Goal: Obtain resource: Download file/media

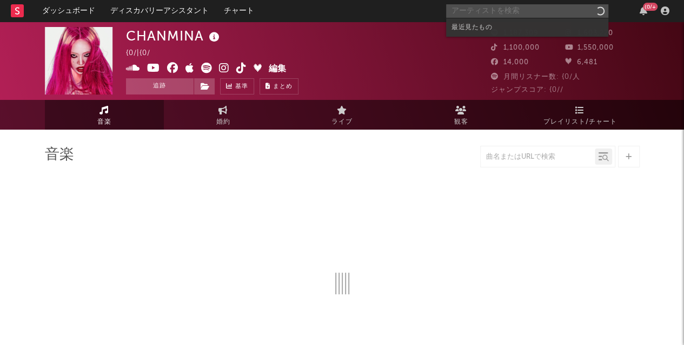
click at [515, 10] on input "text" at bounding box center [527, 11] width 162 height 14
select select "6m"
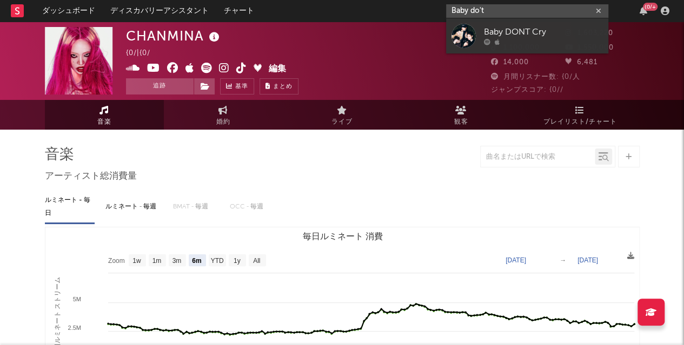
type input "Baby do't"
click at [515, 29] on div "Baby DONT Cry" at bounding box center [543, 32] width 119 height 13
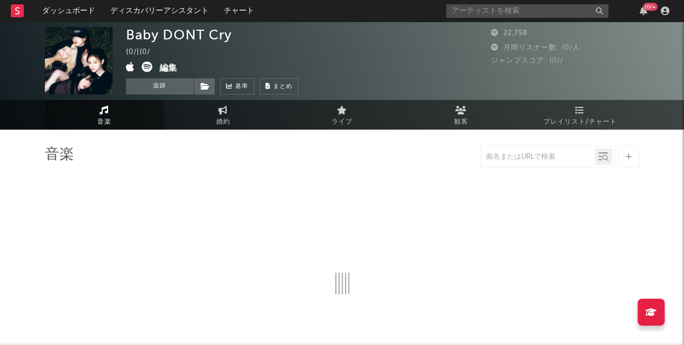
select select "1w"
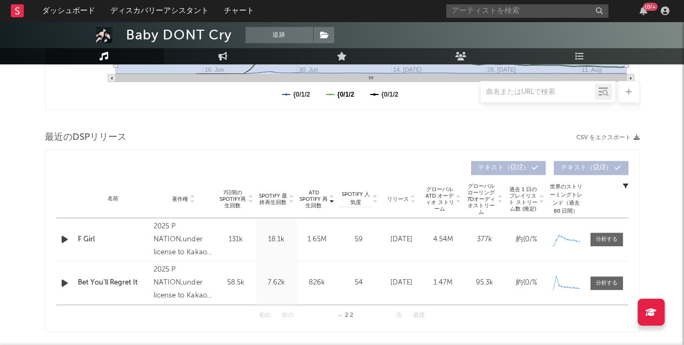
scroll to position [338, 0]
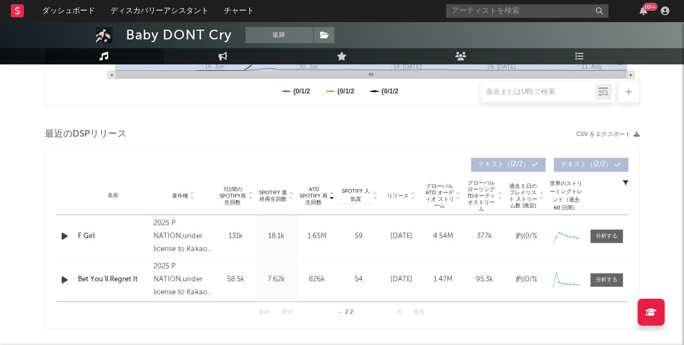
click at [610, 236] on div at bounding box center [607, 236] width 22 height 8
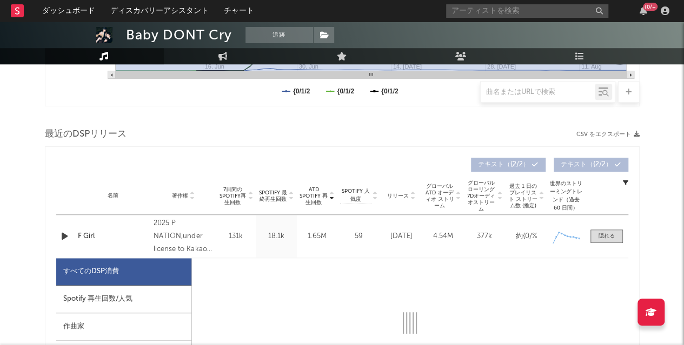
scroll to position [420, 0]
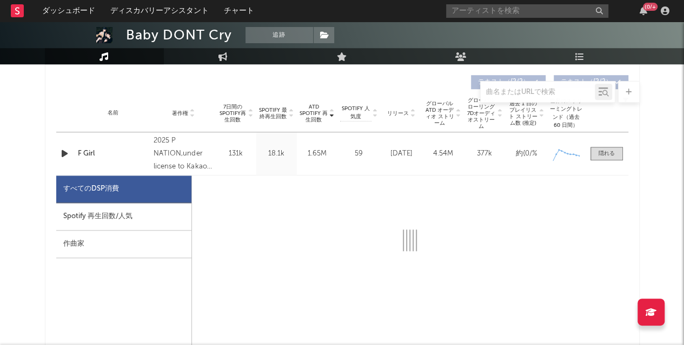
select select "1w"
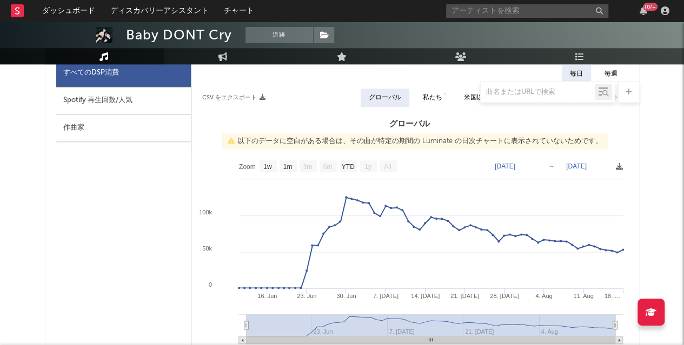
scroll to position [542, 0]
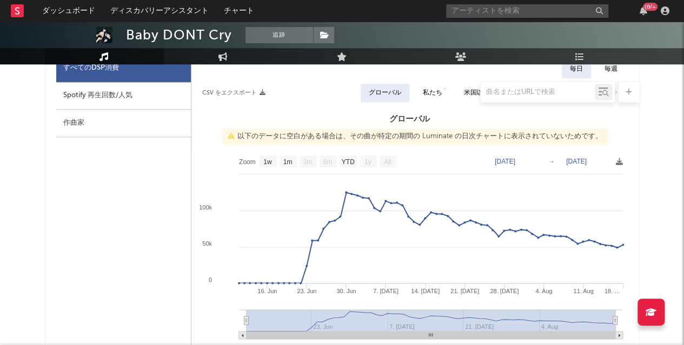
click at [616, 162] on icon at bounding box center [619, 161] width 7 height 7
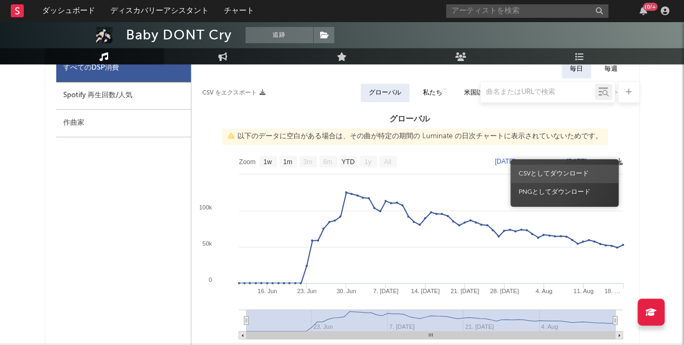
click at [537, 176] on span "CSVとしてダウンロード" at bounding box center [564, 174] width 108 height 18
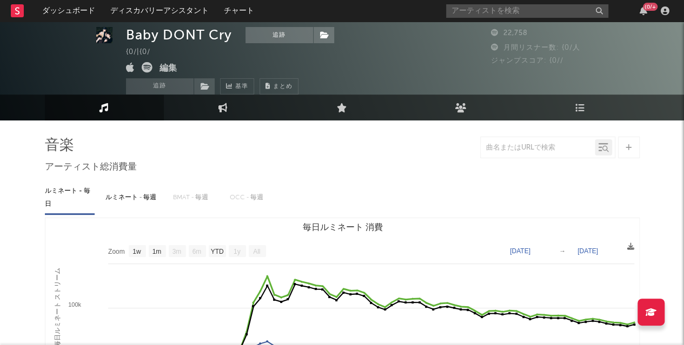
scroll to position [0, 0]
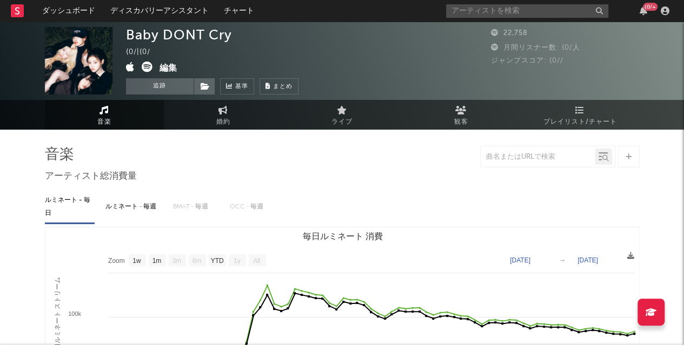
click at [104, 122] on span "音楽" at bounding box center [104, 122] width 14 height 13
click at [148, 63] on icon at bounding box center [147, 67] width 11 height 11
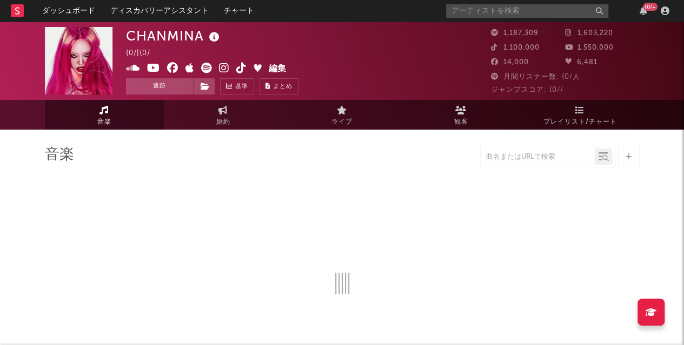
select select "6m"
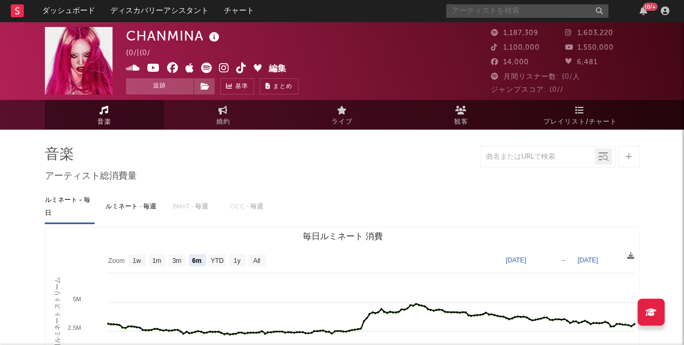
click at [485, 12] on input "text" at bounding box center [527, 11] width 162 height 14
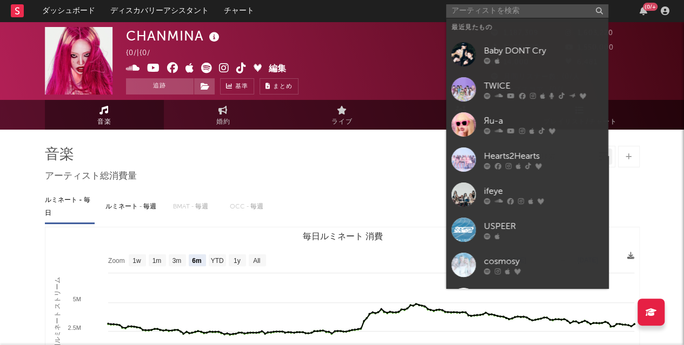
click at [515, 59] on div at bounding box center [543, 60] width 119 height 6
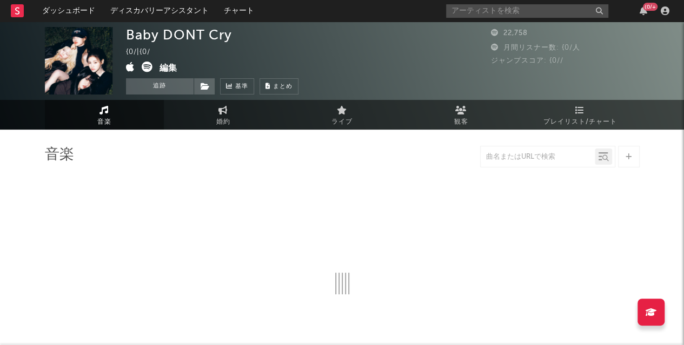
select select "1w"
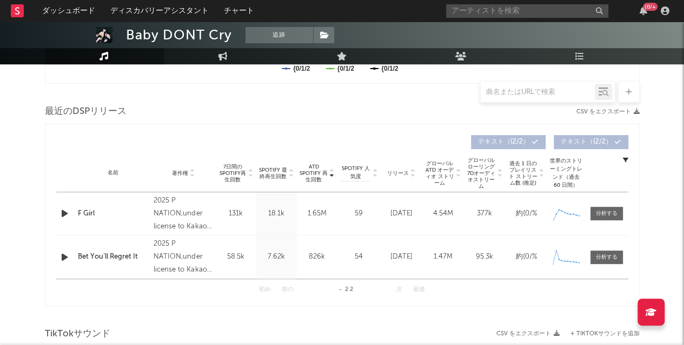
scroll to position [366, 0]
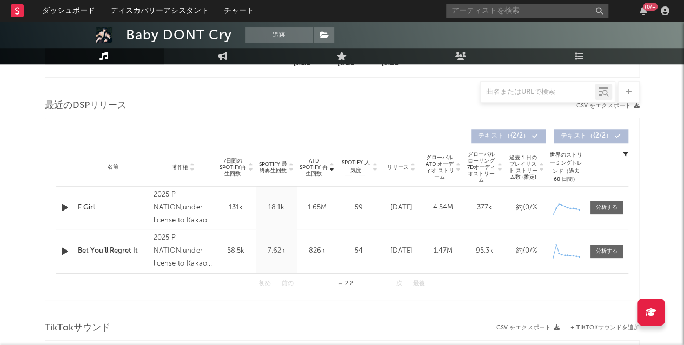
click at [599, 210] on div at bounding box center [607, 208] width 22 height 8
select select "1w"
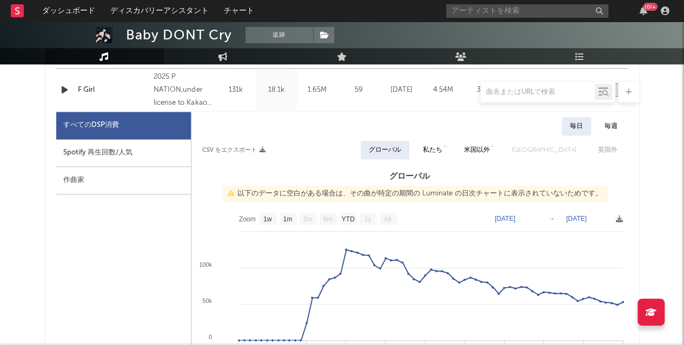
scroll to position [485, 0]
click at [133, 155] on div "Spotify 再生回数/人気" at bounding box center [123, 153] width 135 height 28
select select "1w"
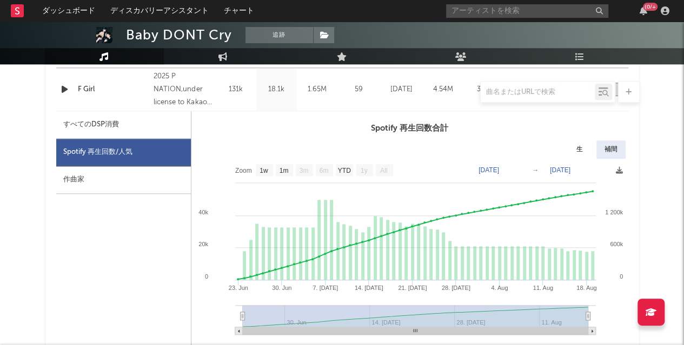
scroll to position [483, 0]
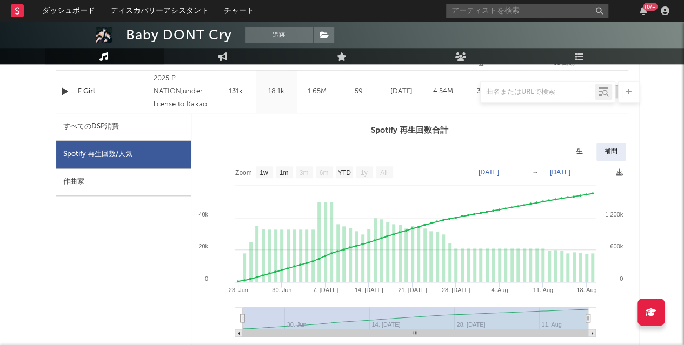
click at [622, 171] on icon at bounding box center [619, 172] width 7 height 7
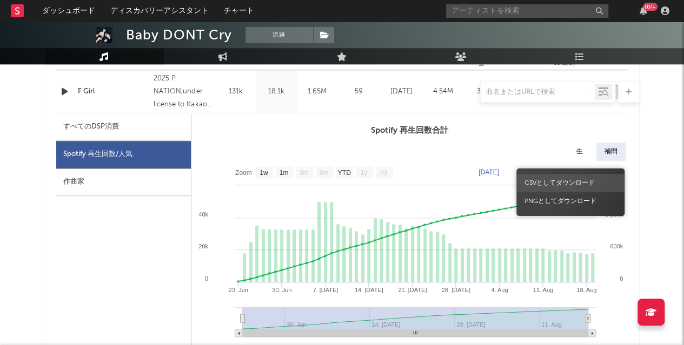
click at [558, 182] on span "CSVとしてダウンロード" at bounding box center [570, 183] width 108 height 18
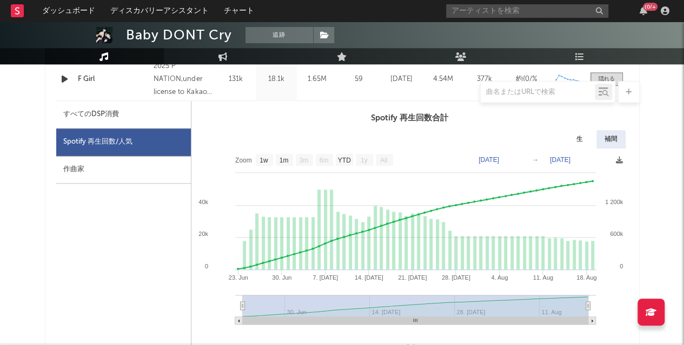
scroll to position [494, 0]
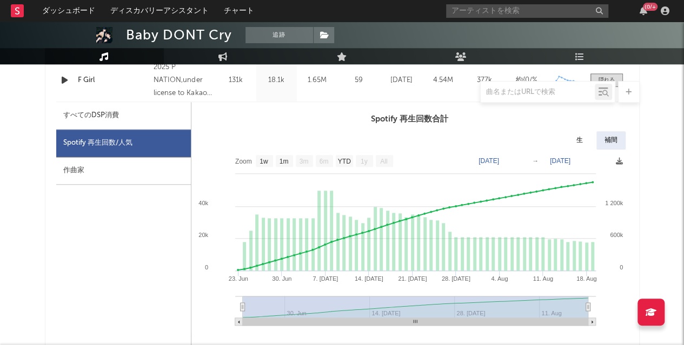
click at [93, 122] on div "すべてのDSP消費" at bounding box center [123, 116] width 135 height 28
select select "1w"
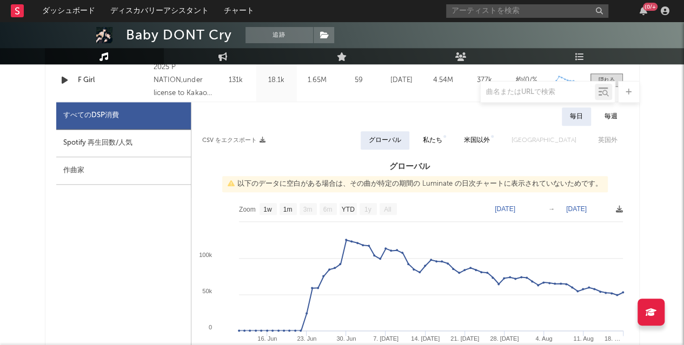
click at [450, 146] on div "私たち" at bounding box center [433, 140] width 36 height 18
select select "1w"
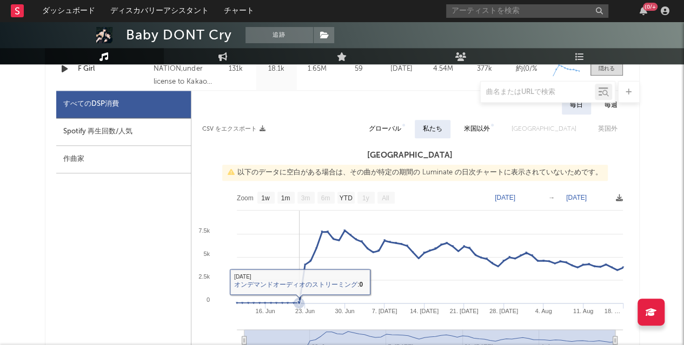
scroll to position [503, 0]
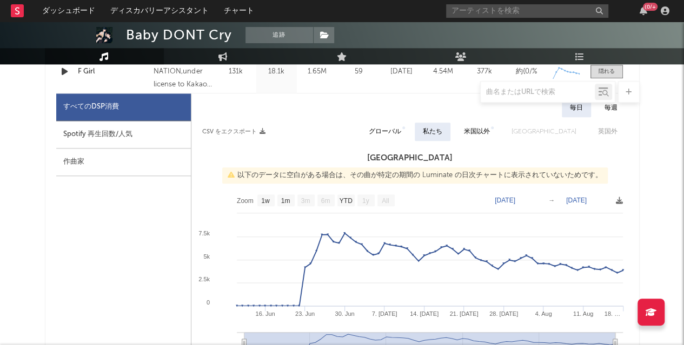
click at [490, 129] on div "米国以外" at bounding box center [477, 131] width 26 height 13
select select "1w"
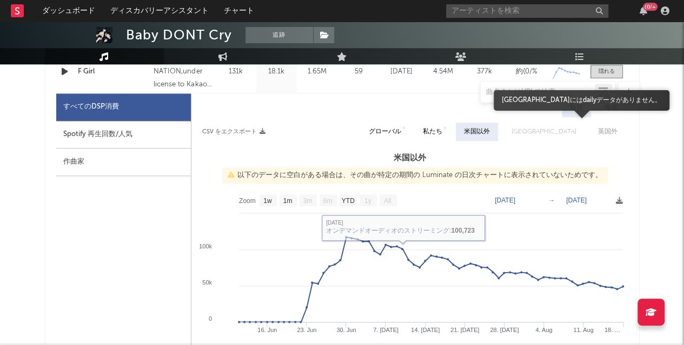
click at [569, 131] on span "[GEOGRAPHIC_DATA]" at bounding box center [543, 132] width 86 height 18
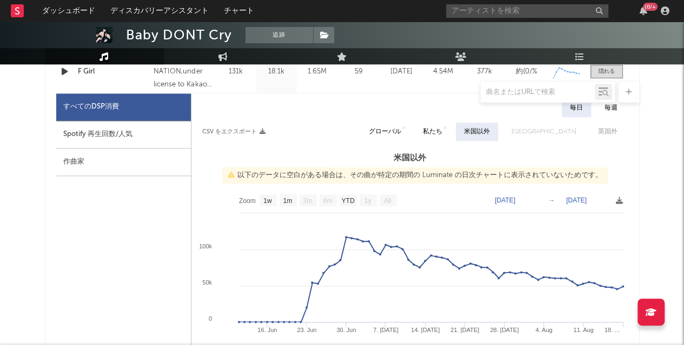
click at [415, 140] on div "毎日 毎週 CSV をエクスポート グローバル 私たち 米国以外 イギリス 英国外 米国以外 以下のデータに空白がある場合は、その曲が特定の期間の Lumin…" at bounding box center [409, 288] width 437 height 378
click at [401, 131] on div "グローバル" at bounding box center [385, 131] width 32 height 13
select select "1w"
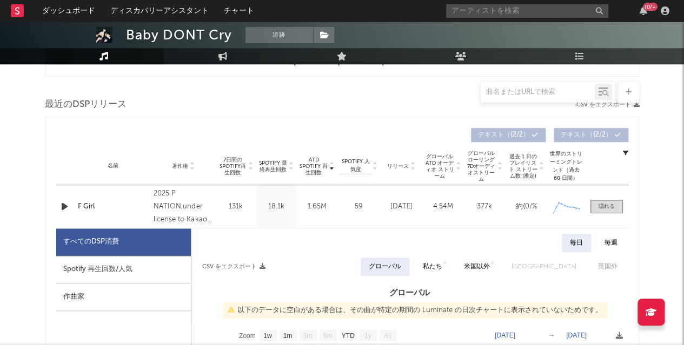
scroll to position [367, 0]
click at [111, 265] on div "Spotify 再生回数/人気" at bounding box center [123, 271] width 135 height 28
select select "1w"
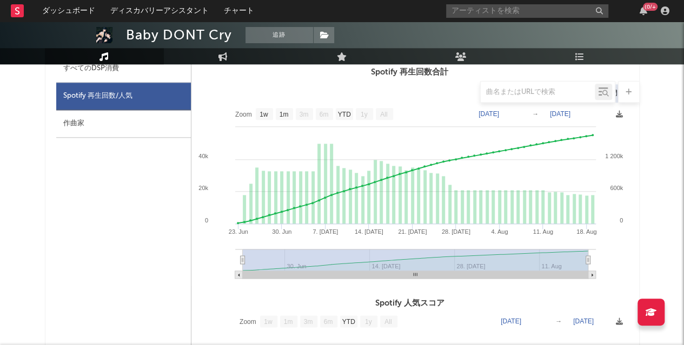
scroll to position [542, 0]
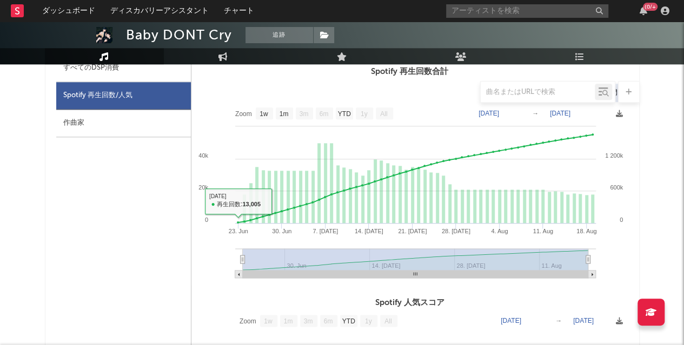
click at [133, 232] on div "すべてのDSP消費 Spotify 再生回数/人気 作曲家" at bounding box center [123, 311] width 135 height 513
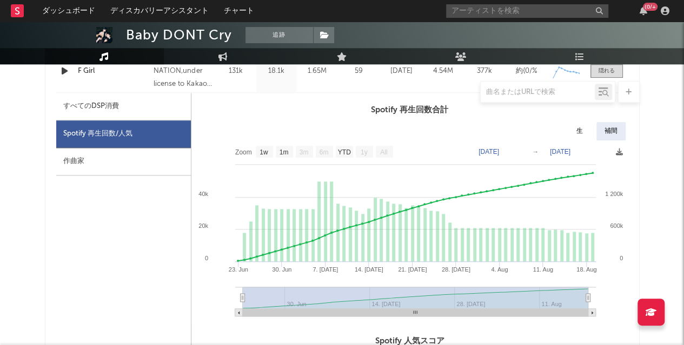
scroll to position [509, 0]
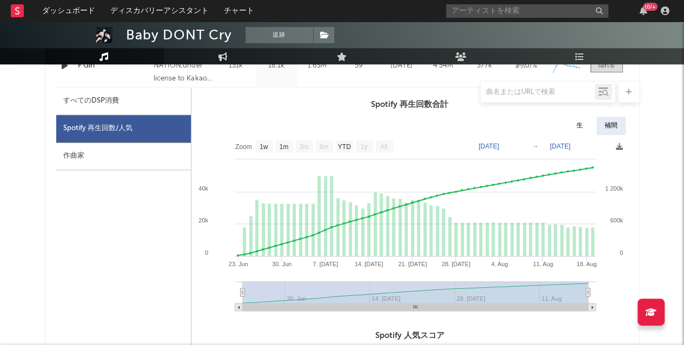
click at [580, 126] on div "生" at bounding box center [579, 126] width 23 height 18
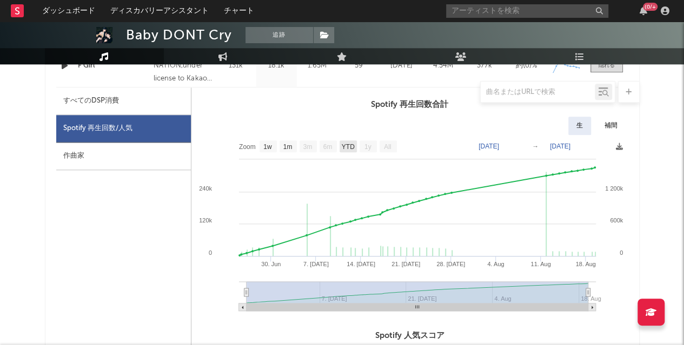
click at [349, 144] on text "YTD" at bounding box center [347, 147] width 13 height 8
select select "YTD"
click at [499, 144] on text "[DATE]" at bounding box center [488, 147] width 21 height 8
click at [521, 145] on input "[DATE]" at bounding box center [497, 146] width 50 height 11
click at [383, 121] on div "生 補間" at bounding box center [409, 126] width 437 height 18
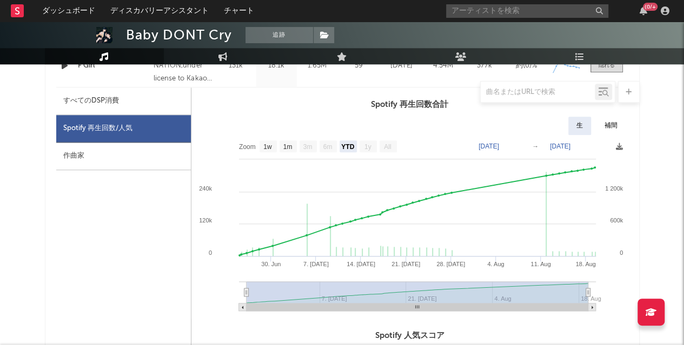
click at [104, 108] on div "すべてのDSP消費" at bounding box center [123, 102] width 135 height 28
select select "YTD"
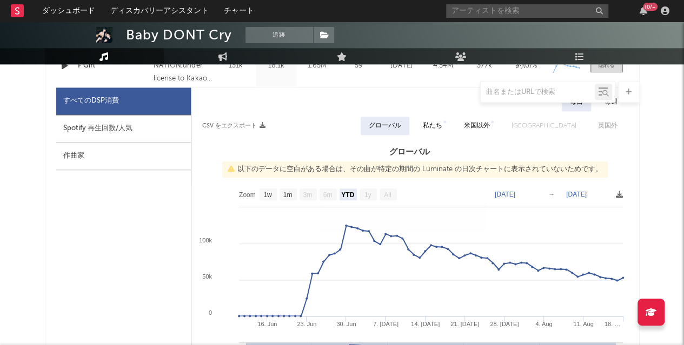
click at [145, 122] on div "Spotify 再生回数/人気" at bounding box center [123, 129] width 135 height 28
select select "1w"
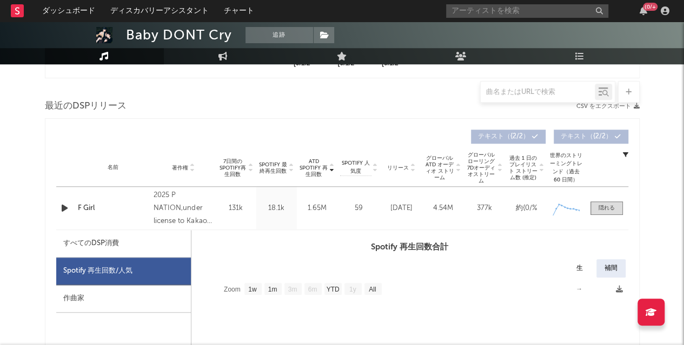
scroll to position [393, 0]
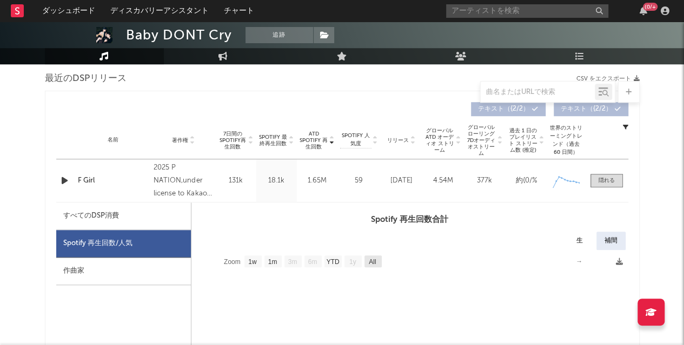
click at [377, 259] on rect at bounding box center [372, 262] width 17 height 12
select select "All"
type input "[DATE]"
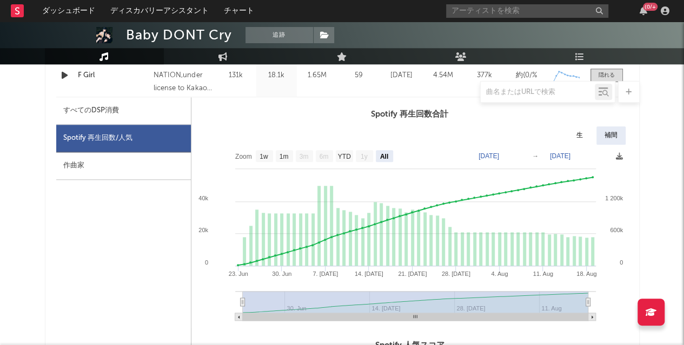
scroll to position [499, 0]
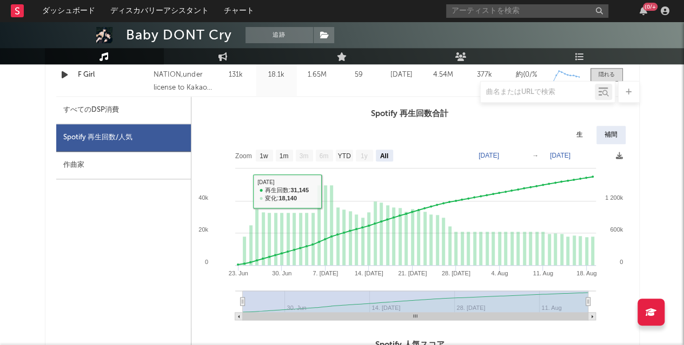
click at [135, 112] on div "すべてのDSP消費" at bounding box center [123, 111] width 135 height 28
select select "All"
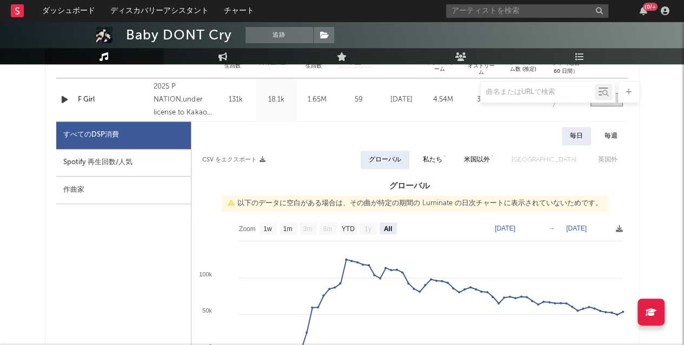
scroll to position [463, 0]
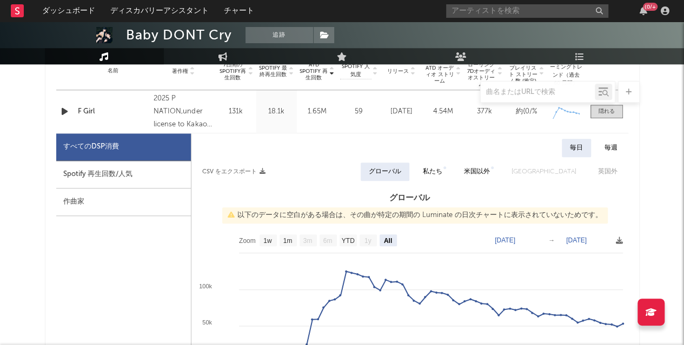
click at [109, 170] on div "Spotify 再生回数/人気" at bounding box center [123, 175] width 135 height 28
select select "All"
select select "1w"
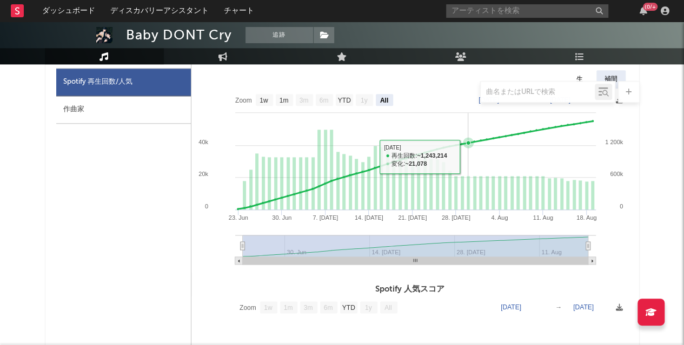
scroll to position [523, 0]
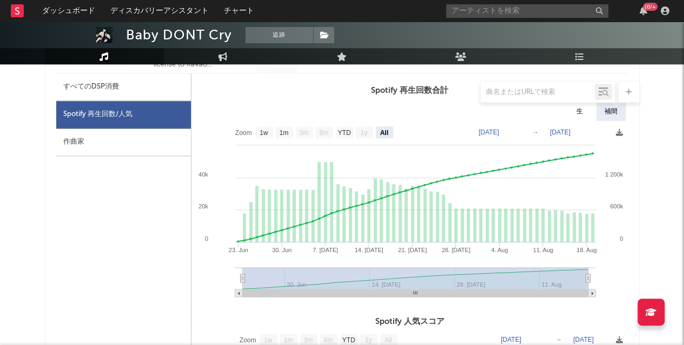
click at [620, 133] on icon at bounding box center [619, 132] width 7 height 7
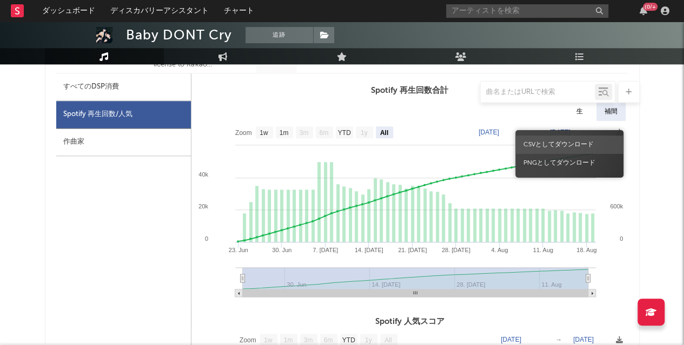
click at [555, 147] on span "CSVとしてダウンロード" at bounding box center [569, 145] width 108 height 18
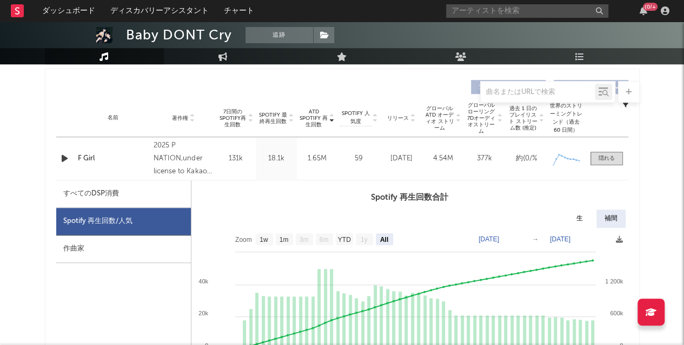
scroll to position [418, 0]
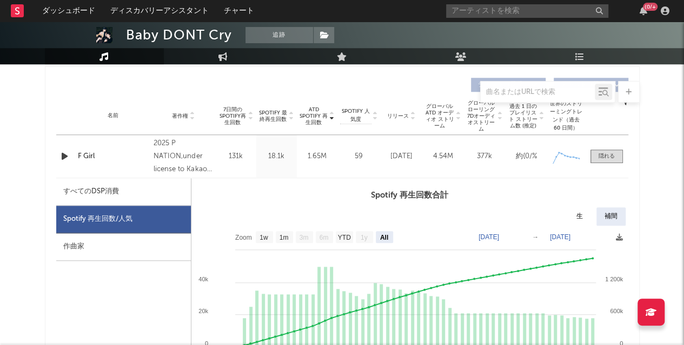
click at [607, 217] on div "補間" at bounding box center [610, 217] width 29 height 18
click at [582, 215] on div "生" at bounding box center [579, 217] width 23 height 18
select select "All"
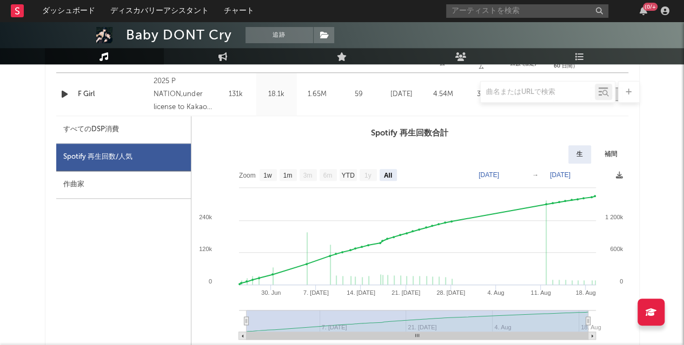
scroll to position [485, 0]
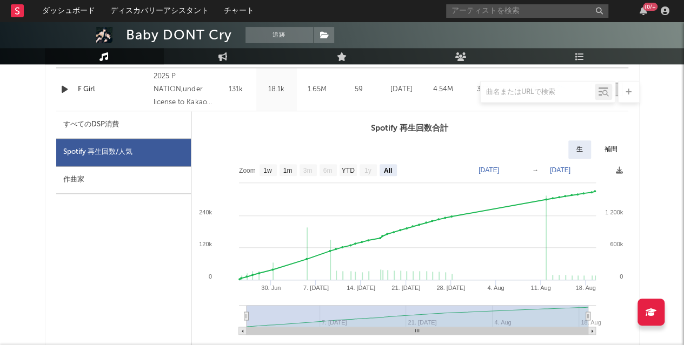
click at [614, 169] on rect at bounding box center [409, 251] width 437 height 184
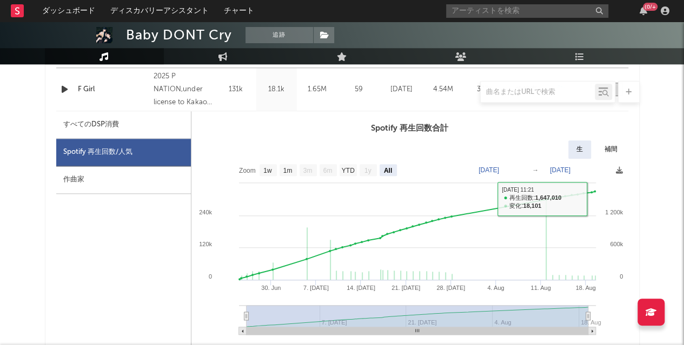
click at [620, 168] on icon at bounding box center [619, 170] width 7 height 7
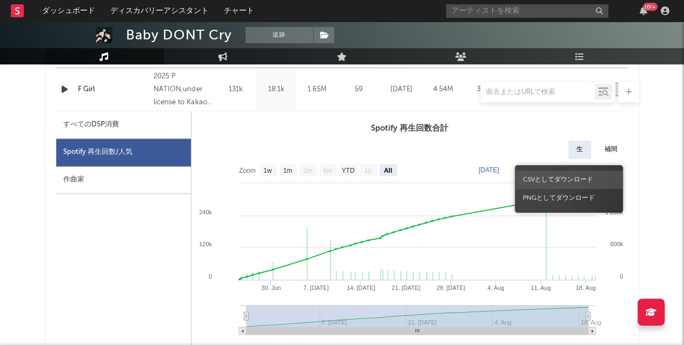
click at [557, 181] on span "CSVとしてダウンロード" at bounding box center [569, 180] width 108 height 18
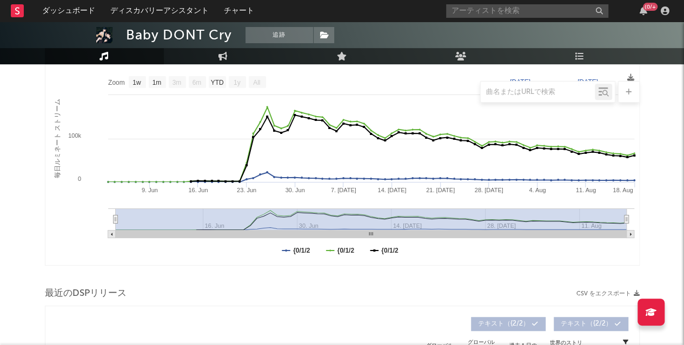
scroll to position [0, 0]
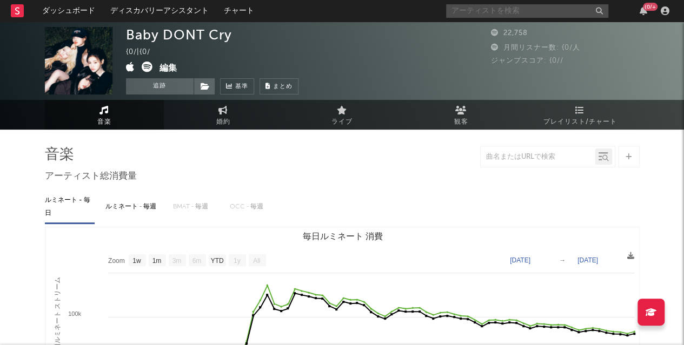
click at [466, 10] on input "text" at bounding box center [527, 11] width 162 height 14
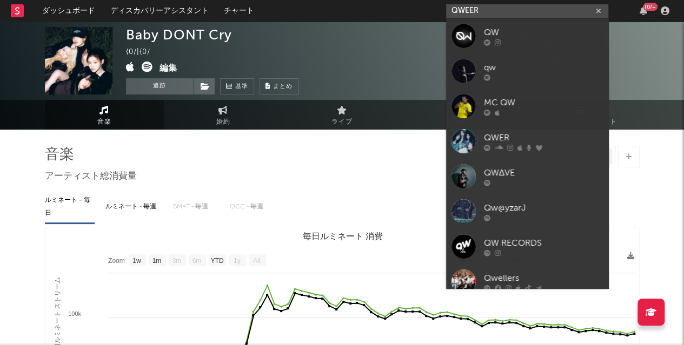
click at [468, 11] on input "QWEER" at bounding box center [527, 11] width 162 height 14
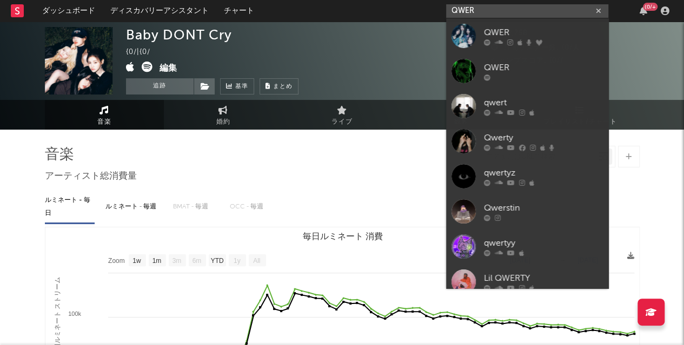
type input "QWER"
click at [504, 34] on div "QWER" at bounding box center [543, 32] width 119 height 13
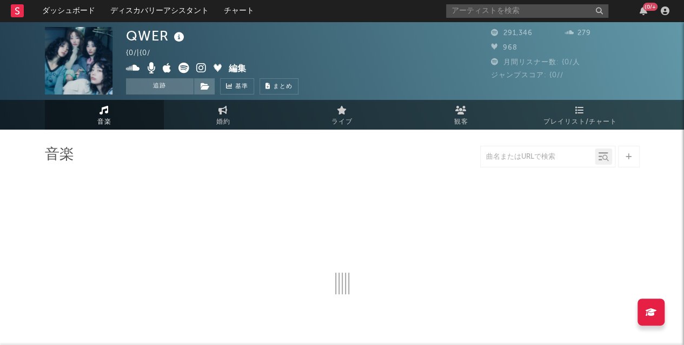
scroll to position [35, 0]
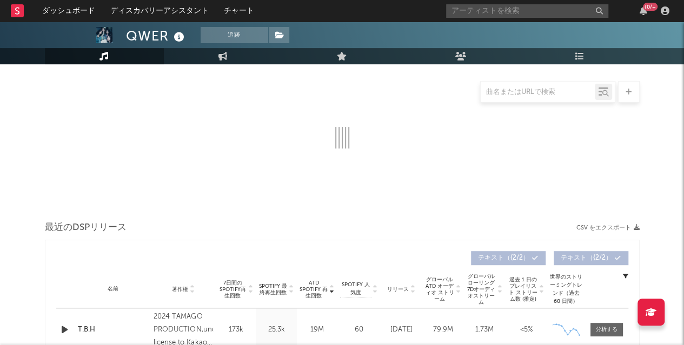
select select "6m"
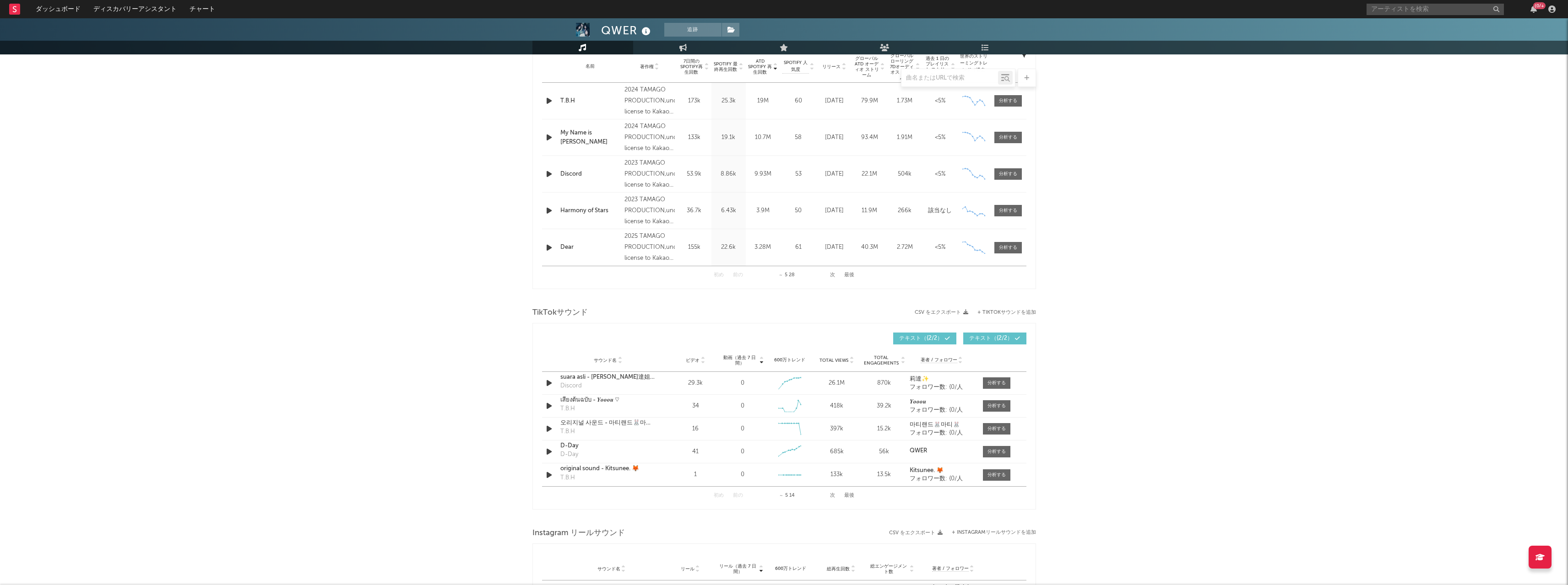
scroll to position [330, 0]
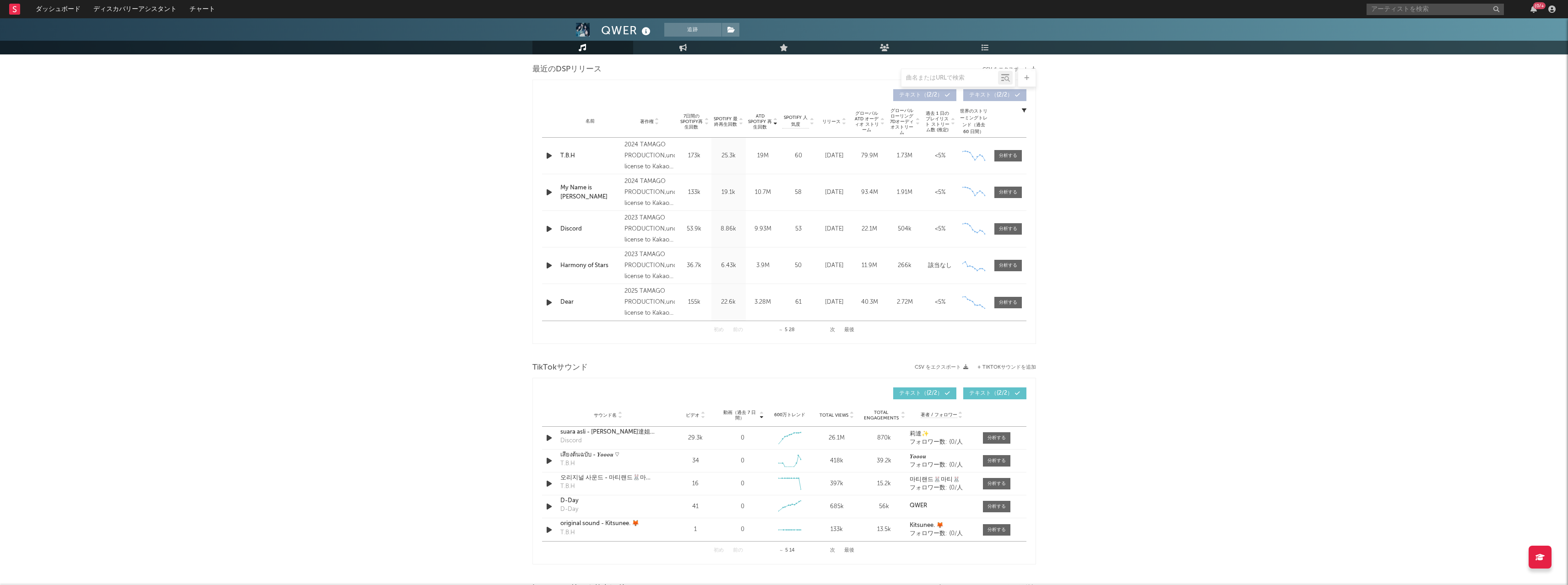
click at [579, 157] on div at bounding box center [1008, 156] width 19 height 7
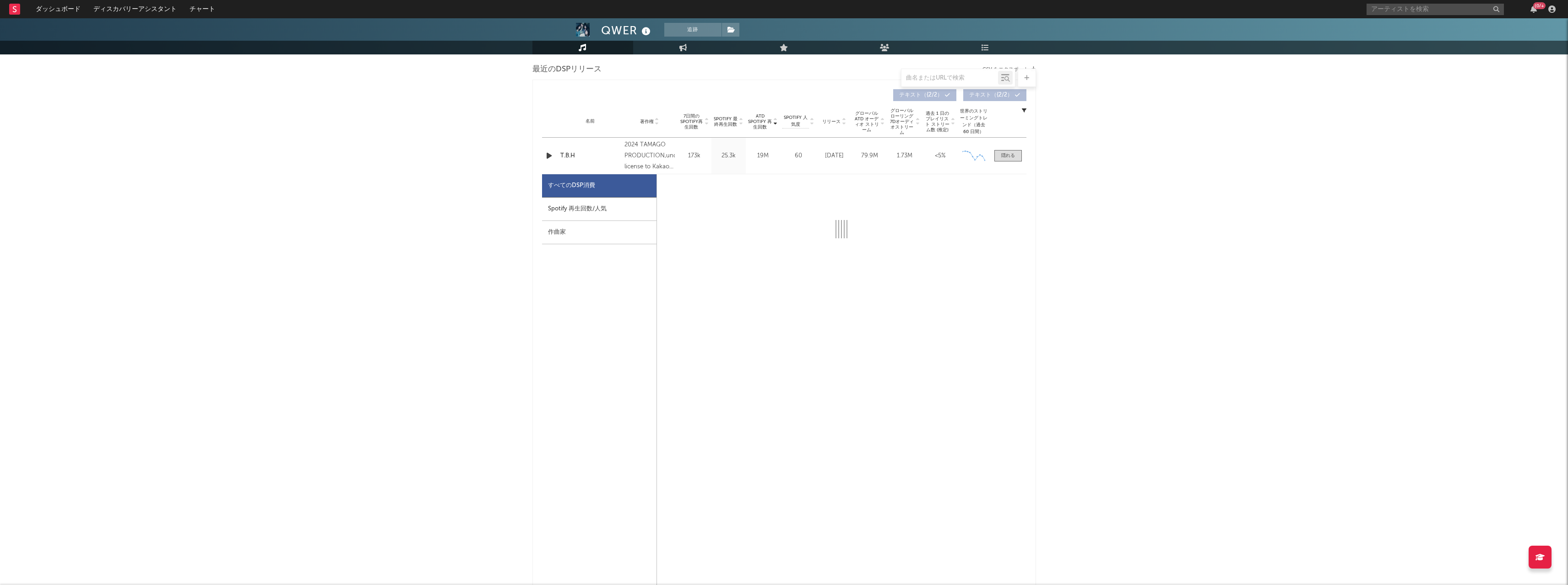
select select "6m"
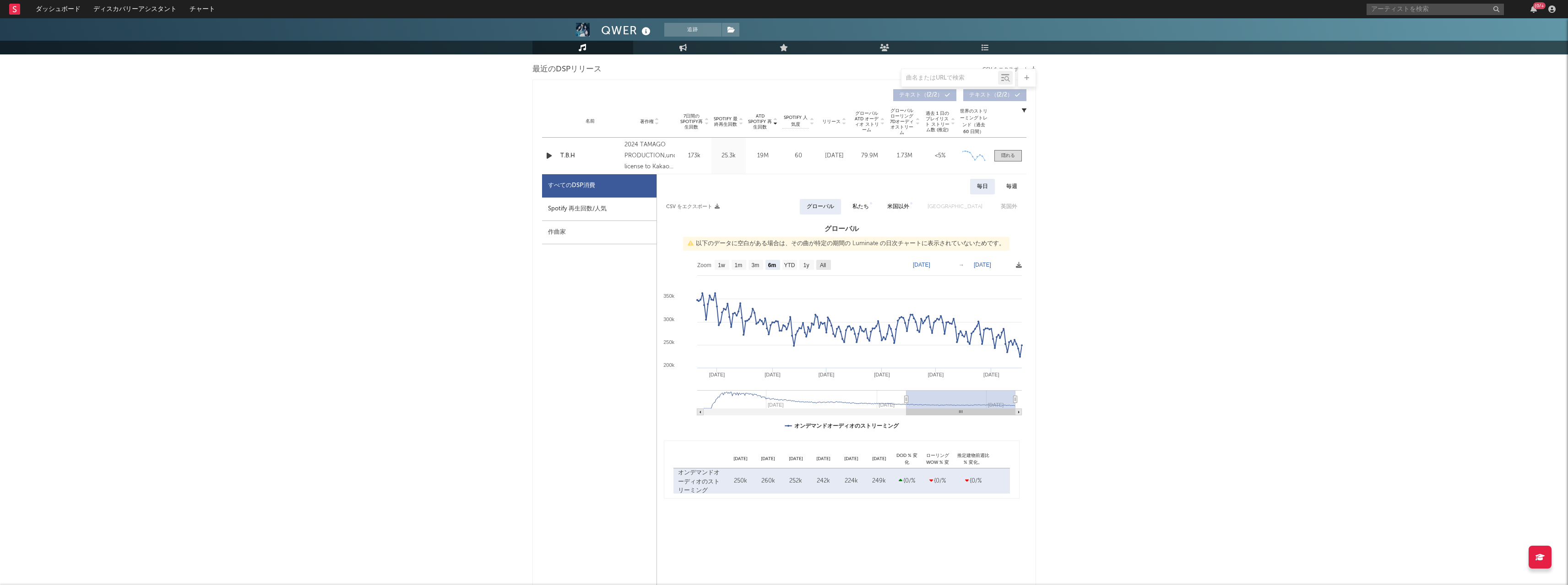
click at [579, 264] on rect at bounding box center [823, 265] width 14 height 10
select select "All"
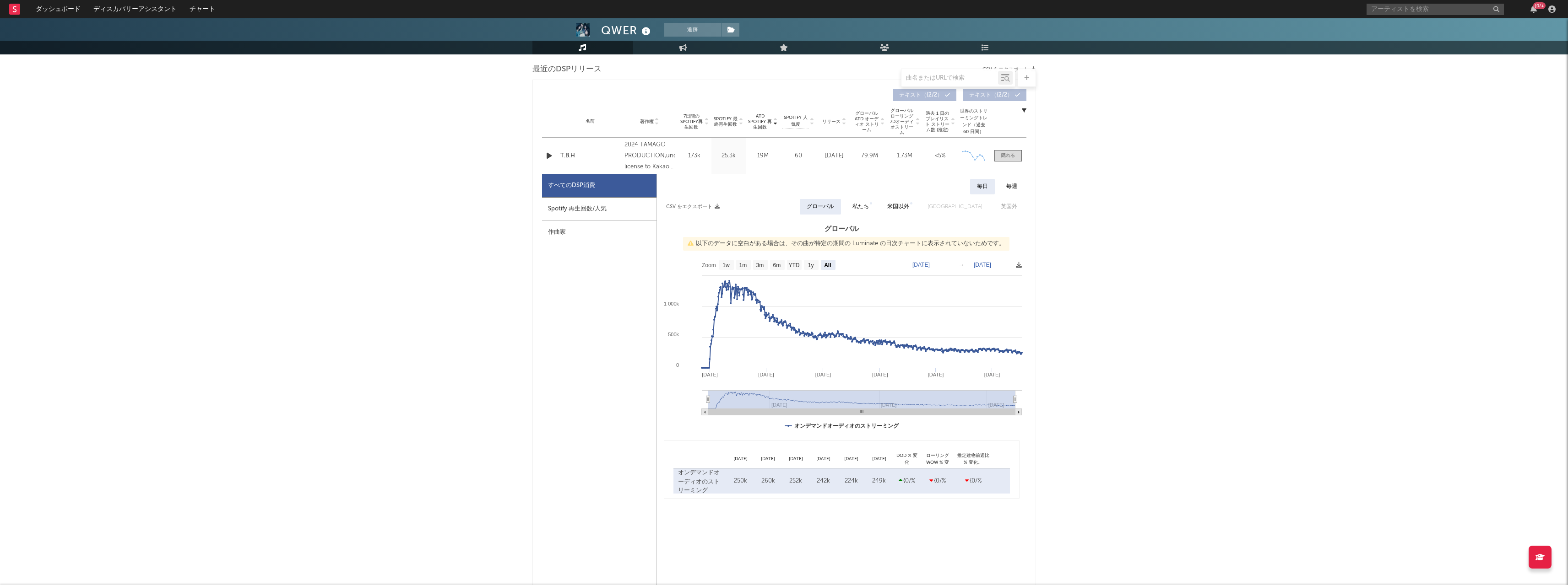
click at [579, 268] on icon at bounding box center [1018, 265] width 6 height 6
click at [579, 274] on span "CSVとしてダウンロード" at bounding box center [978, 277] width 91 height 15
click at [560, 208] on div "Spotify 再生回数/人気" at bounding box center [599, 209] width 114 height 24
select select "All"
select select "1w"
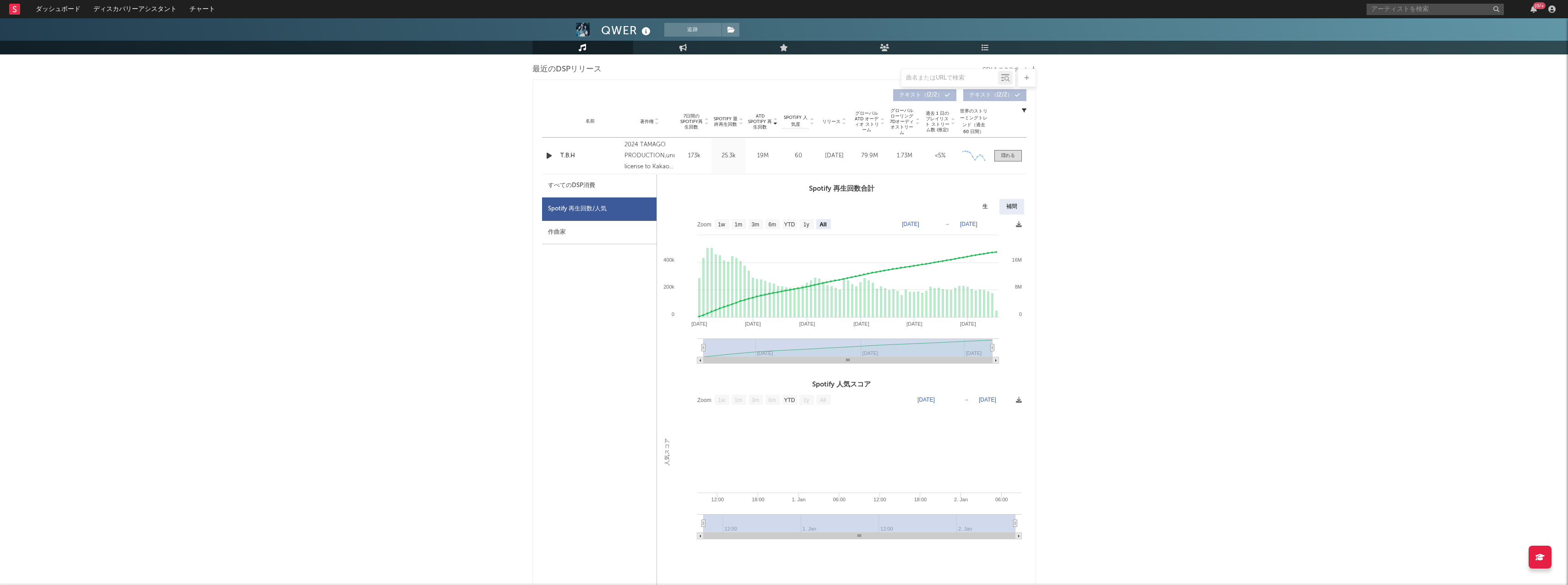
click at [579, 224] on icon at bounding box center [1018, 224] width 6 height 6
click at [579, 232] on span "CSVとしてダウンロード" at bounding box center [977, 235] width 91 height 15
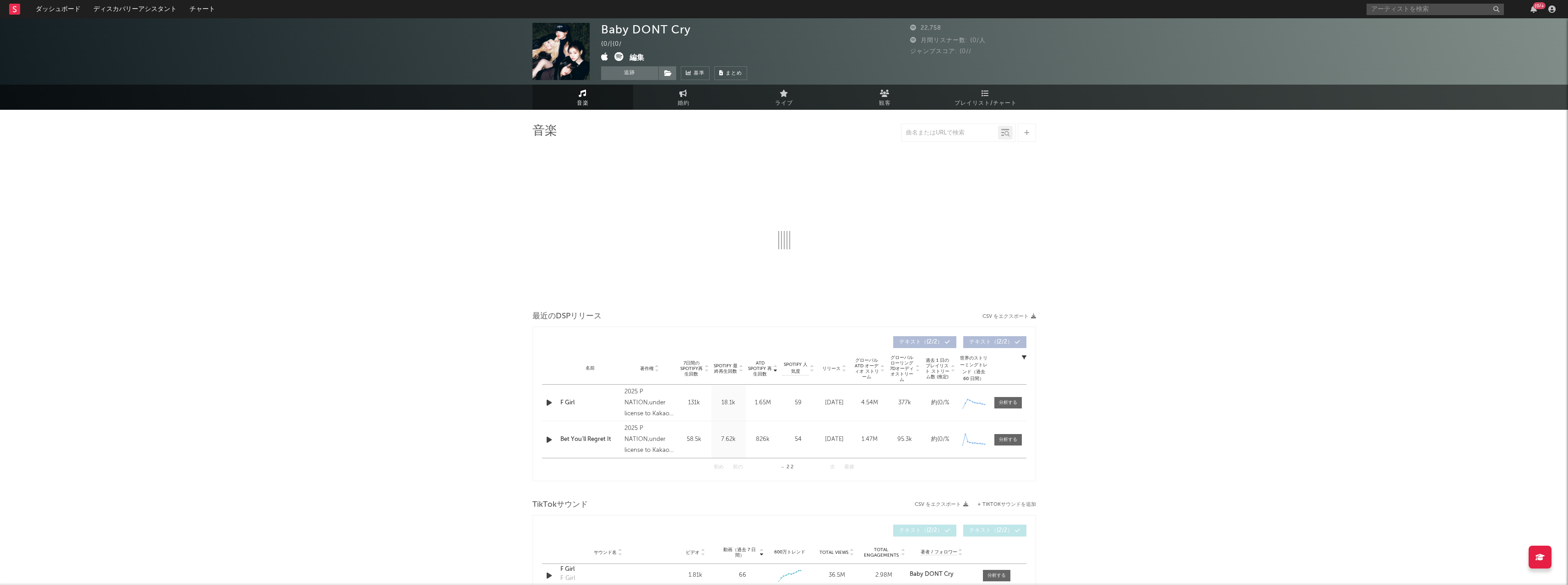
select select "1w"
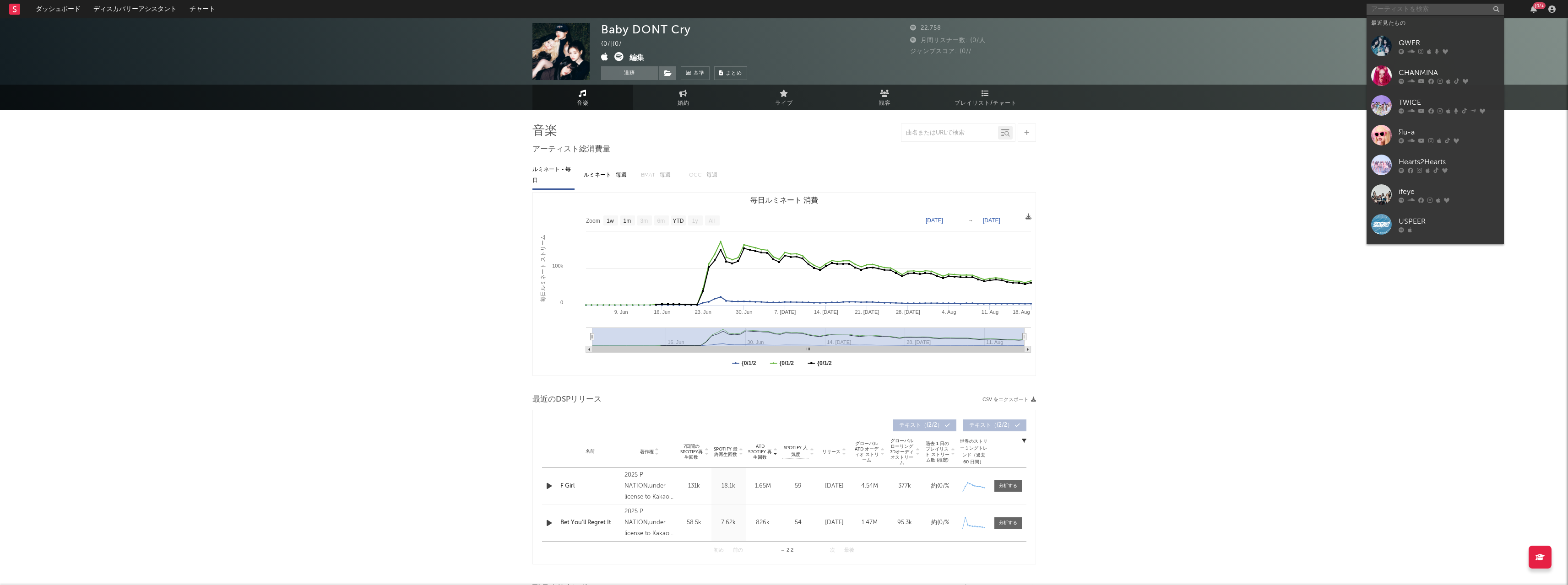
click at [579, 9] on input "text" at bounding box center [1435, 9] width 137 height 12
click at [579, 50] on icon at bounding box center [1411, 51] width 7 height 5
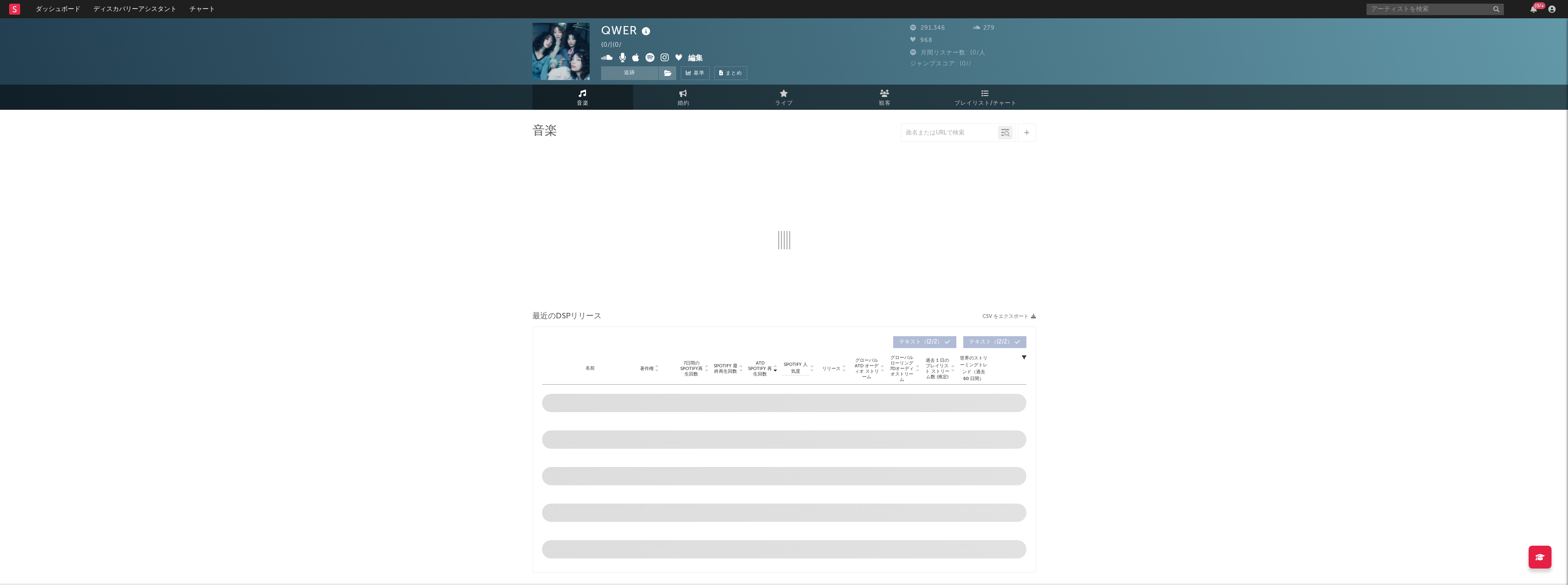
select select "6m"
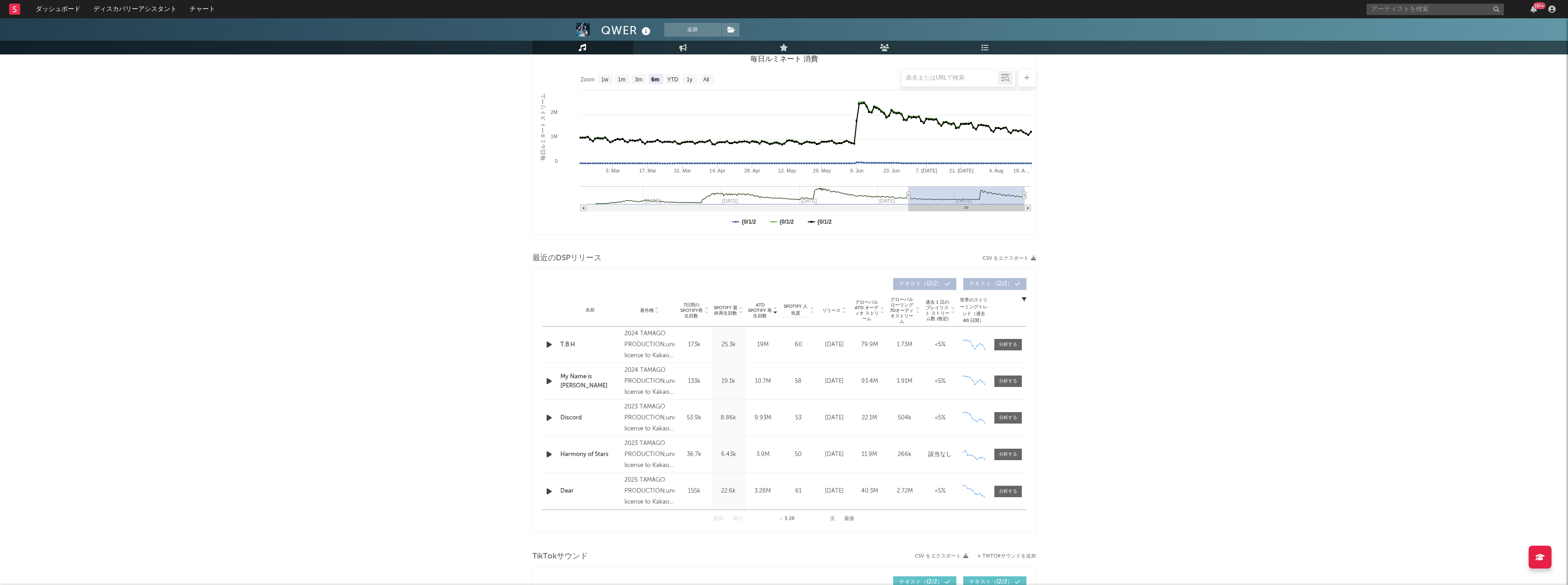
scroll to position [142, 0]
click at [579, 292] on button "次" at bounding box center [833, 519] width 5 height 5
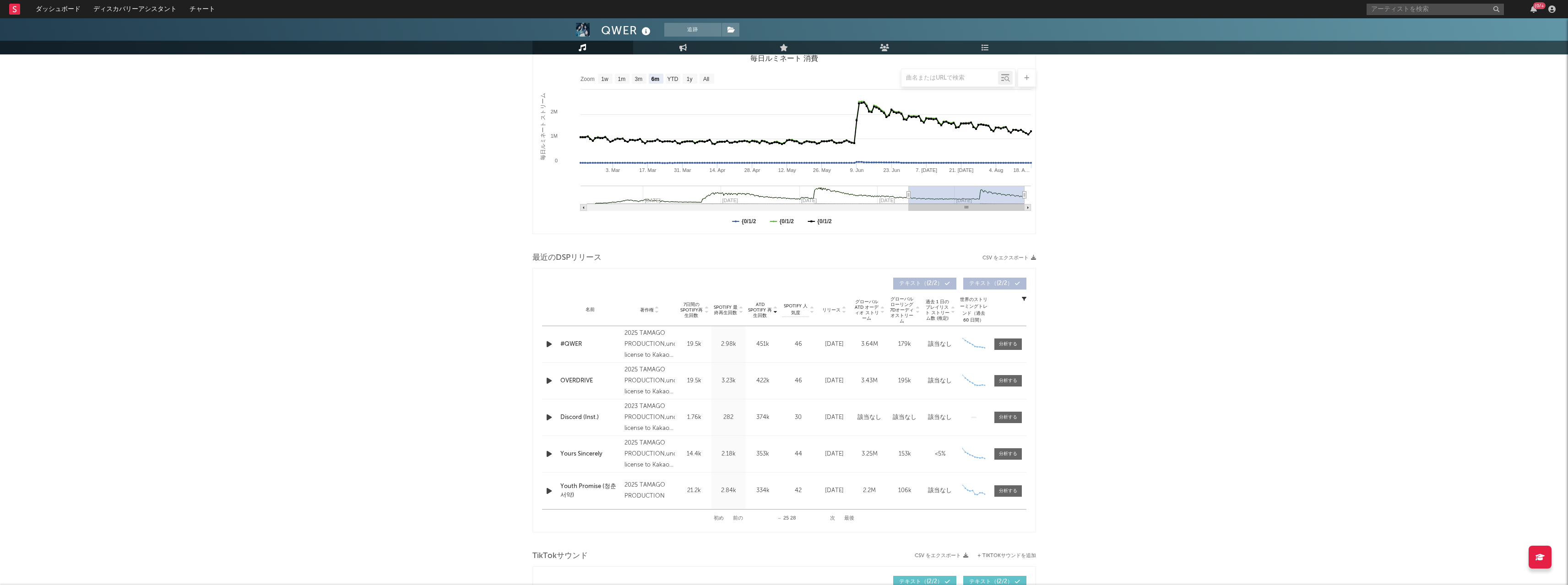
click at [579, 292] on button "次" at bounding box center [833, 519] width 5 height 5
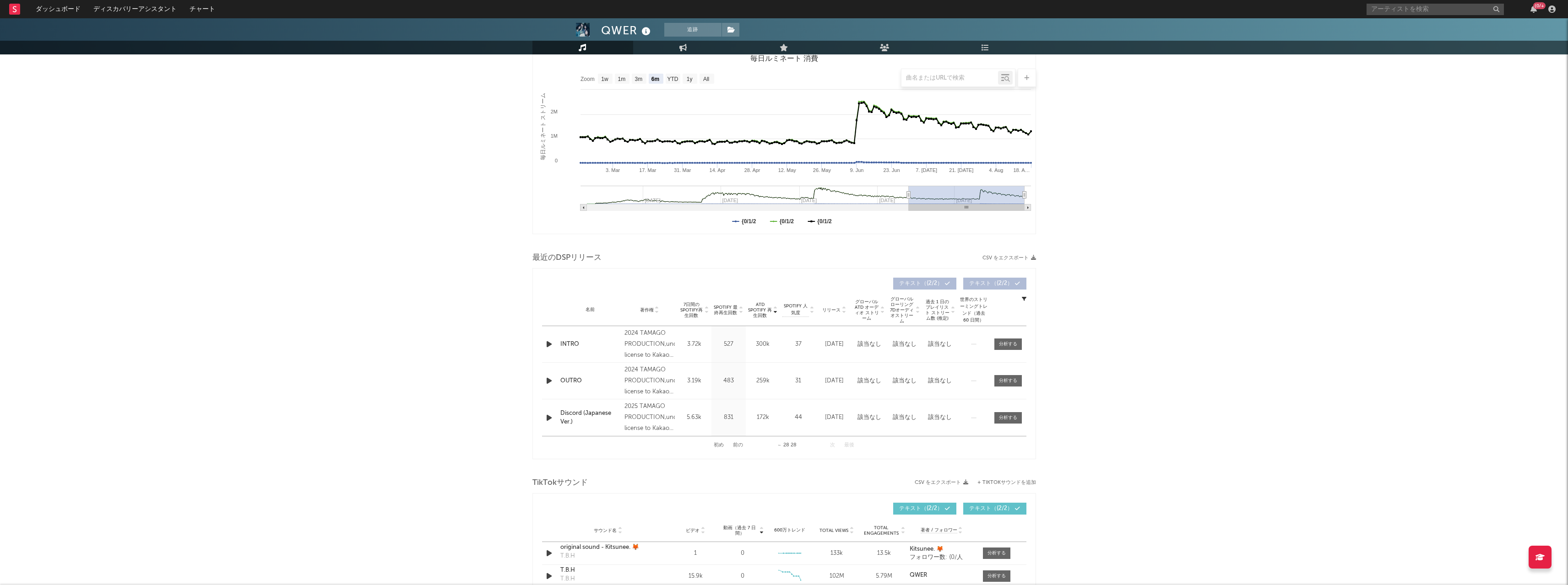
click at [579, 292] on button "前の" at bounding box center [738, 445] width 10 height 5
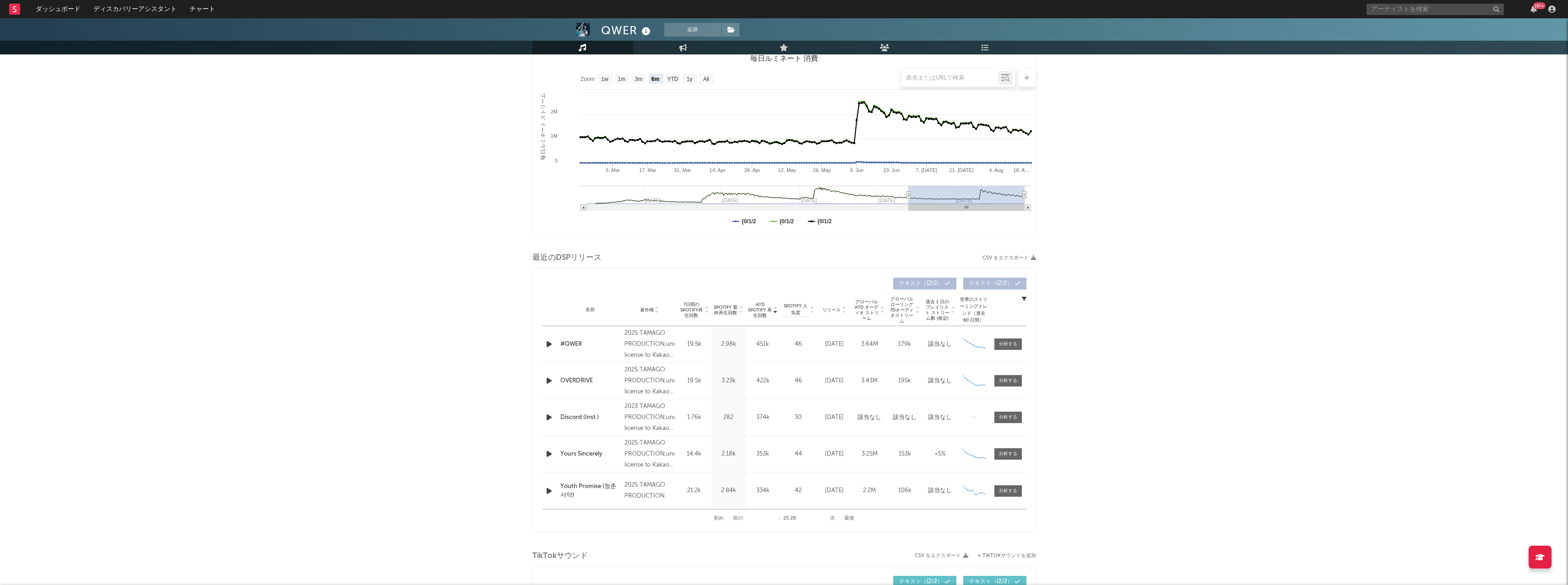
click at [579, 292] on div "初め 前の ～ 25 28 次 最後" at bounding box center [784, 518] width 141 height 18
click at [579, 292] on button "初め" at bounding box center [719, 519] width 10 height 5
click at [579, 292] on div at bounding box center [1008, 345] width 19 height 7
select select "6m"
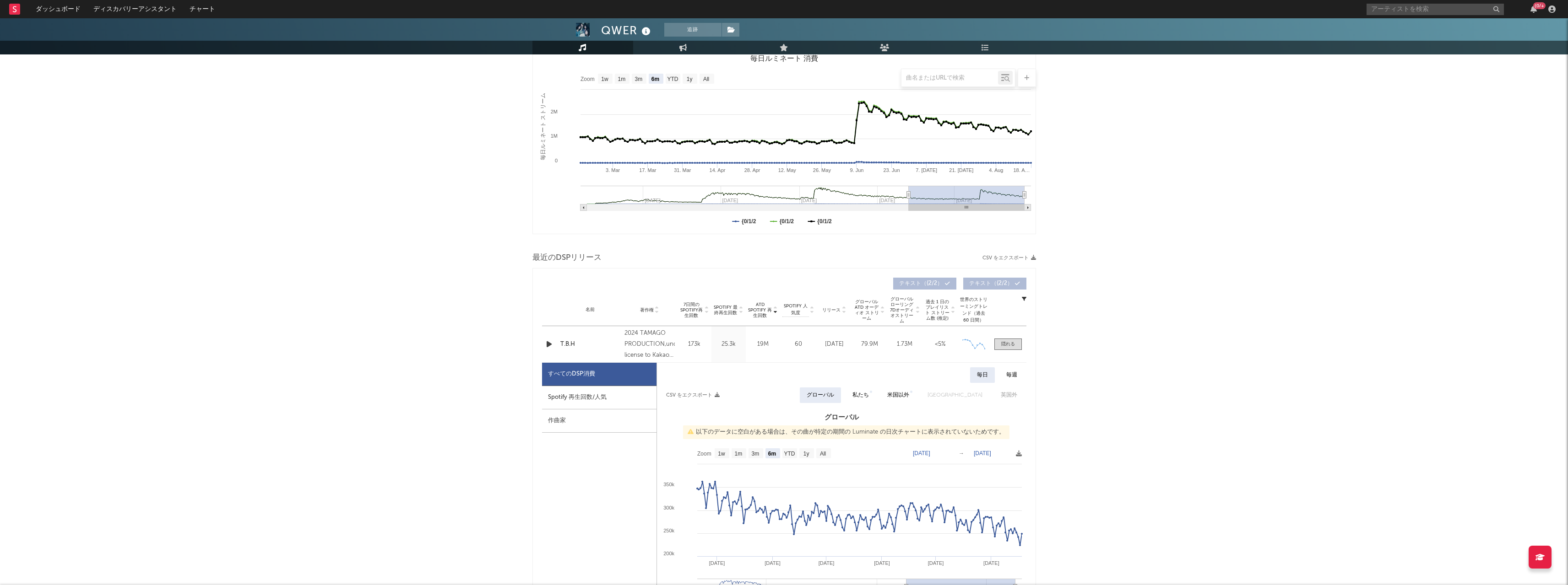
scroll to position [229, 0]
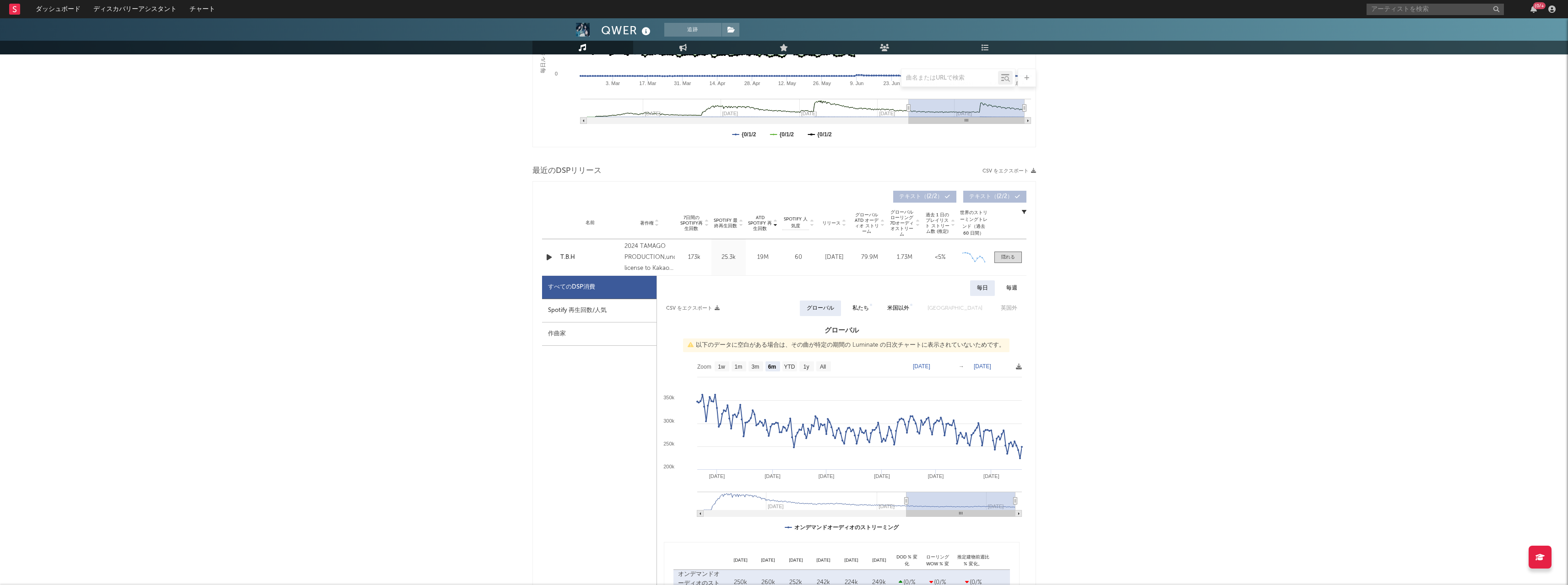
click at [572, 292] on div "Spotify 再生回数/人気" at bounding box center [599, 311] width 114 height 24
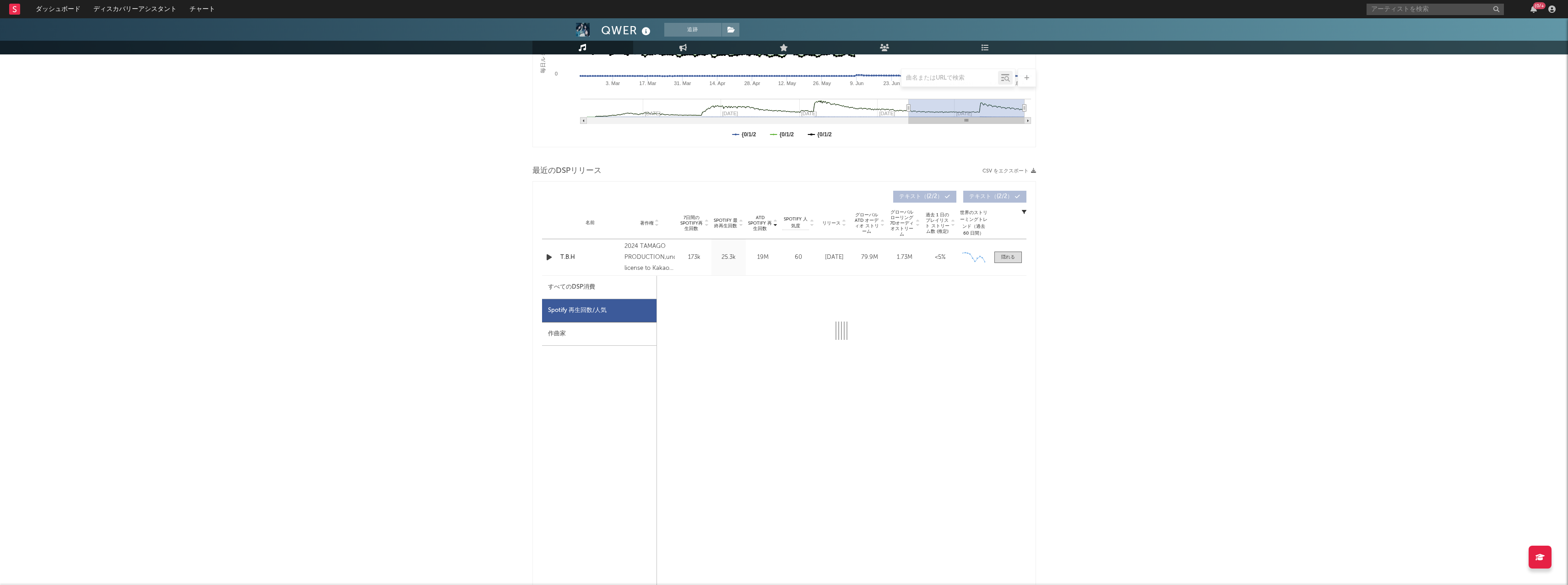
select select "6m"
select select "1w"
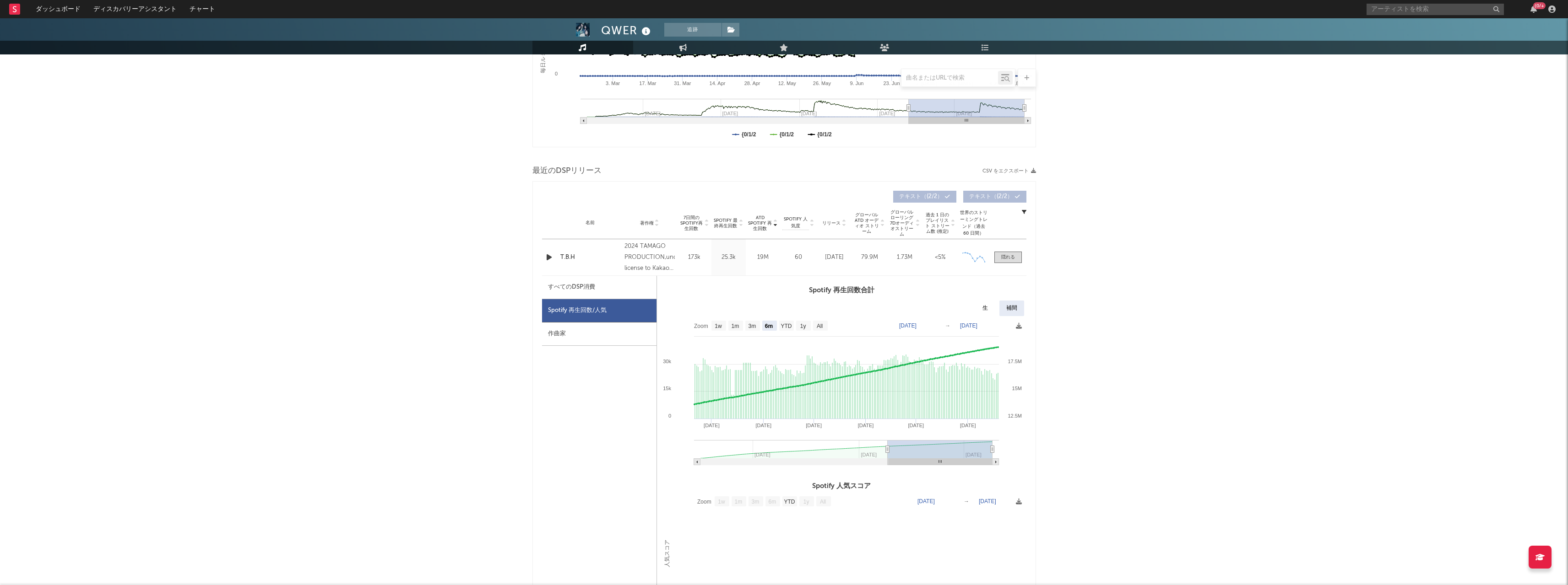
click at [579, 283] on div "すべてのDSP消費" at bounding box center [599, 288] width 114 height 24
select select "6m"
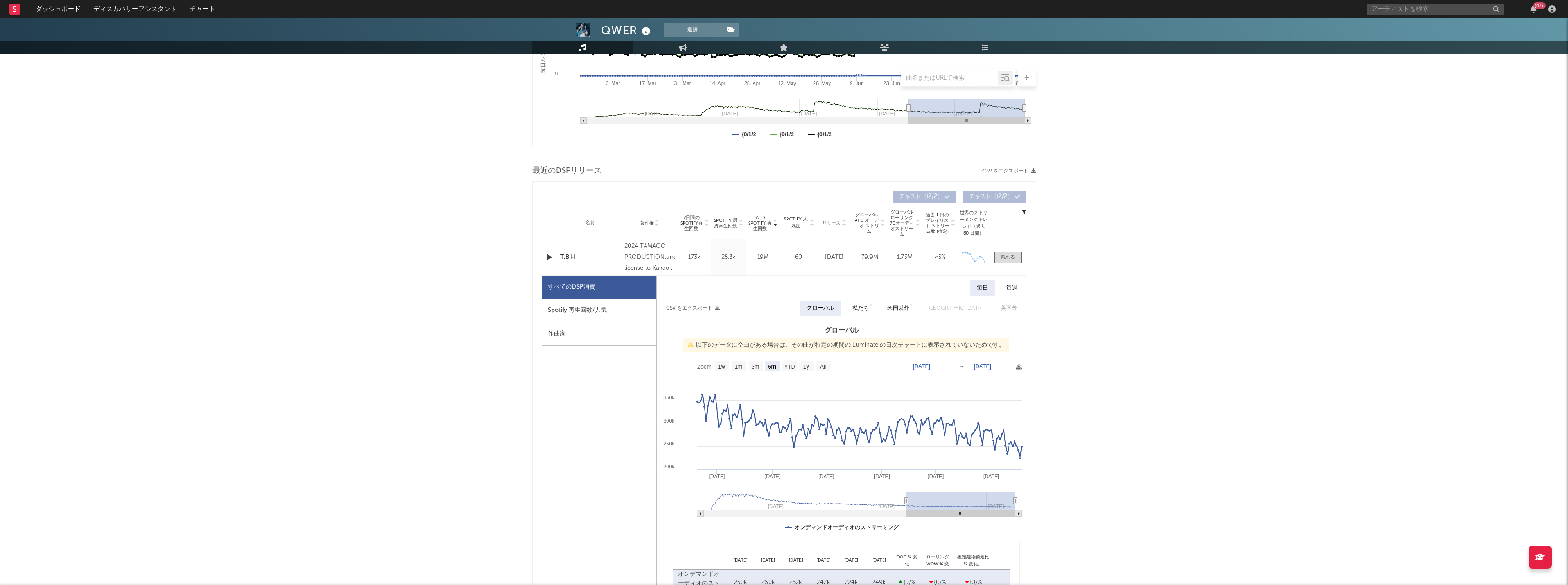
click at [579, 292] on icon at bounding box center [1018, 367] width 6 height 6
click at [579, 292] on span "CSVとしてダウンロード" at bounding box center [975, 378] width 91 height 15
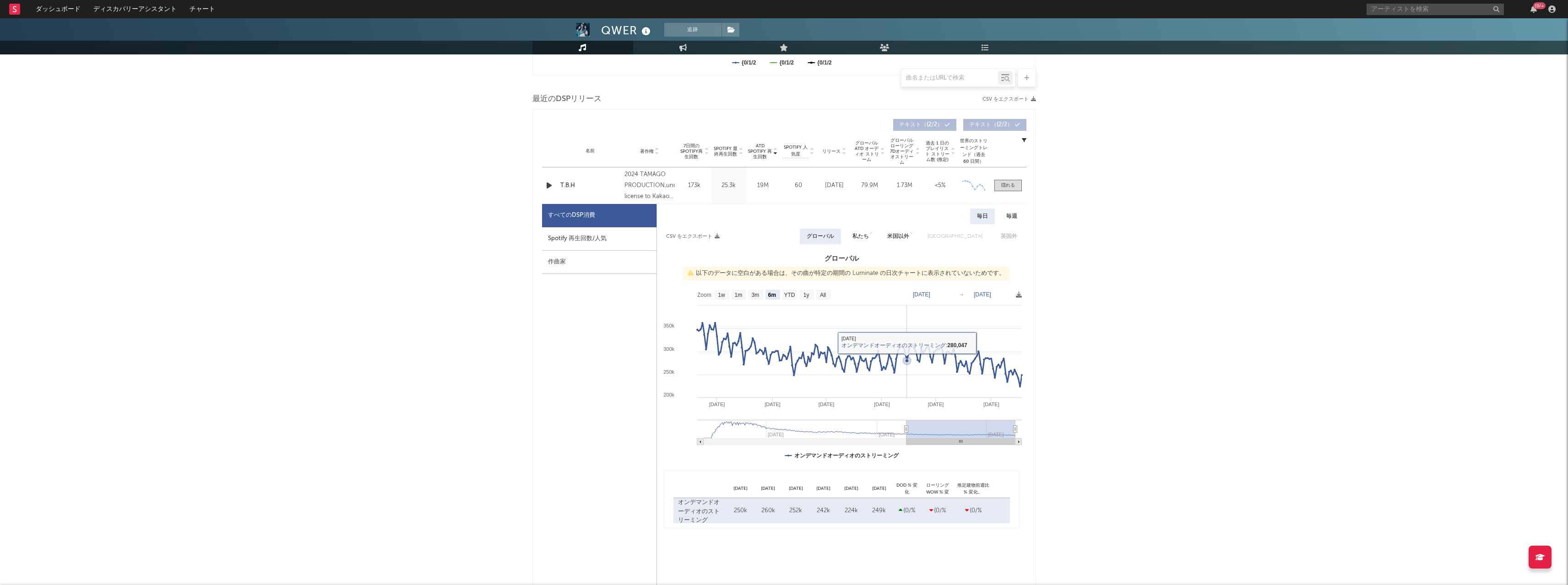
scroll to position [301, 0]
click at [579, 221] on div "毎週" at bounding box center [1011, 216] width 25 height 15
select select "6m"
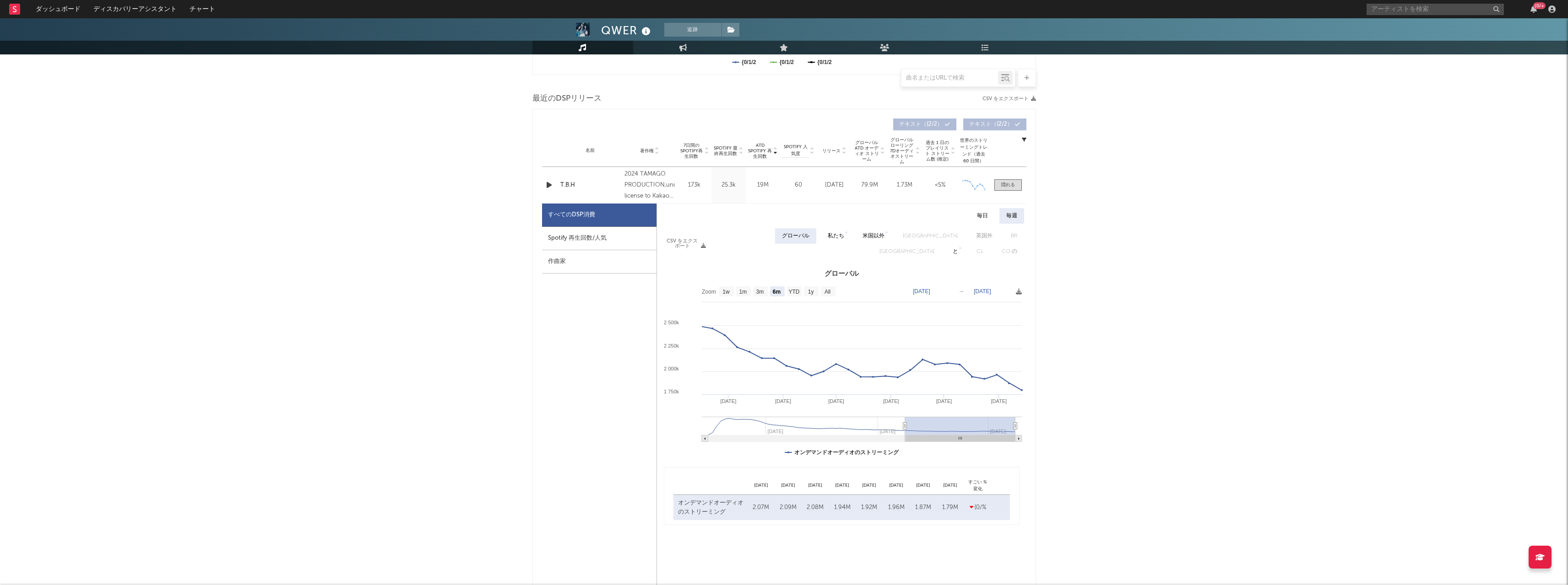
click at [579, 217] on div "毎日" at bounding box center [982, 216] width 25 height 15
select select "6m"
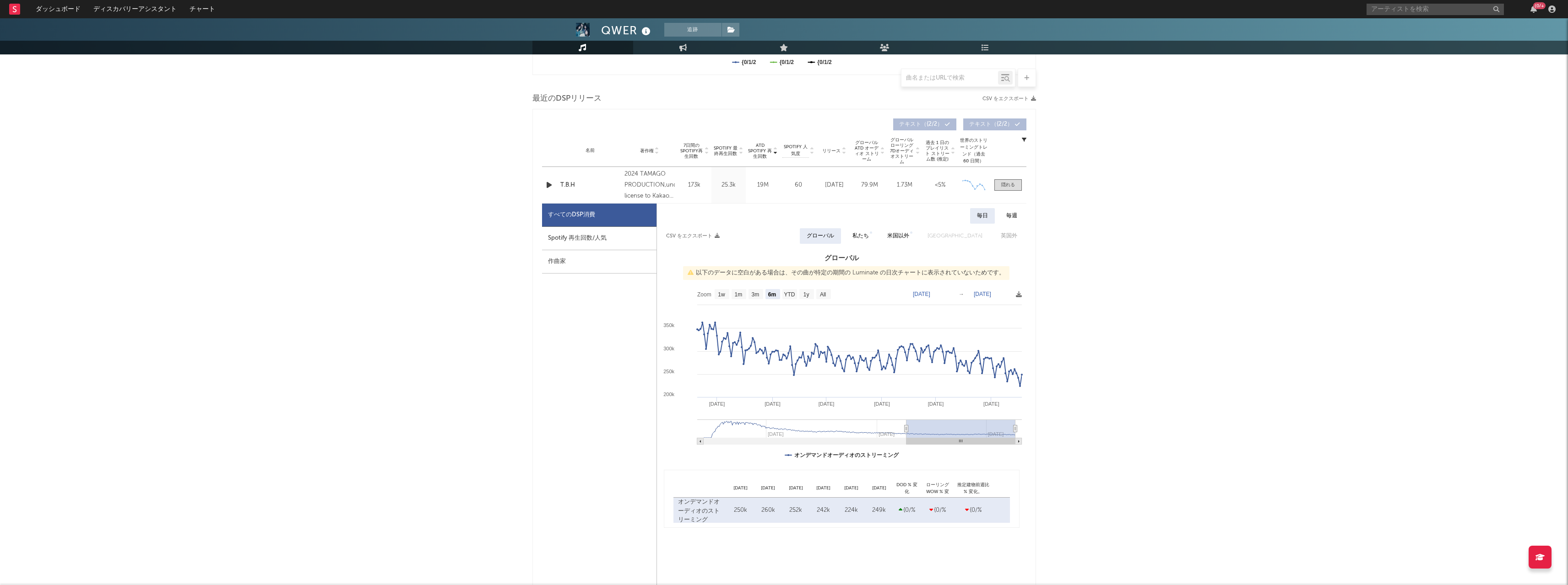
click at [579, 237] on div "CSV をエクスポート グローバル 私たち 米国以外 イギリス 英国外" at bounding box center [842, 236] width 369 height 15
click at [579, 236] on icon "button" at bounding box center [718, 236] width 5 height 5
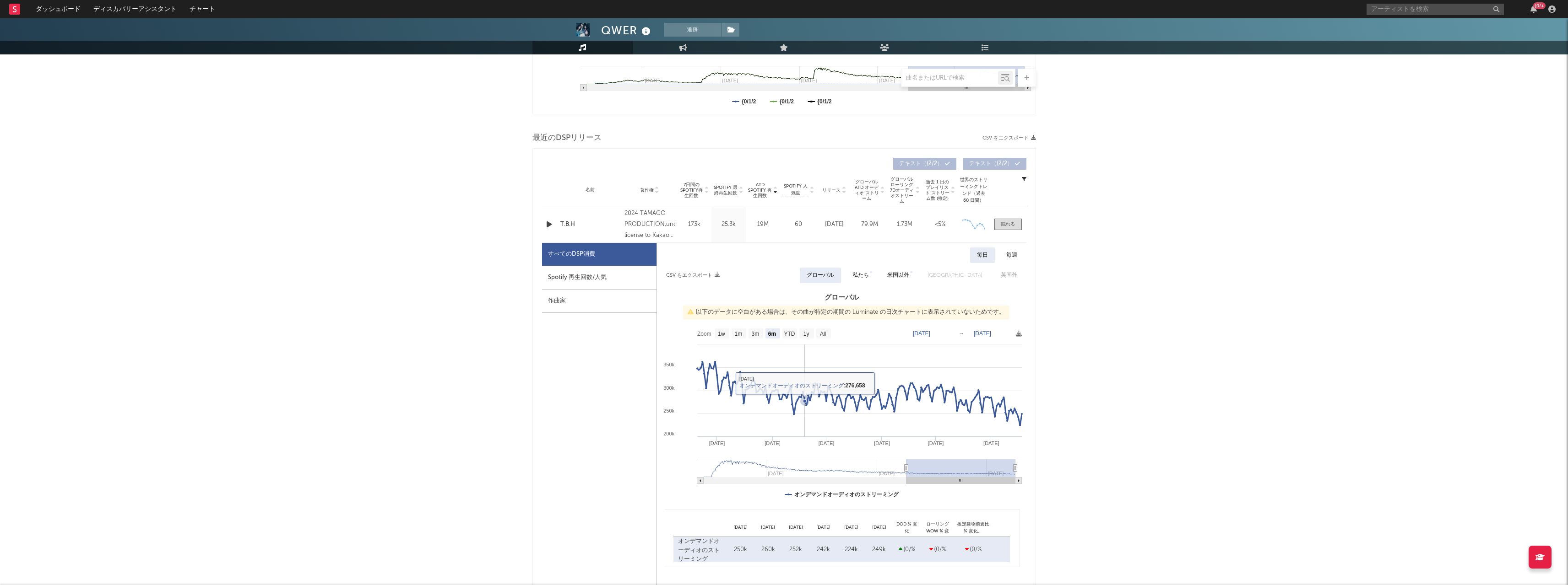
scroll to position [262, 0]
click at [579, 292] on text "All" at bounding box center [822, 334] width 6 height 7
select select "All"
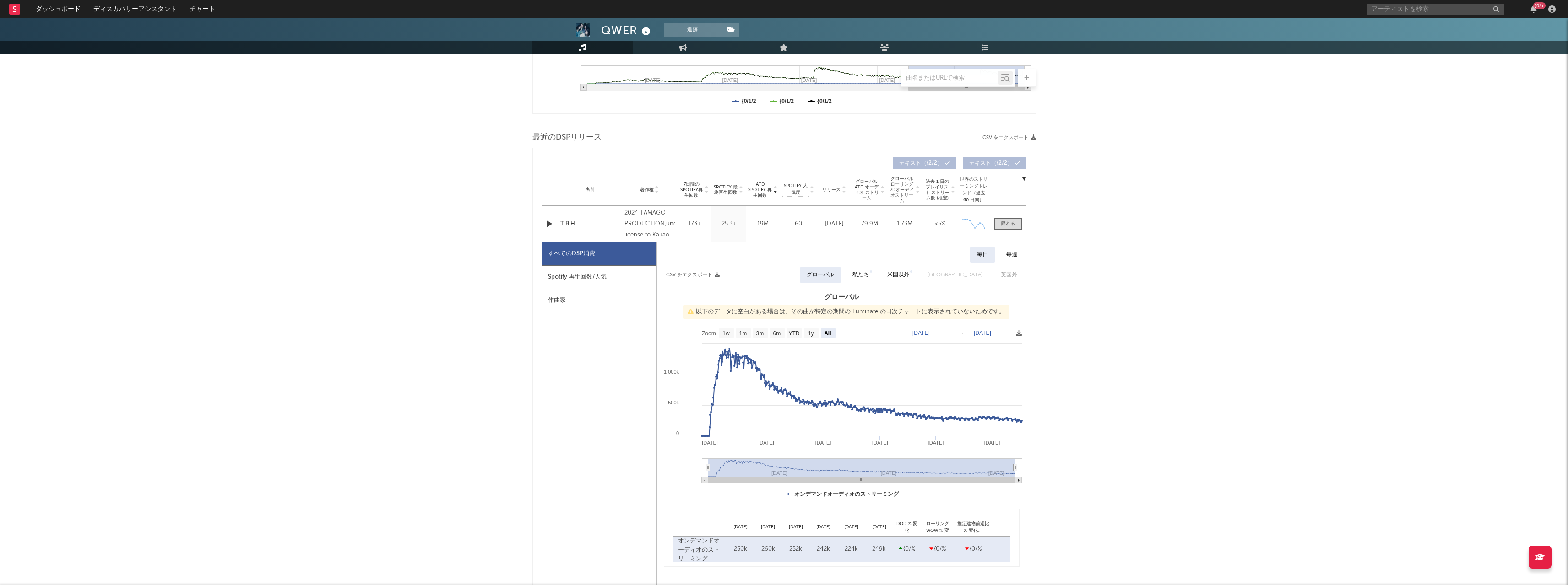
click at [579, 292] on text "[DATE]" at bounding box center [983, 334] width 18 height 7
click at [579, 292] on input "[DATE]" at bounding box center [991, 333] width 42 height 9
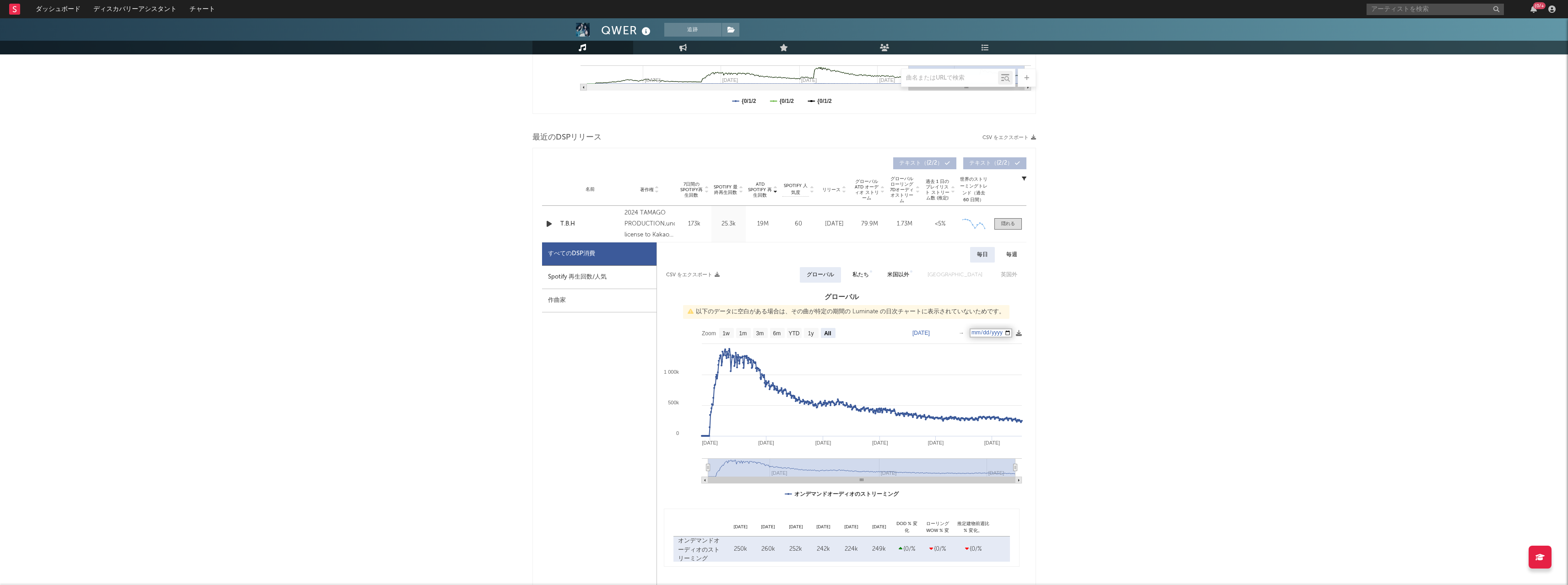
click at [579, 292] on input "[DATE]" at bounding box center [991, 333] width 42 height 9
type input "[DATE]"
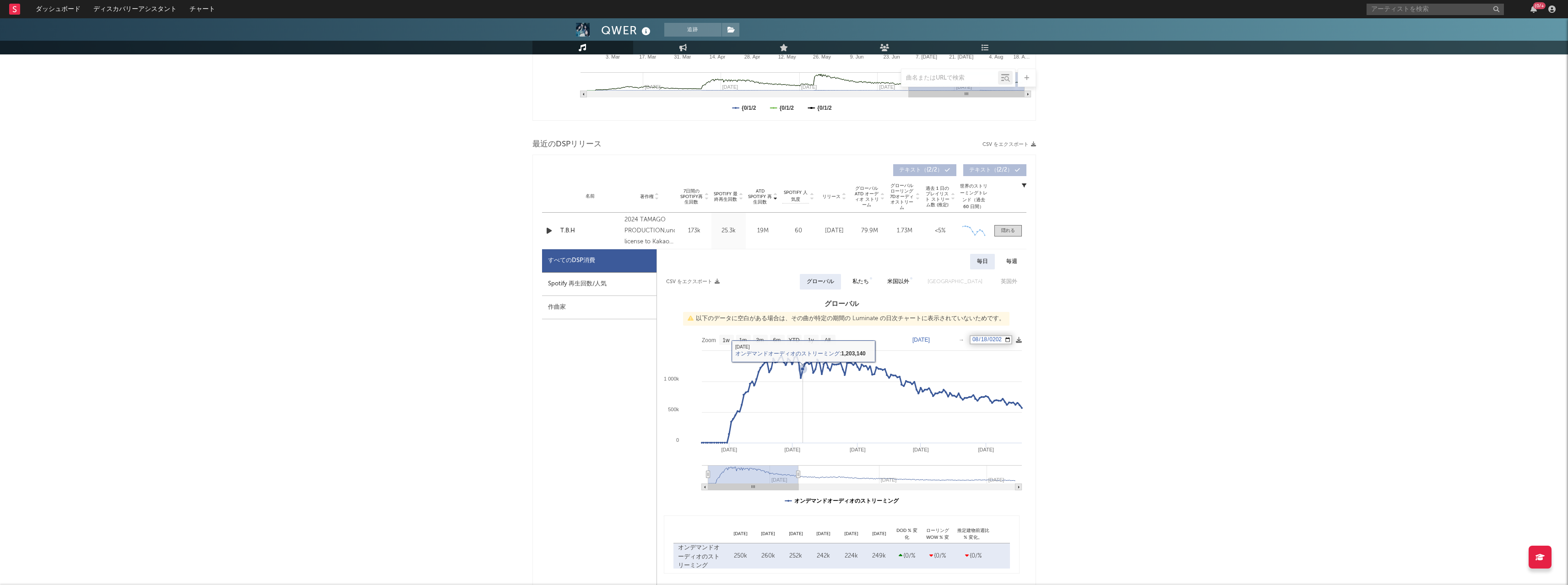
scroll to position [242, 0]
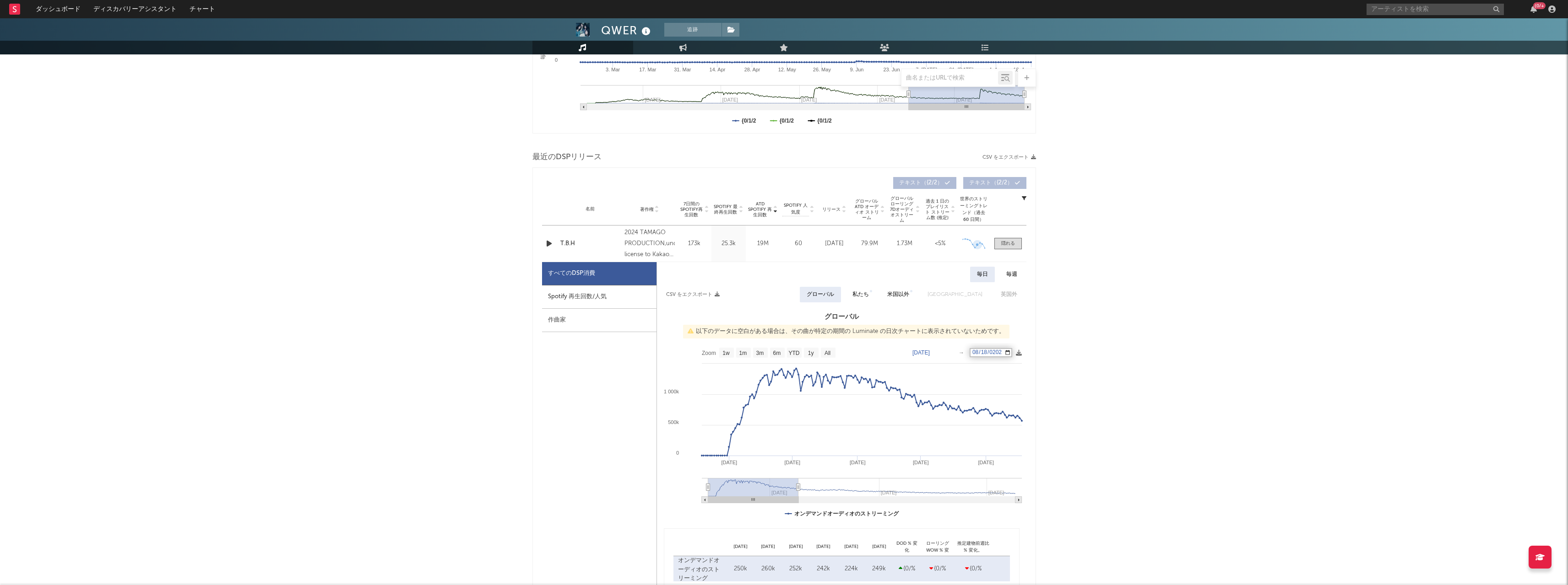
click at [579, 245] on icon at bounding box center [978, 245] width 3 height 3
click at [579, 292] on icon at bounding box center [1018, 354] width 6 height 6
click at [579, 292] on span "CSVとしてダウンロード" at bounding box center [978, 362] width 91 height 15
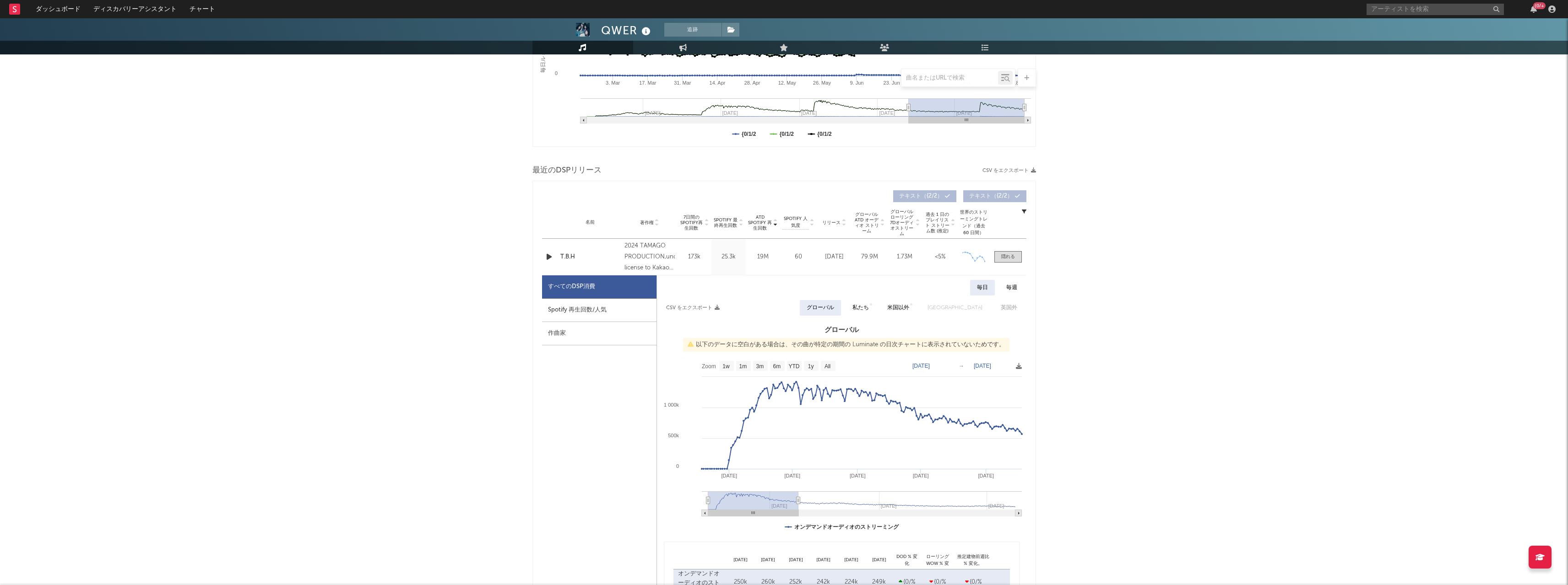
scroll to position [229, 0]
click at [579, 292] on div "私たち" at bounding box center [860, 307] width 16 height 11
select select "All"
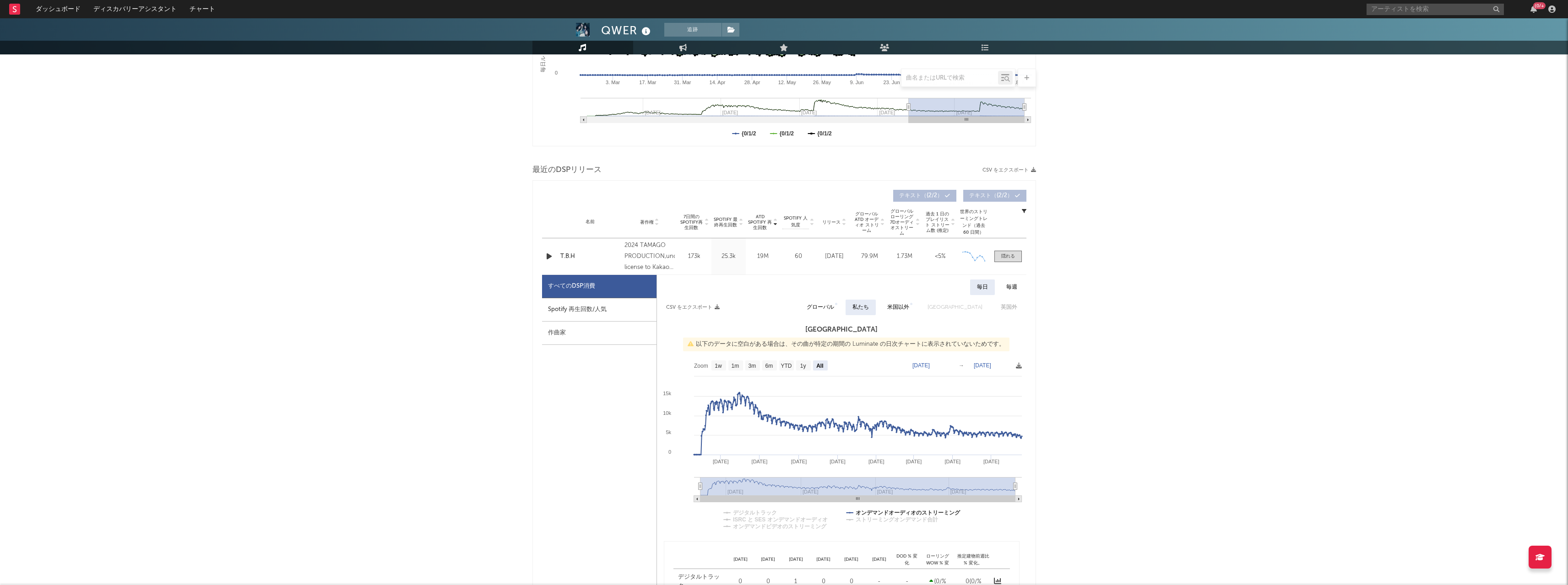
click at [579, 292] on div "グローバル" at bounding box center [820, 307] width 27 height 11
select select "All"
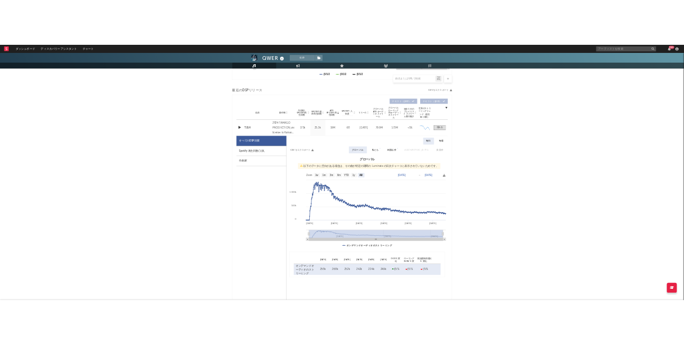
scroll to position [352, 0]
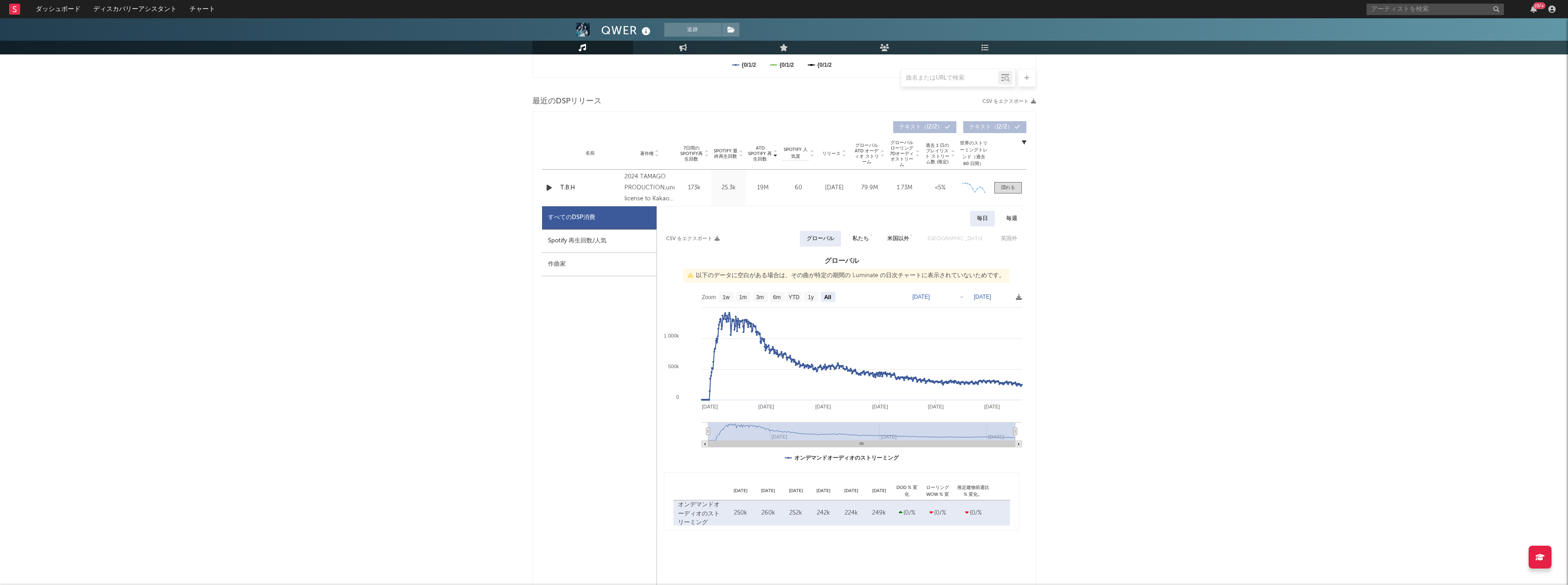
drag, startPoint x: 697, startPoint y: 400, endPoint x: 856, endPoint y: 421, distance: 160.4
click at [579, 292] on rect at bounding box center [842, 378] width 369 height 183
click at [579, 292] on text "[DATE]" at bounding box center [983, 297] width 18 height 7
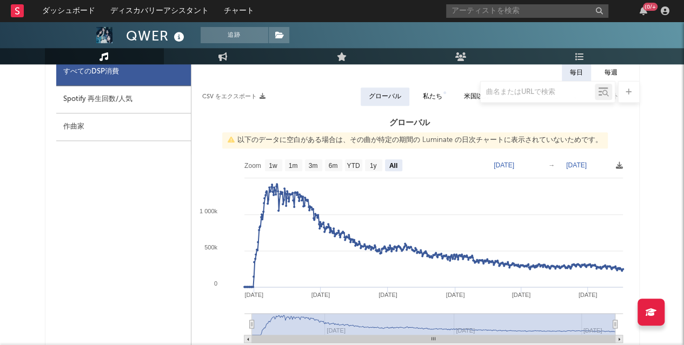
scroll to position [539, 0]
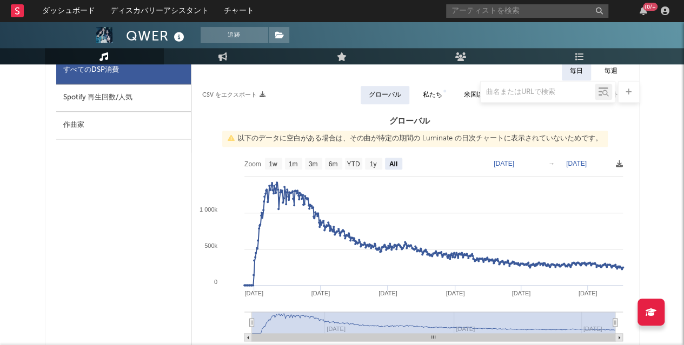
drag, startPoint x: 691, startPoint y: 1, endPoint x: 442, endPoint y: 162, distance: 296.7
click at [442, 162] on rect at bounding box center [409, 260] width 437 height 216
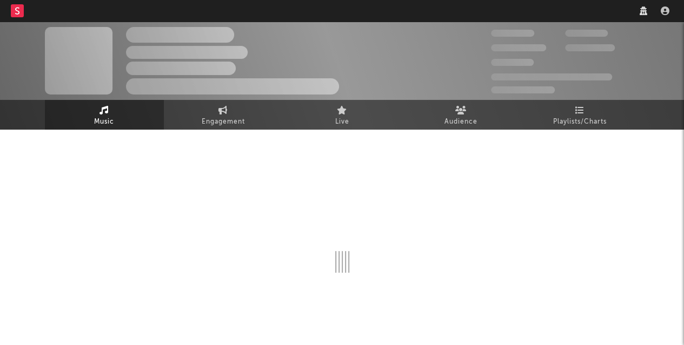
scroll to position [441, 0]
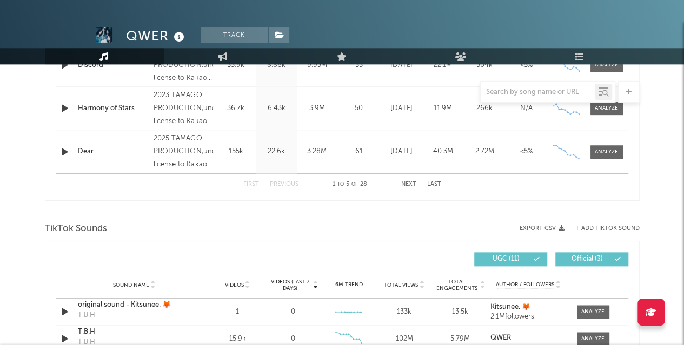
select select "6m"
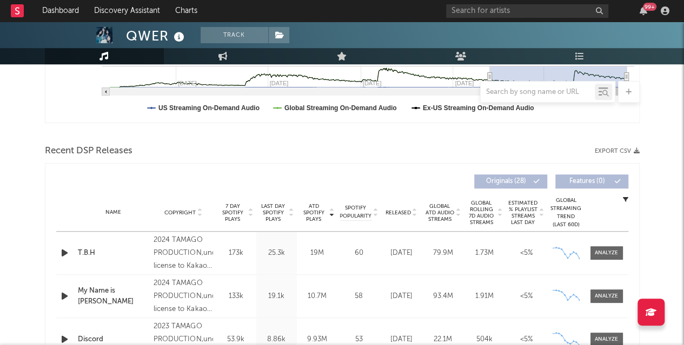
scroll to position [372, 0]
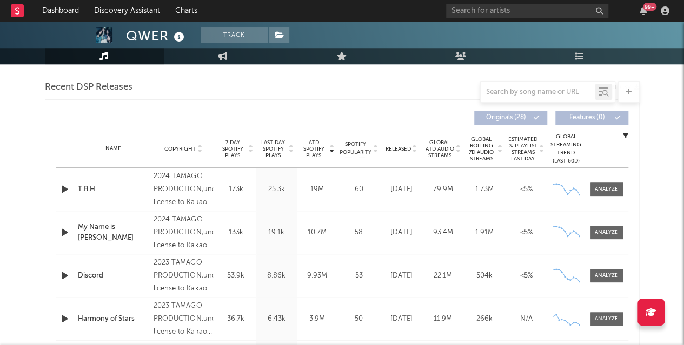
click at [605, 178] on div "Name T.B.H Copyright 2024 TAMAGO PRODUCTION,under license to Kakao Entertainmen…" at bounding box center [342, 189] width 572 height 43
click at [605, 183] on span at bounding box center [606, 190] width 32 height 14
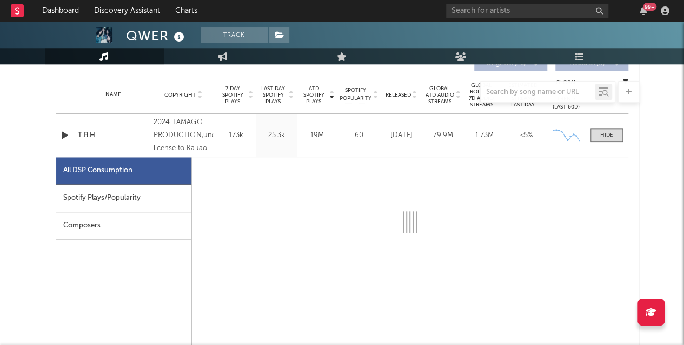
scroll to position [427, 0]
select select "6m"
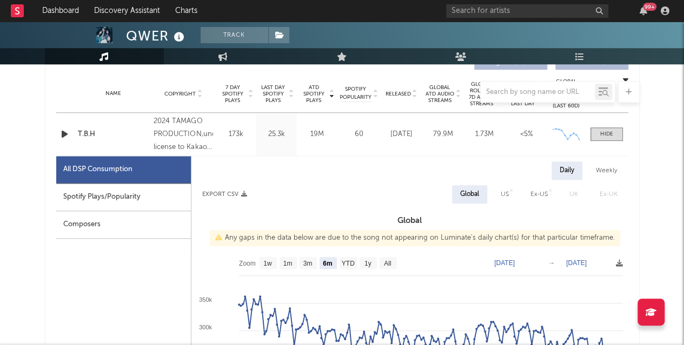
click at [619, 263] on icon at bounding box center [619, 263] width 7 height 7
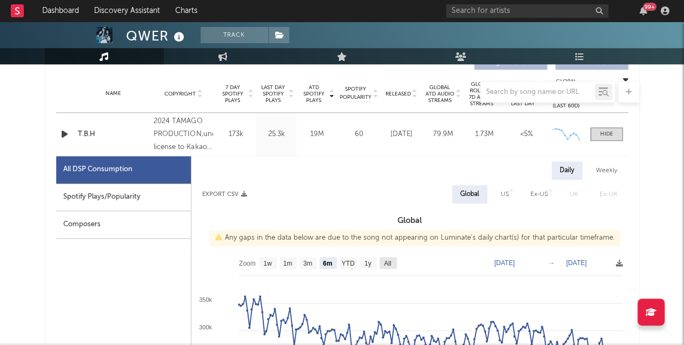
click at [393, 265] on rect at bounding box center [387, 263] width 17 height 12
select select "All"
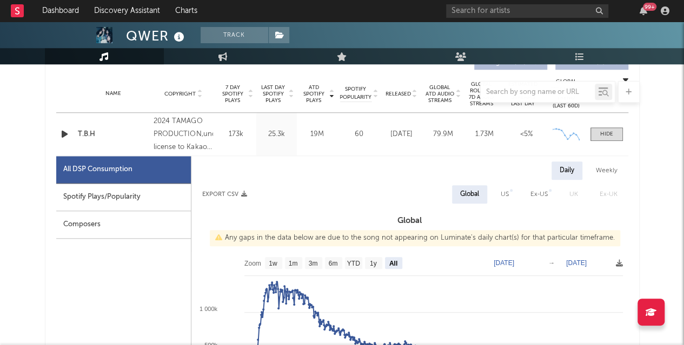
click at [617, 266] on icon at bounding box center [619, 263] width 7 height 7
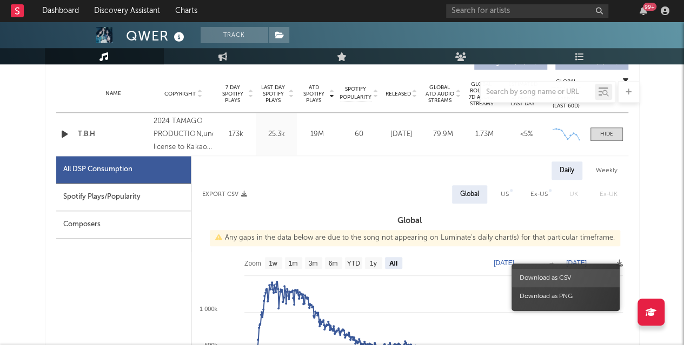
click at [554, 276] on span "Download as CSV" at bounding box center [565, 278] width 108 height 18
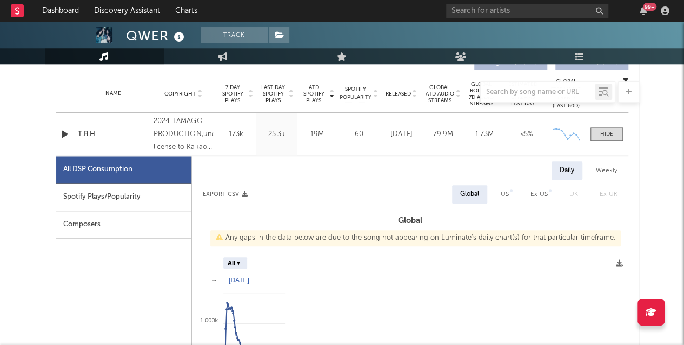
type input "[DATE]"
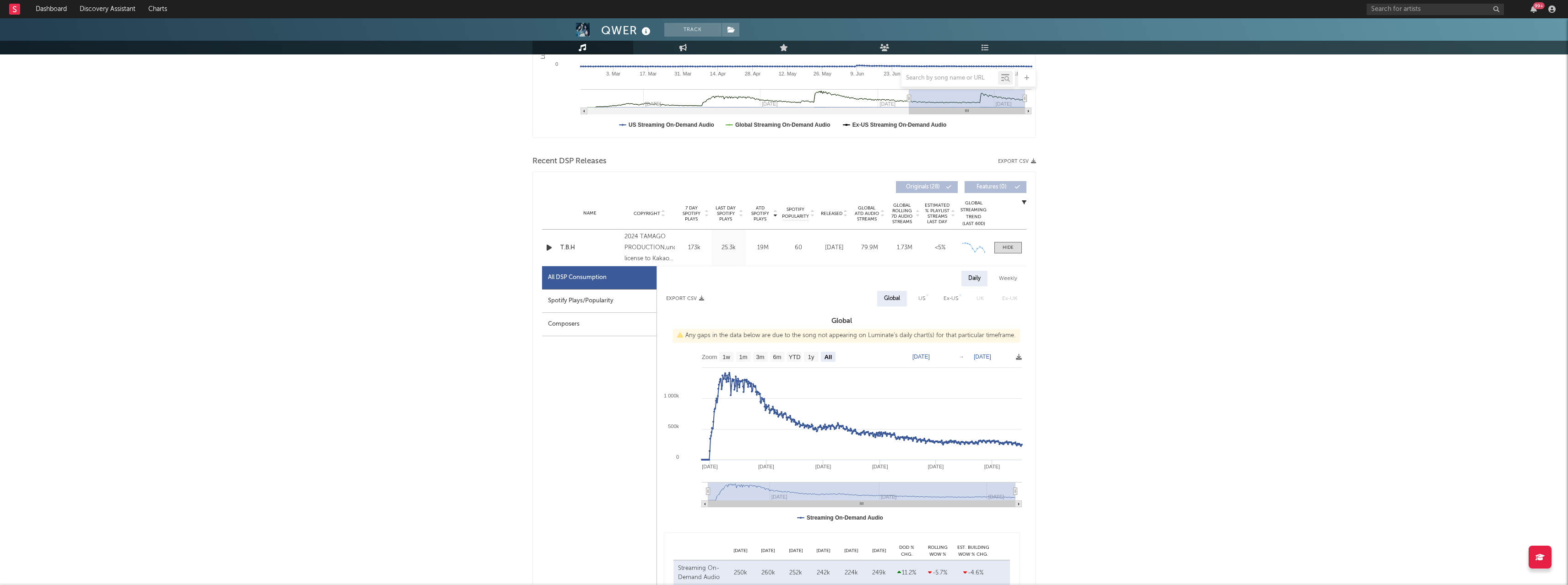
scroll to position [227, 0]
click at [579, 292] on text "[DATE]" at bounding box center [983, 357] width 18 height 7
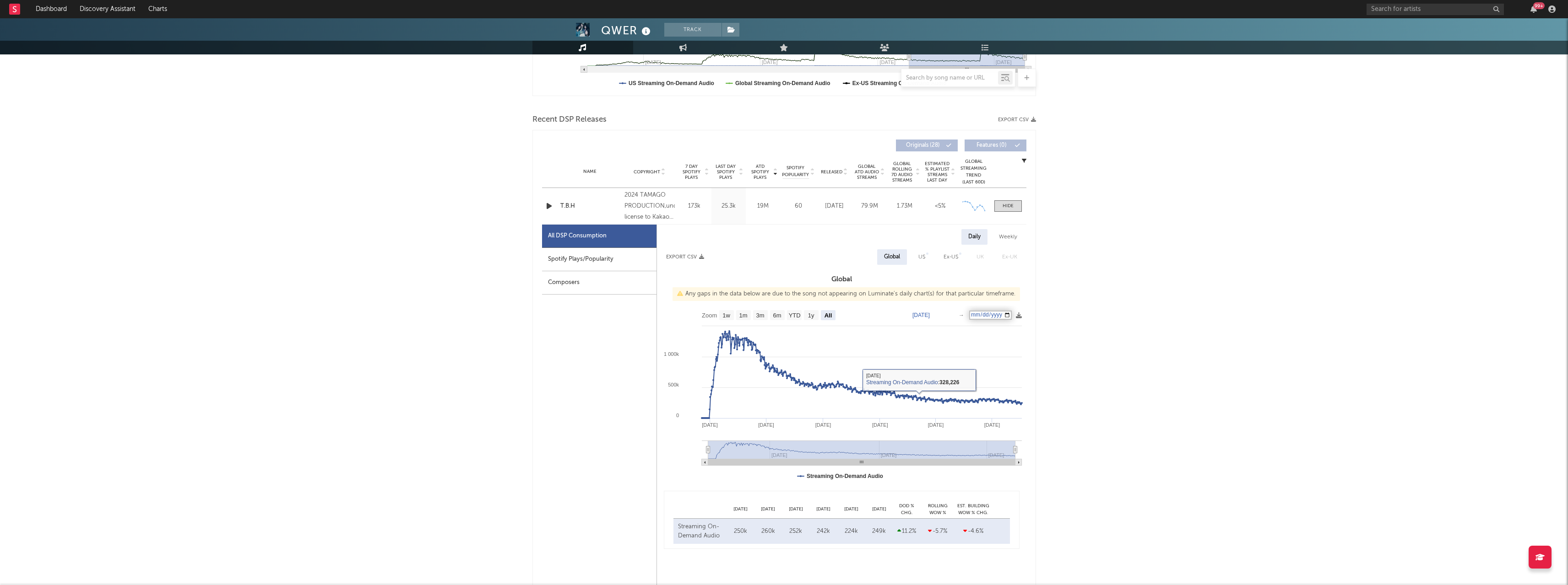
click at [579, 257] on div "US" at bounding box center [922, 257] width 7 height 11
select select "All"
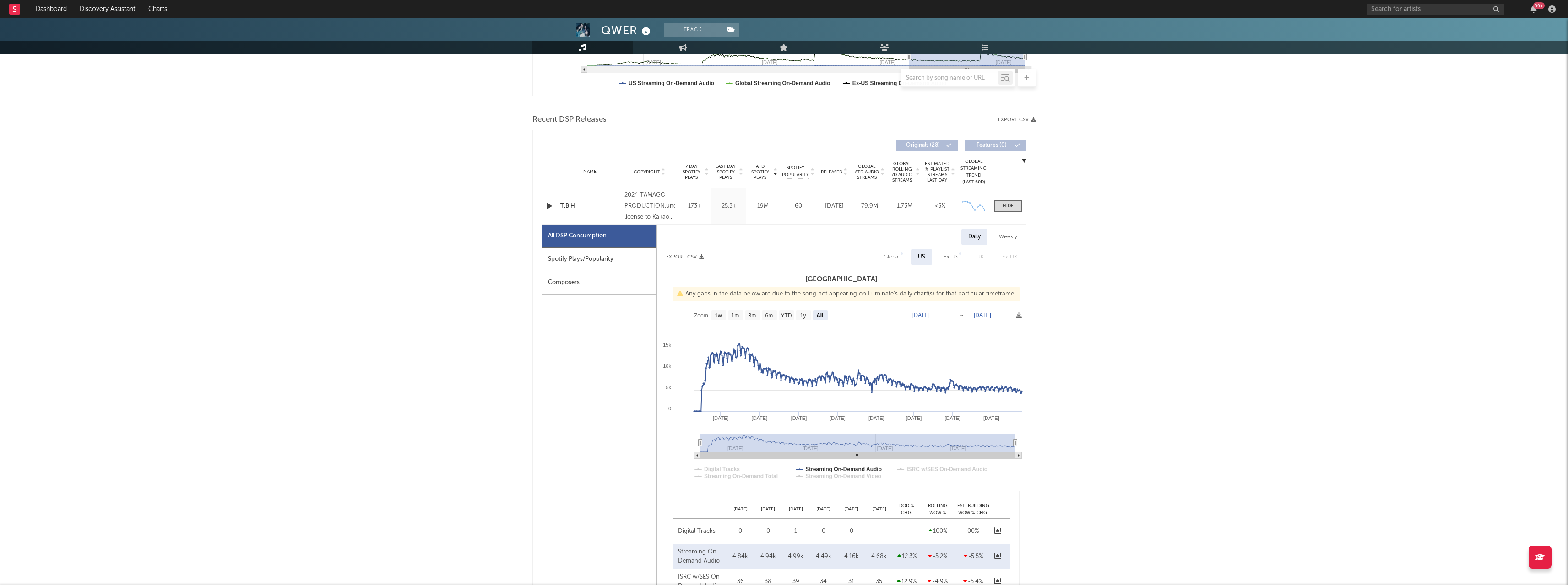
click at [579, 255] on div "Ex-US" at bounding box center [950, 257] width 14 height 11
select select "All"
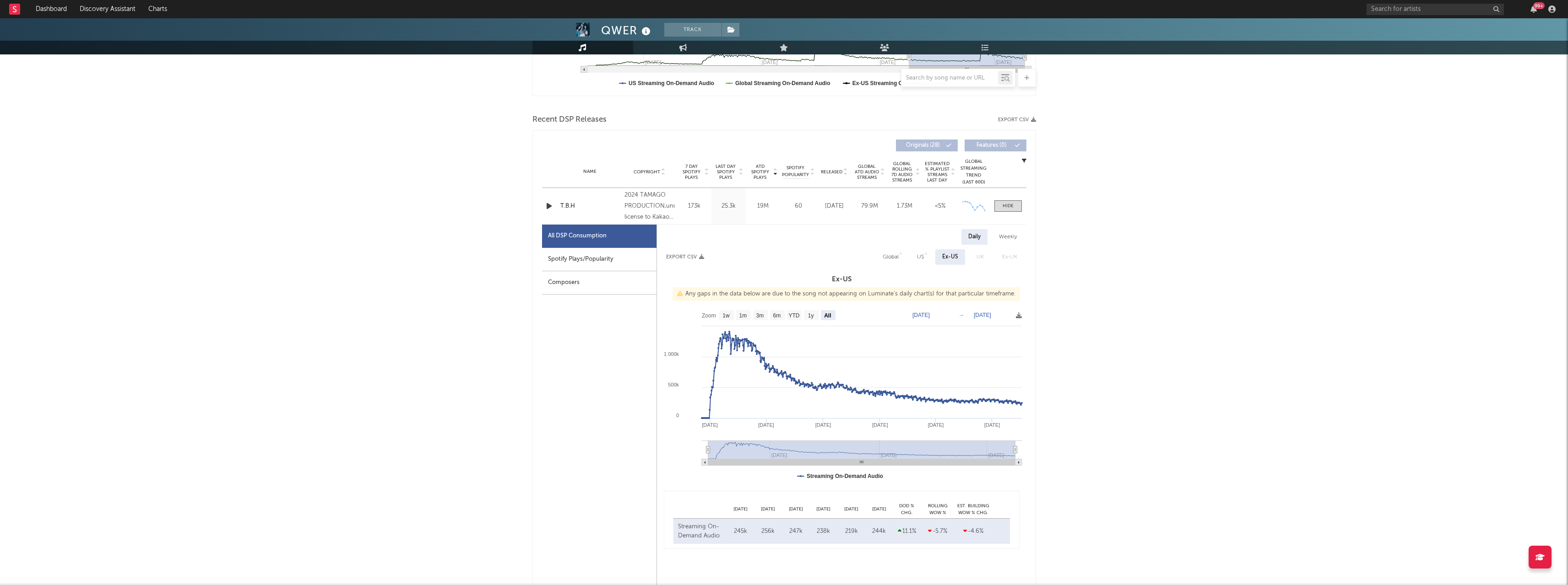
click at [579, 255] on div "Global" at bounding box center [890, 257] width 16 height 11
select select "All"
click at [579, 292] on text "[DATE]" at bounding box center [983, 316] width 18 height 7
click at [579, 292] on input "[DATE]" at bounding box center [991, 315] width 42 height 9
type input "[DATE]"
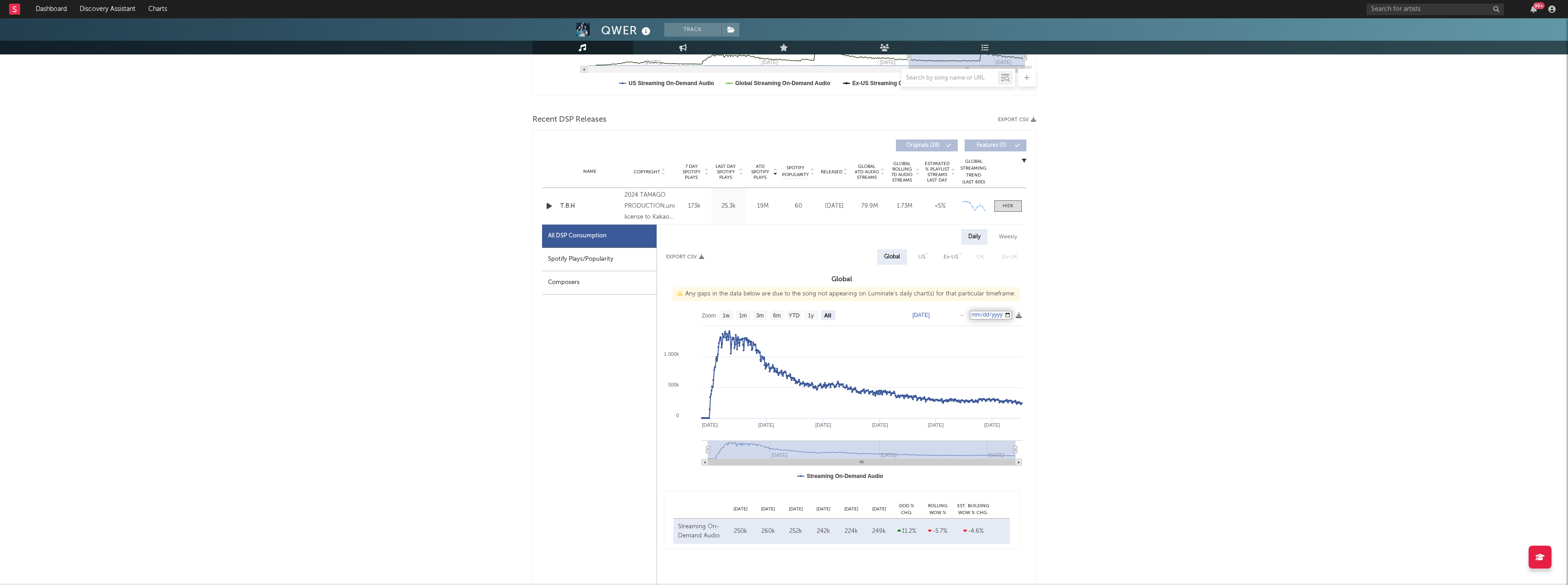
click at [579, 292] on icon at bounding box center [1018, 315] width 6 height 6
click at [579, 292] on span "Download as CSV" at bounding box center [976, 326] width 91 height 15
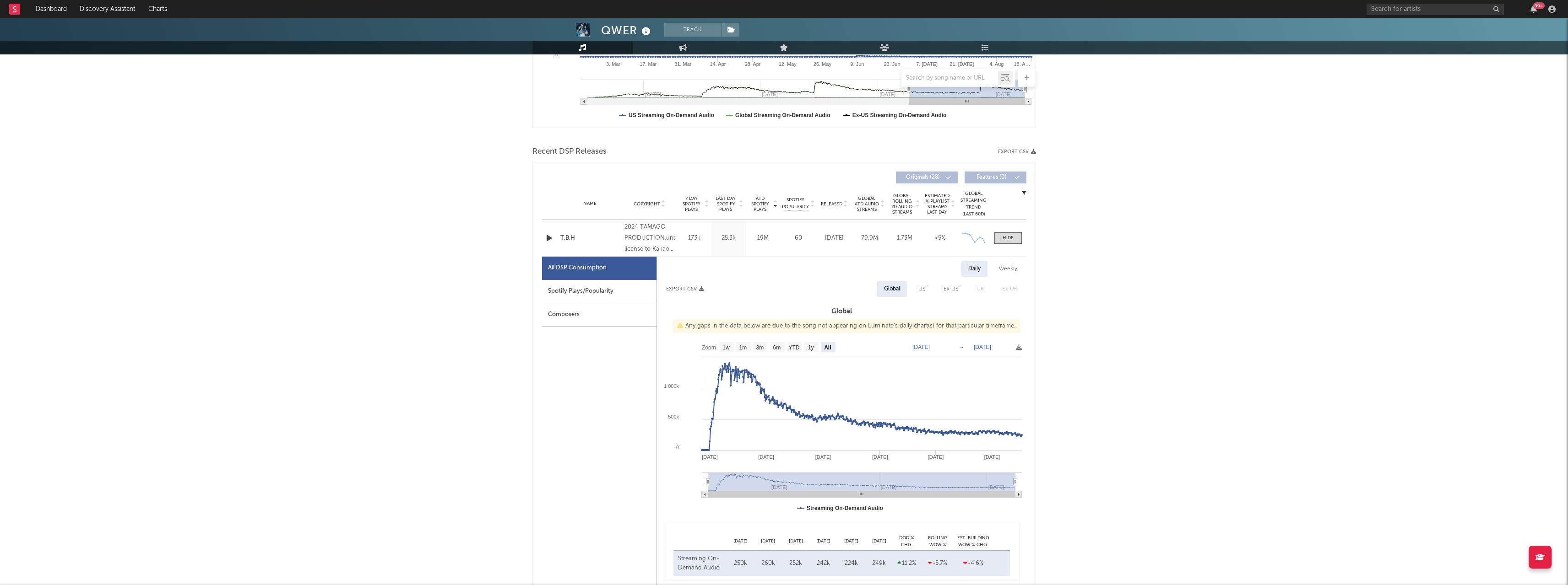
scroll to position [235, 0]
click at [579, 292] on div "Any gaps in the data below are due to the song not appearing on Luminate's dail…" at bounding box center [846, 328] width 347 height 14
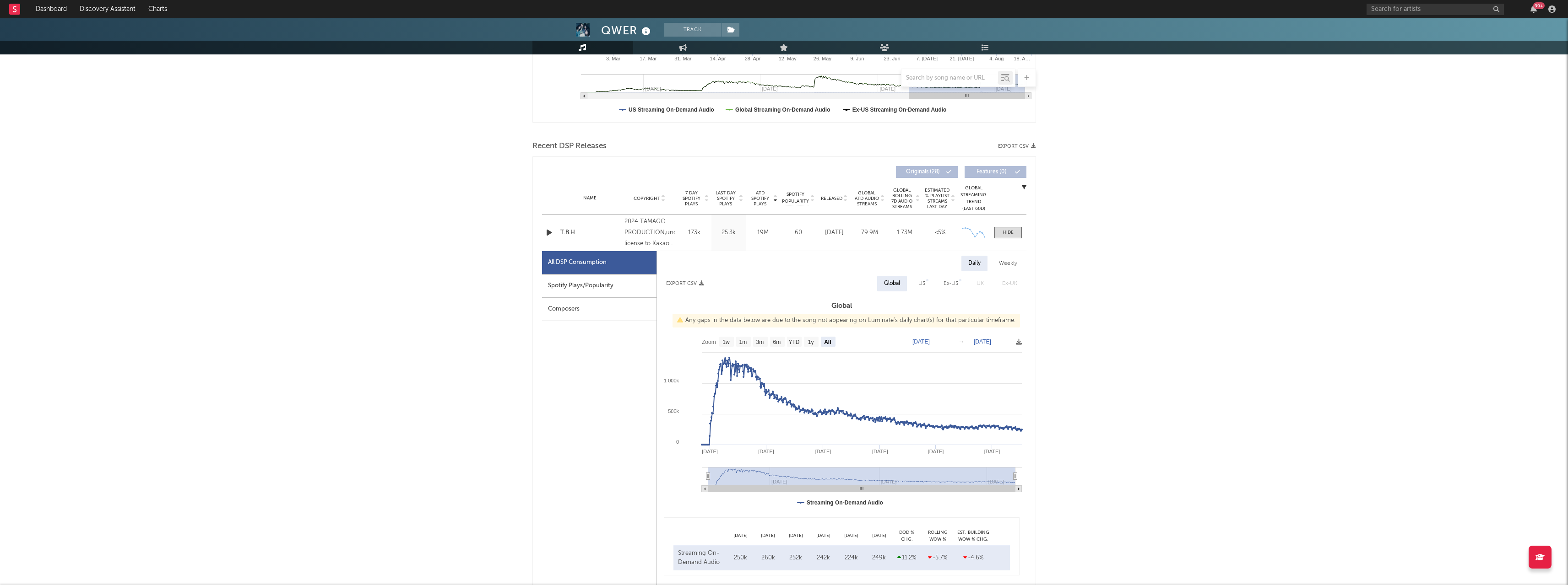
scroll to position [276, 0]
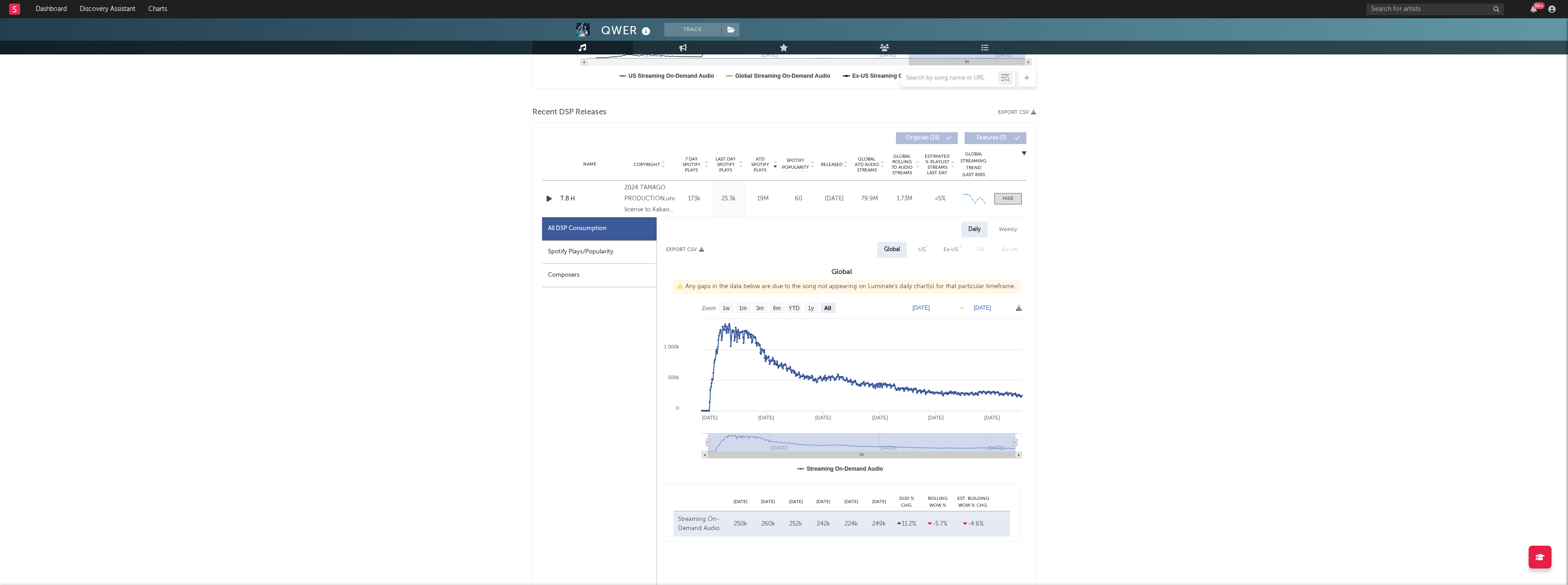
click at [579, 207] on div "Name T.B.H Copyright 2024 TAMAGO PRODUCTION,under license to Kakao Entertainmen…" at bounding box center [784, 198] width 485 height 36
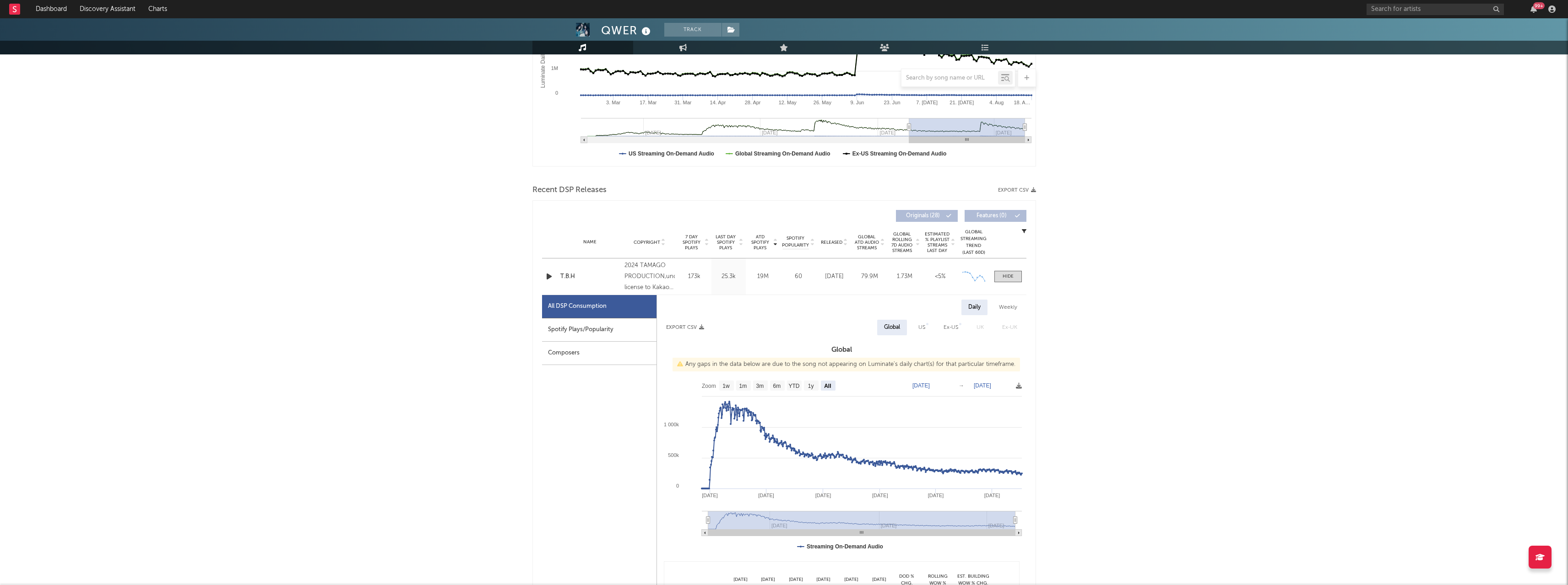
scroll to position [212, 0]
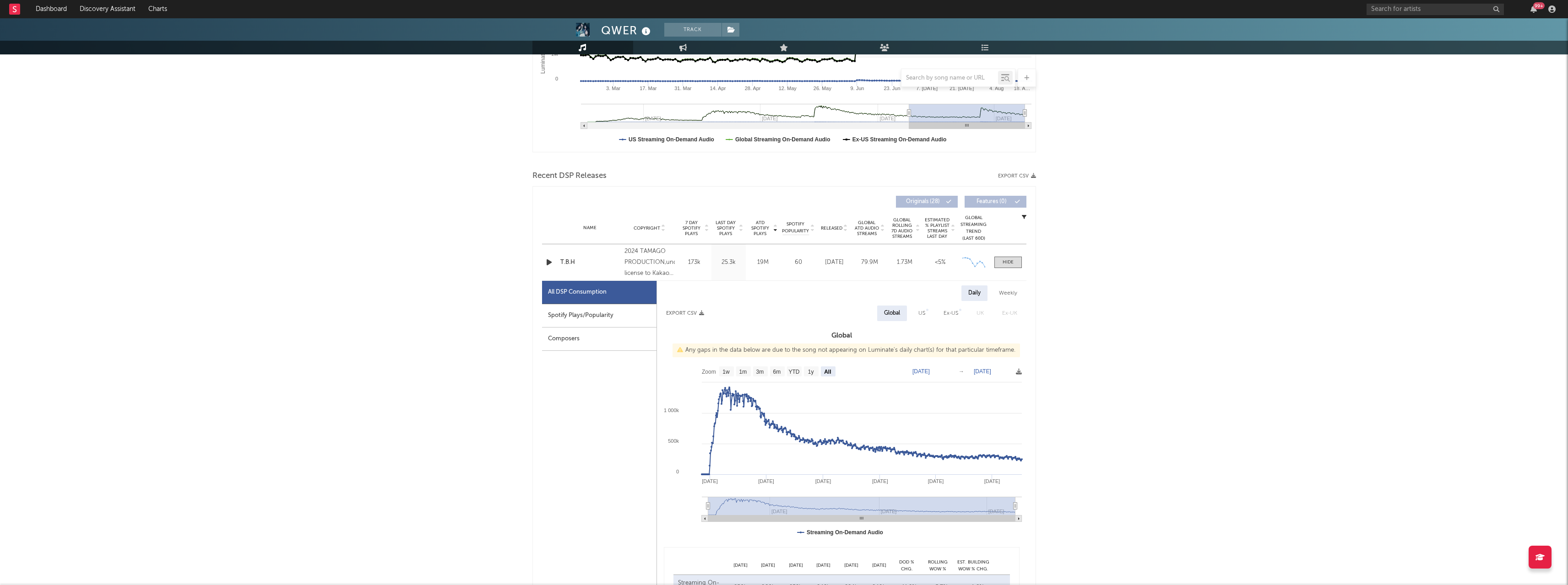
click at [579, 292] on icon "button" at bounding box center [701, 313] width 5 height 5
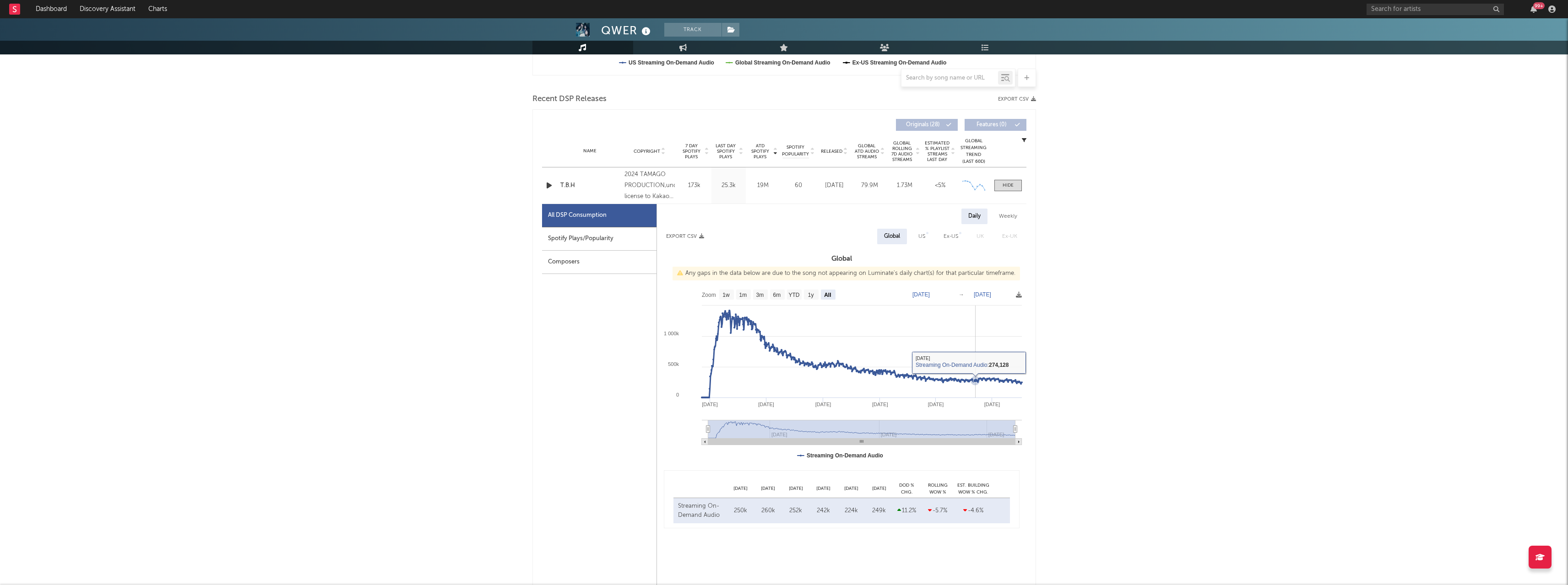
scroll to position [301, 0]
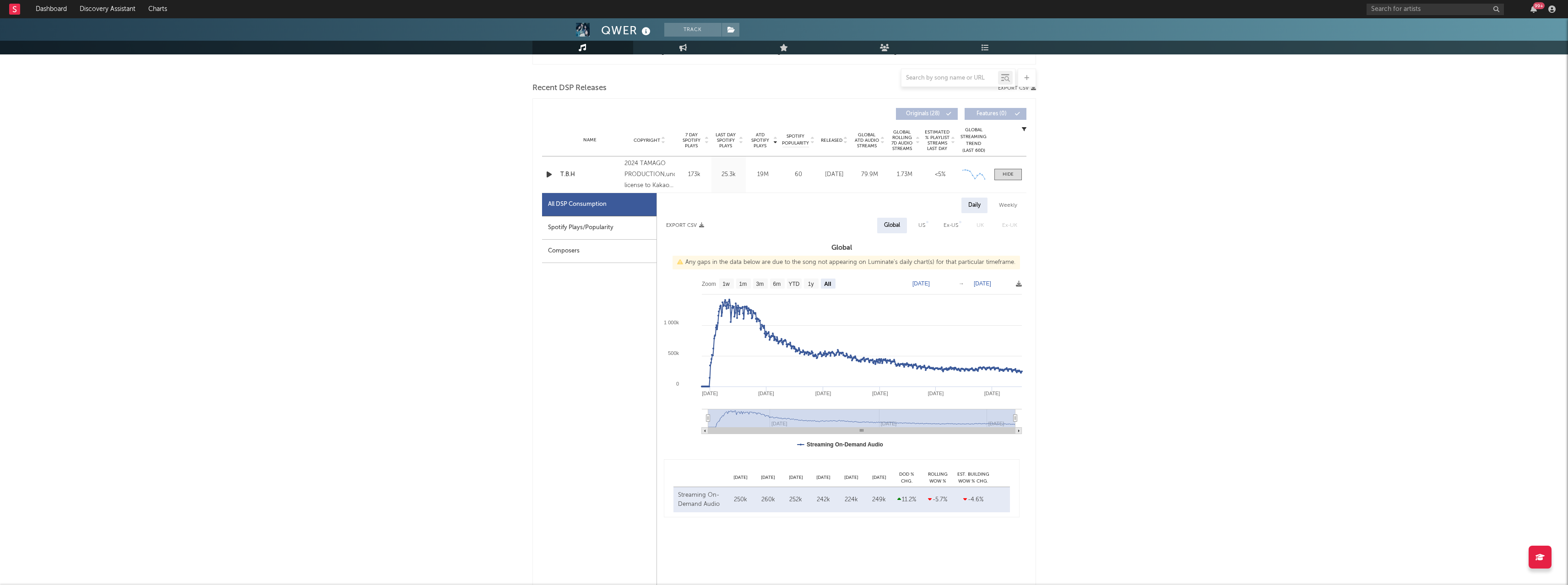
click at [579, 292] on icon at bounding box center [862, 422] width 320 height 25
click at [579, 292] on rect at bounding box center [842, 366] width 369 height 183
click at [579, 224] on div "US" at bounding box center [922, 225] width 20 height 15
select select "All"
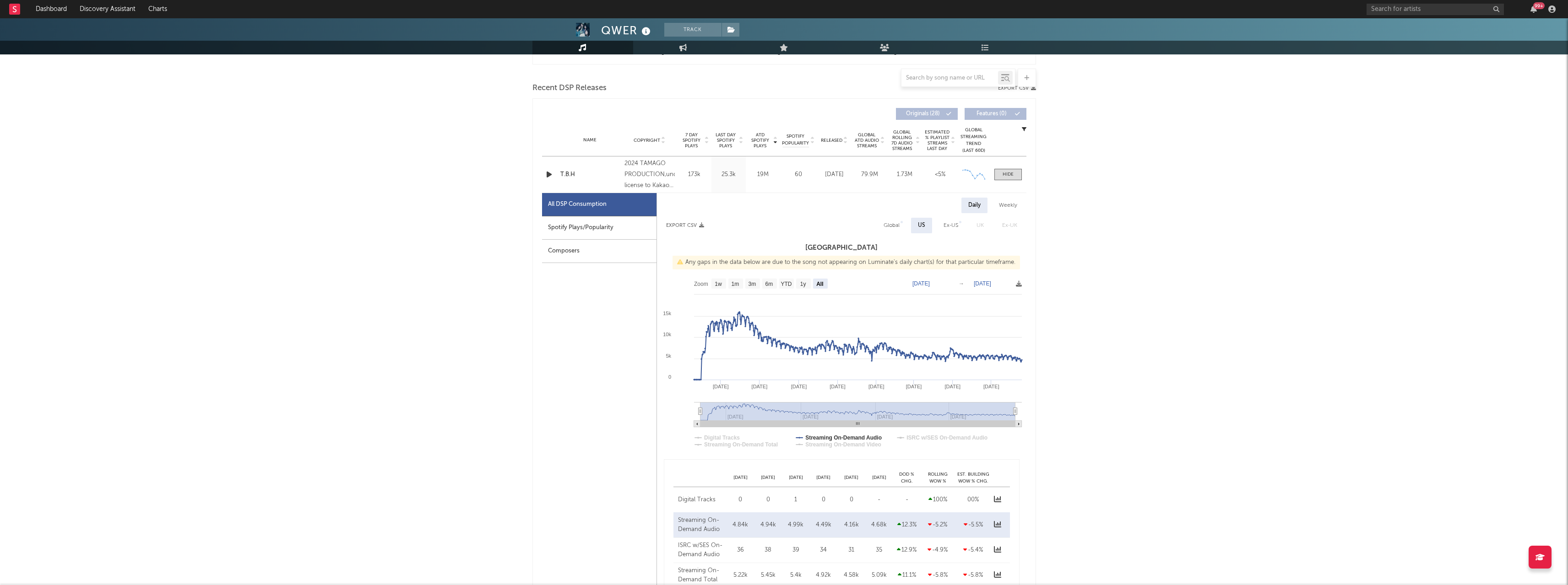
click at [579, 229] on div "Global" at bounding box center [891, 225] width 16 height 11
select select "All"
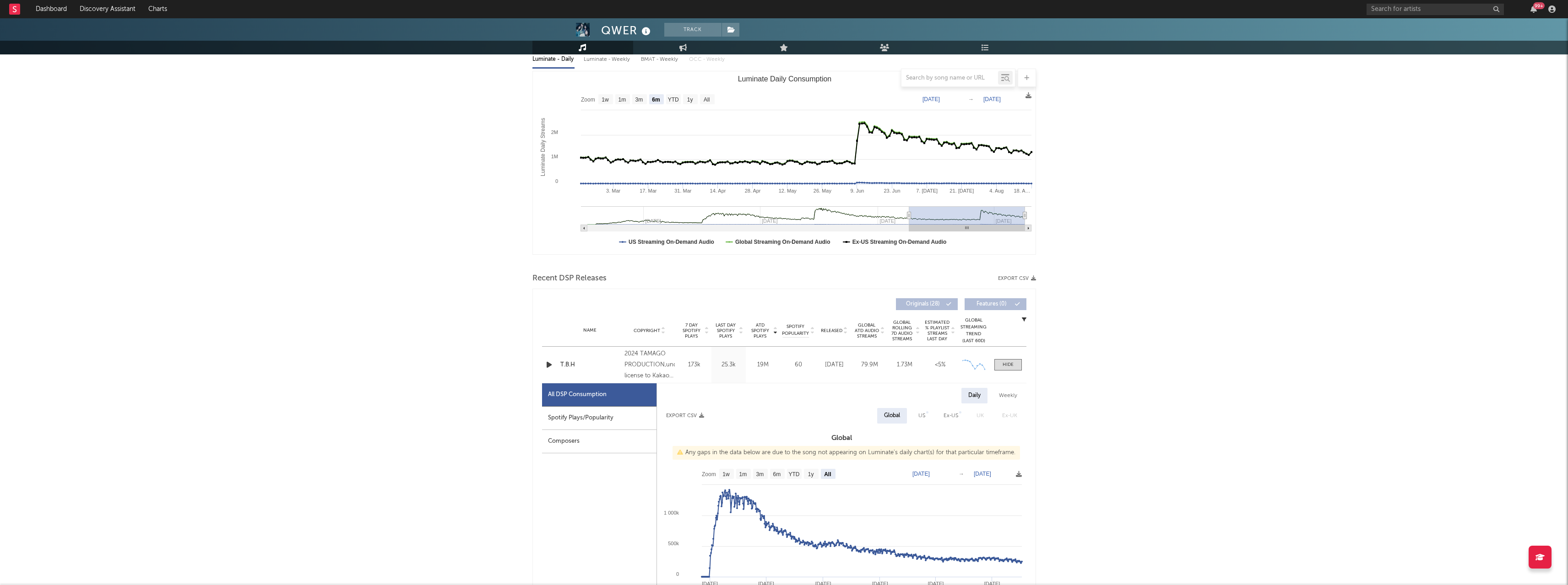
scroll to position [0, 0]
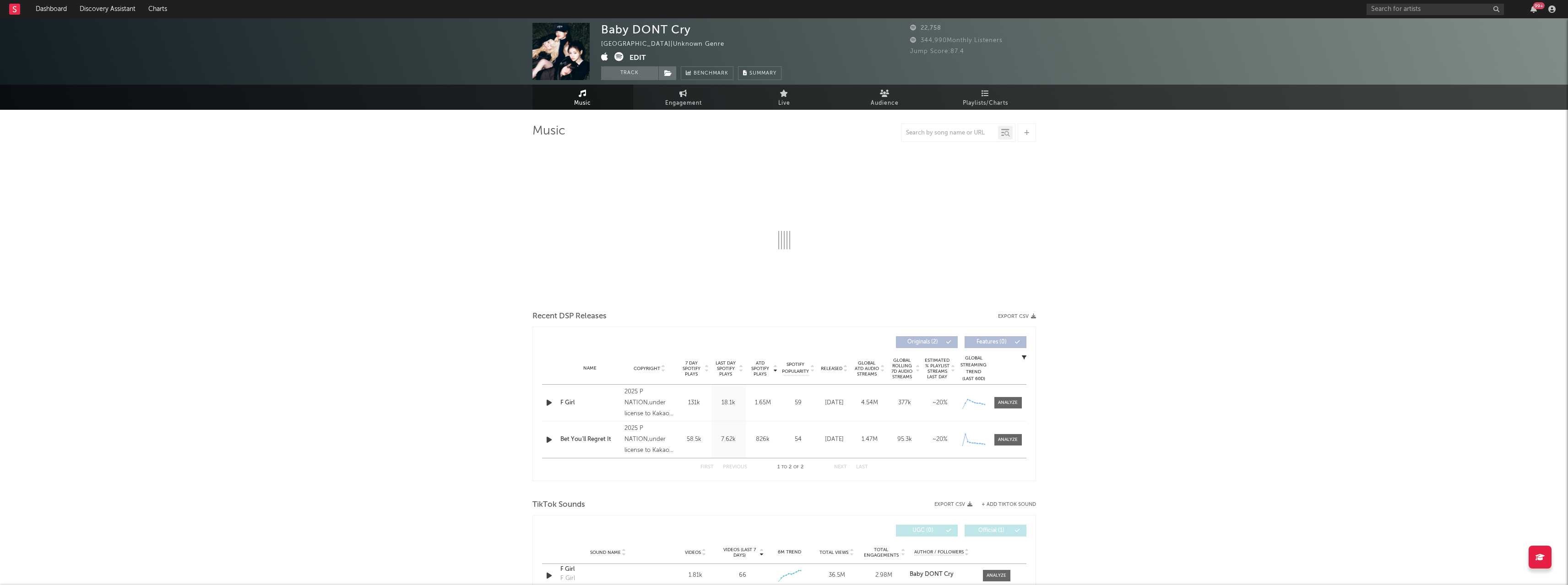
select select "1w"
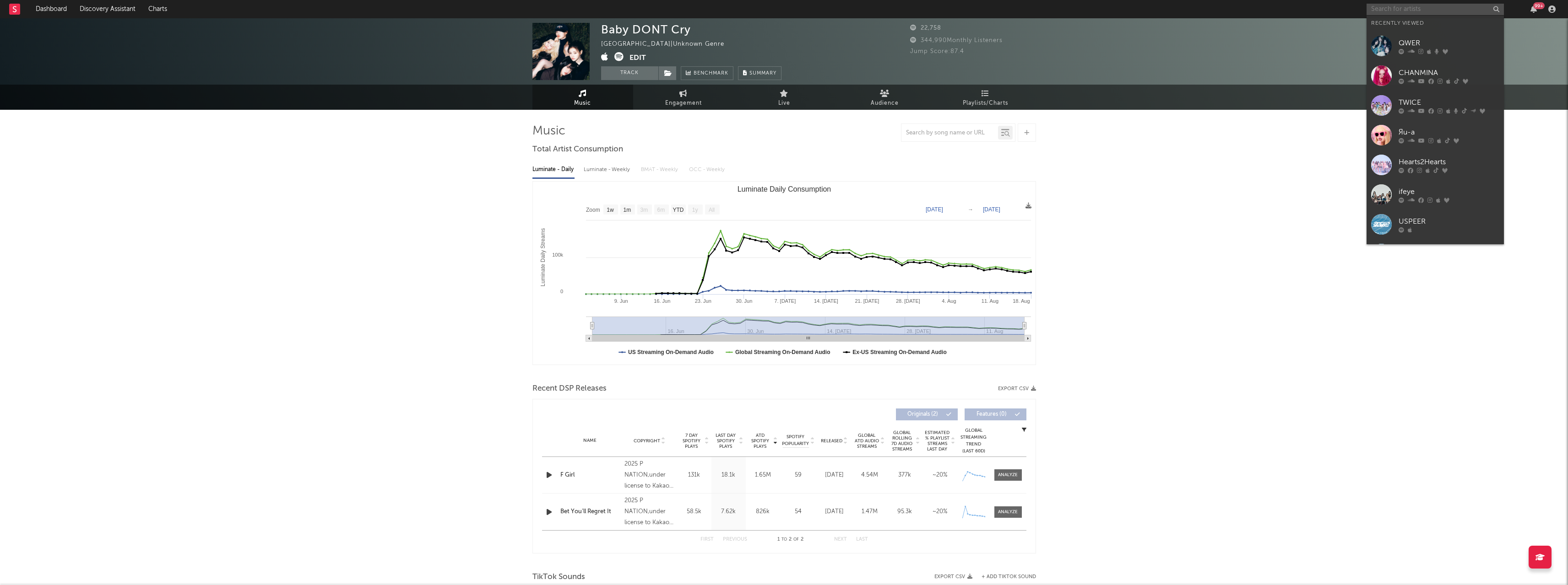
click at [579, 11] on input "text" at bounding box center [1435, 9] width 137 height 12
click at [579, 41] on div "QWER" at bounding box center [1449, 42] width 101 height 11
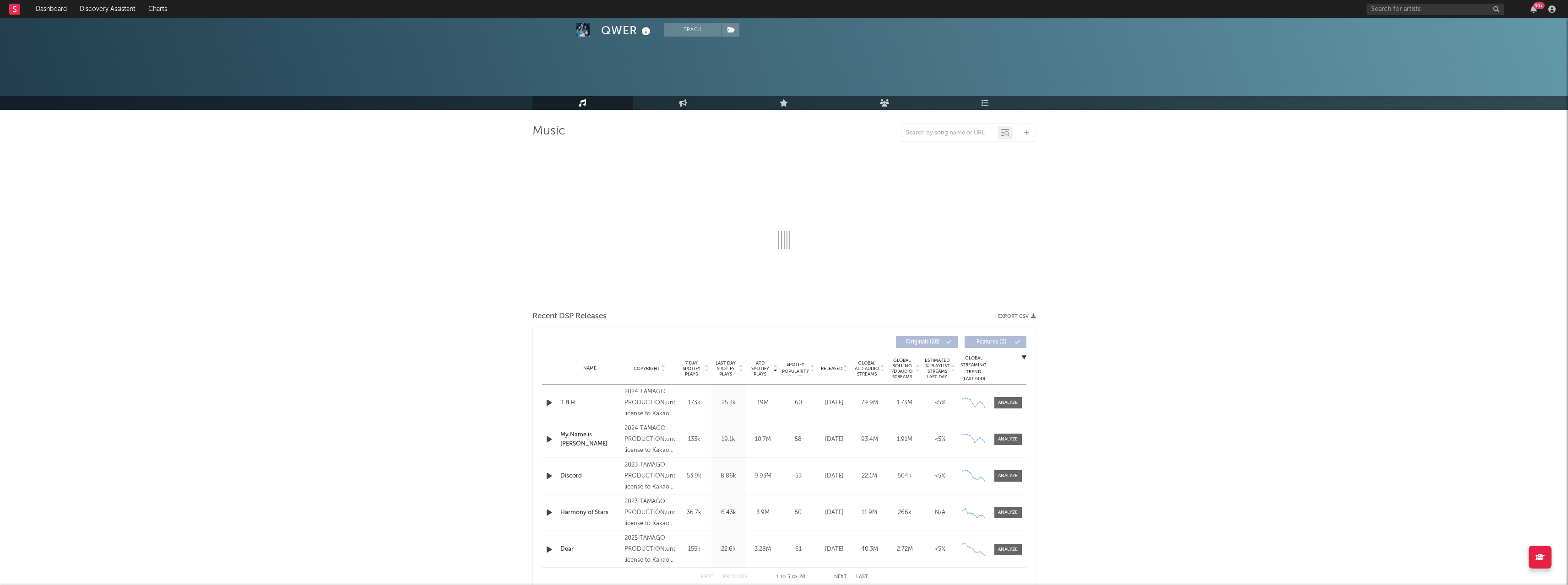
select select "6m"
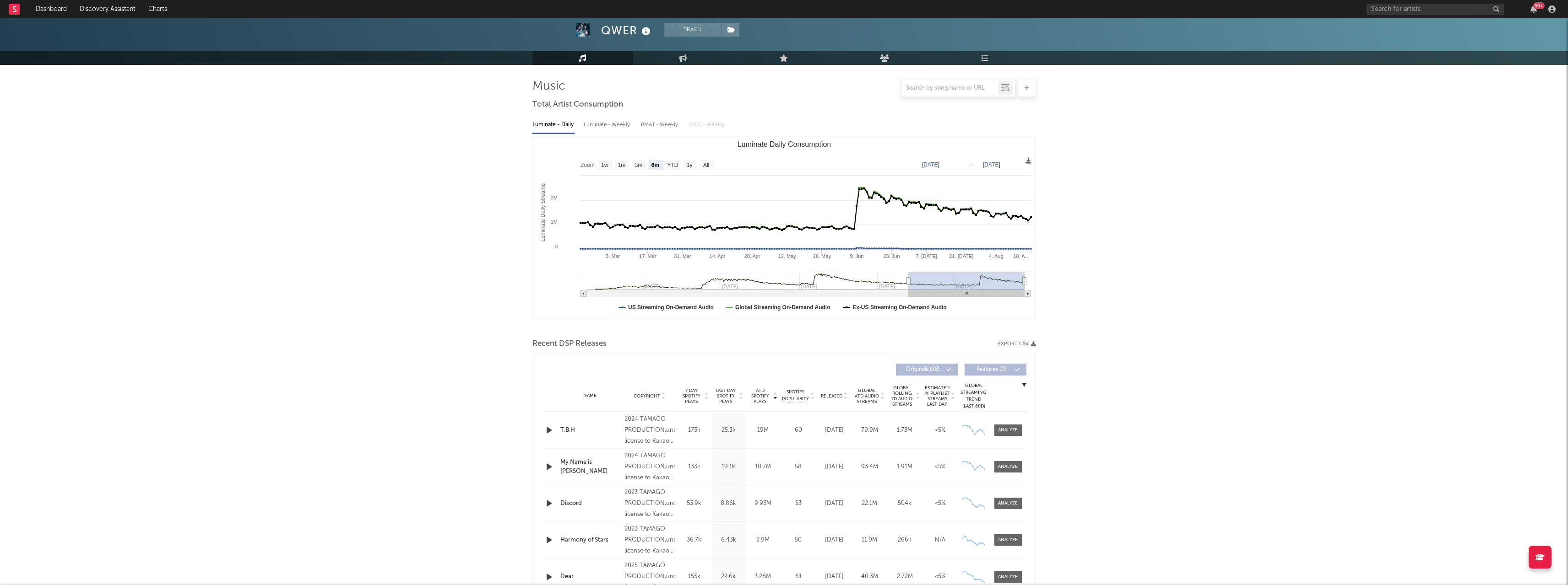
scroll to position [146, 0]
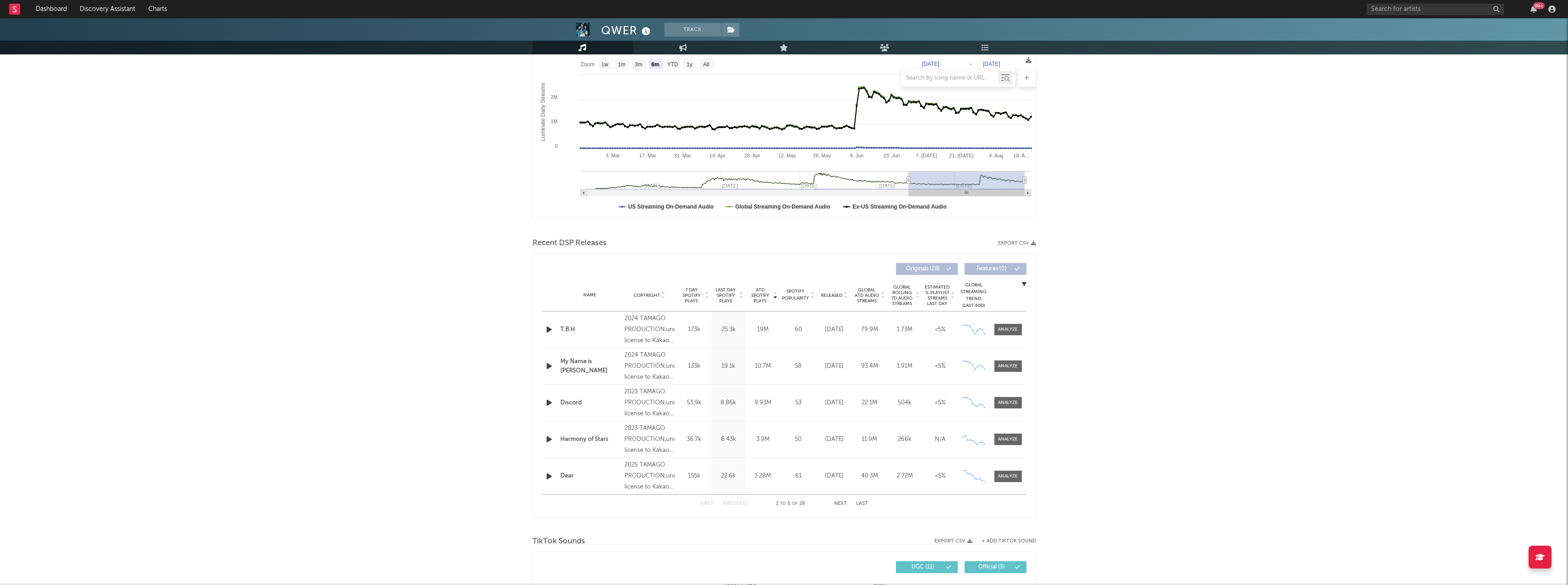
click at [579, 292] on div "Dear" at bounding box center [590, 476] width 60 height 9
click at [579, 292] on div at bounding box center [1007, 477] width 19 height 7
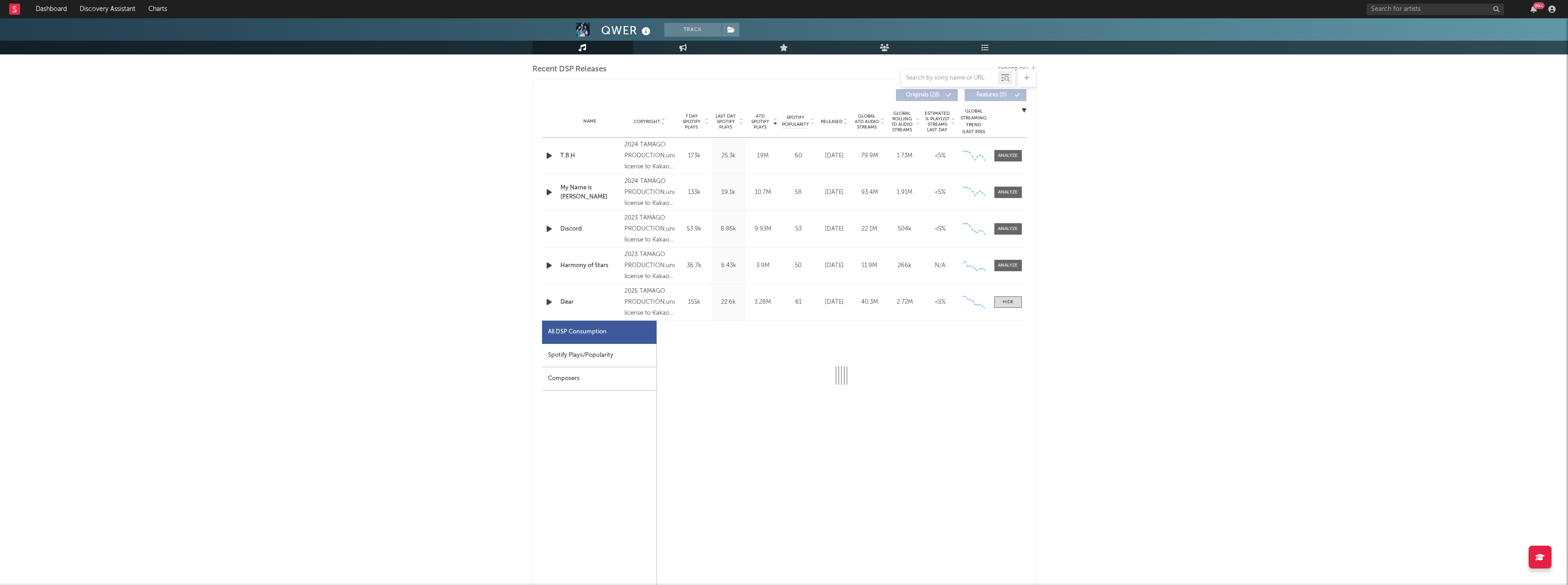
select select "1w"
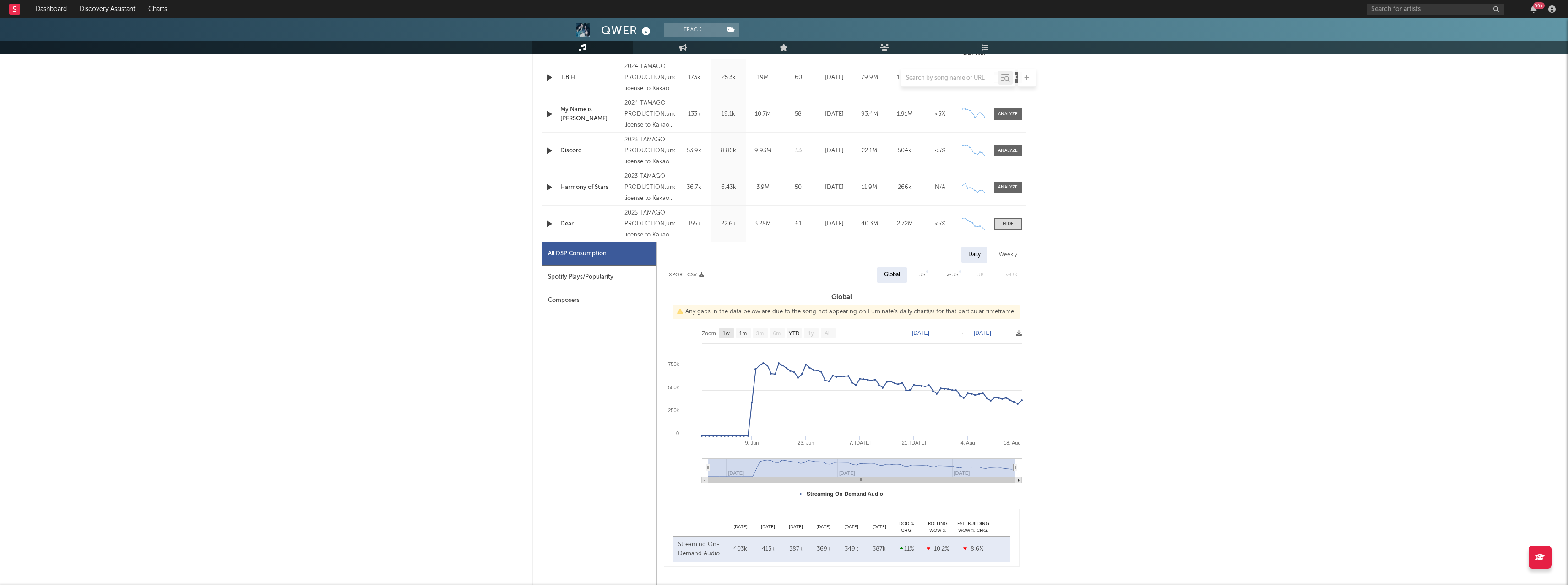
scroll to position [398, 0]
click at [579, 292] on icon at bounding box center [1018, 333] width 6 height 6
click at [579, 292] on span "Download as CSV" at bounding box center [976, 345] width 91 height 15
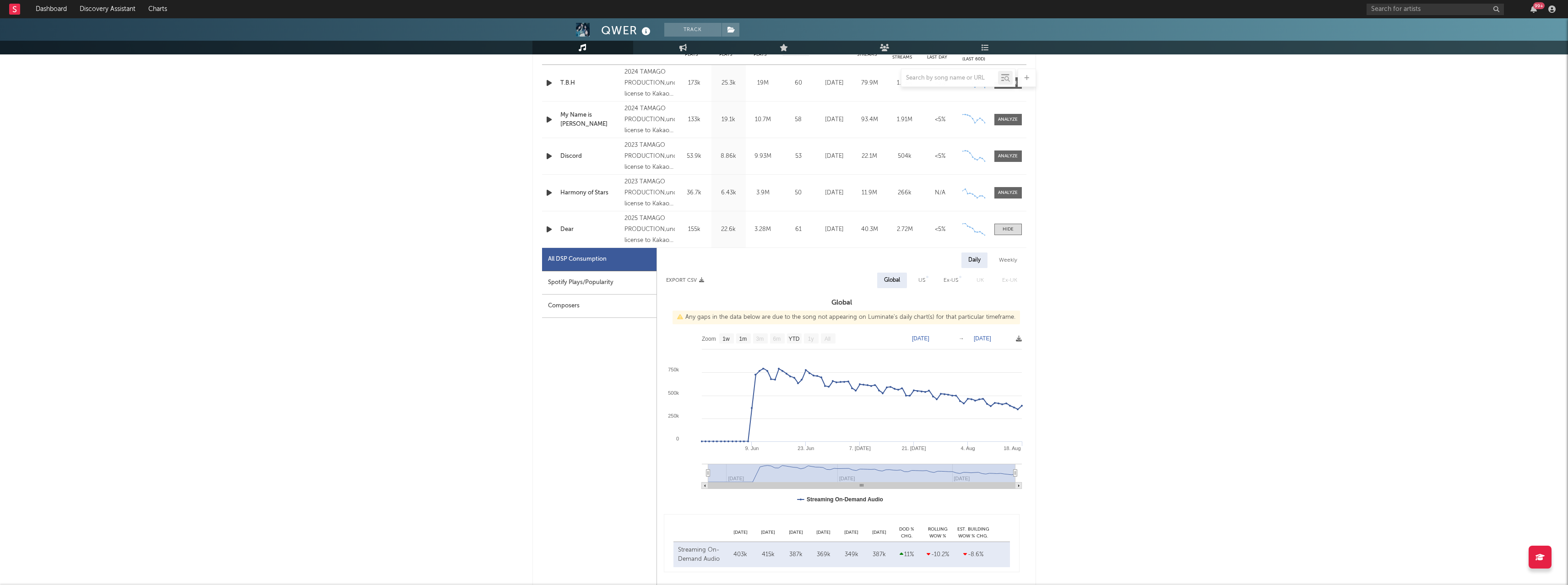
scroll to position [366, 0]
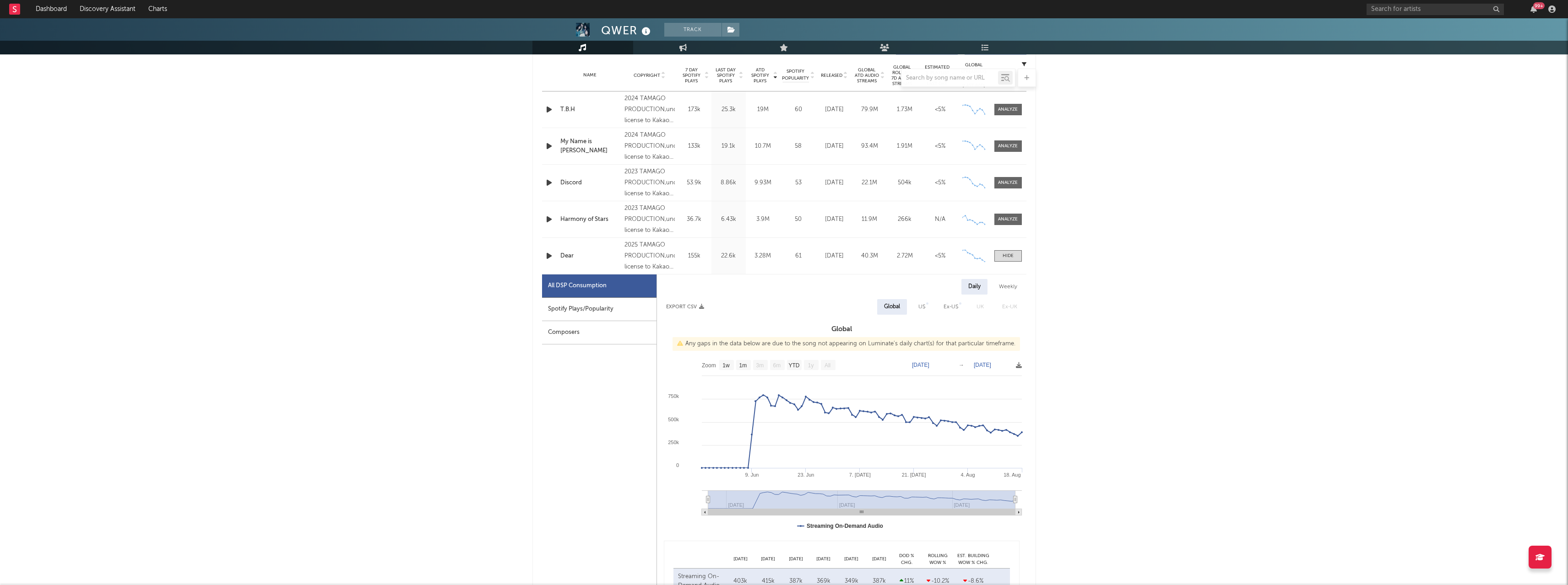
click at [579, 292] on div "Spotify Plays/Popularity" at bounding box center [599, 310] width 114 height 24
select select "1w"
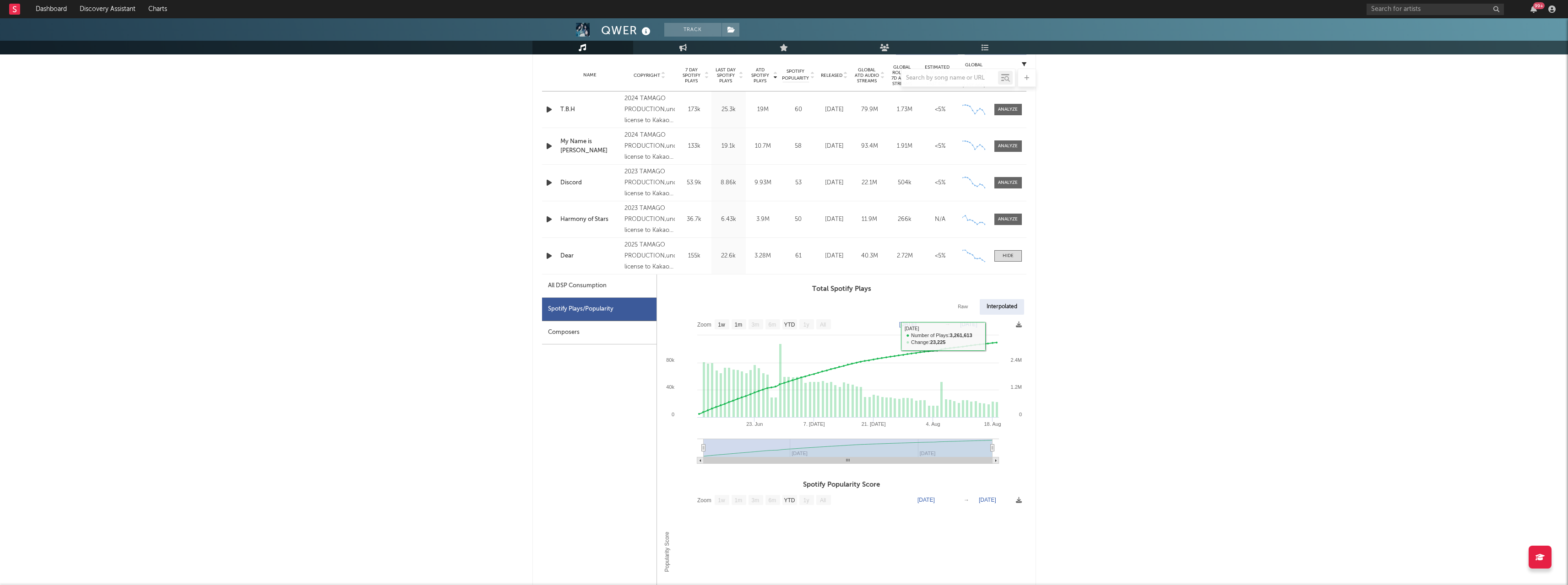
click at [579, 292] on icon at bounding box center [1018, 324] width 6 height 6
click at [579, 292] on span "Download as CSV" at bounding box center [972, 334] width 91 height 15
click at [565, 109] on div "T.B.H" at bounding box center [590, 109] width 60 height 9
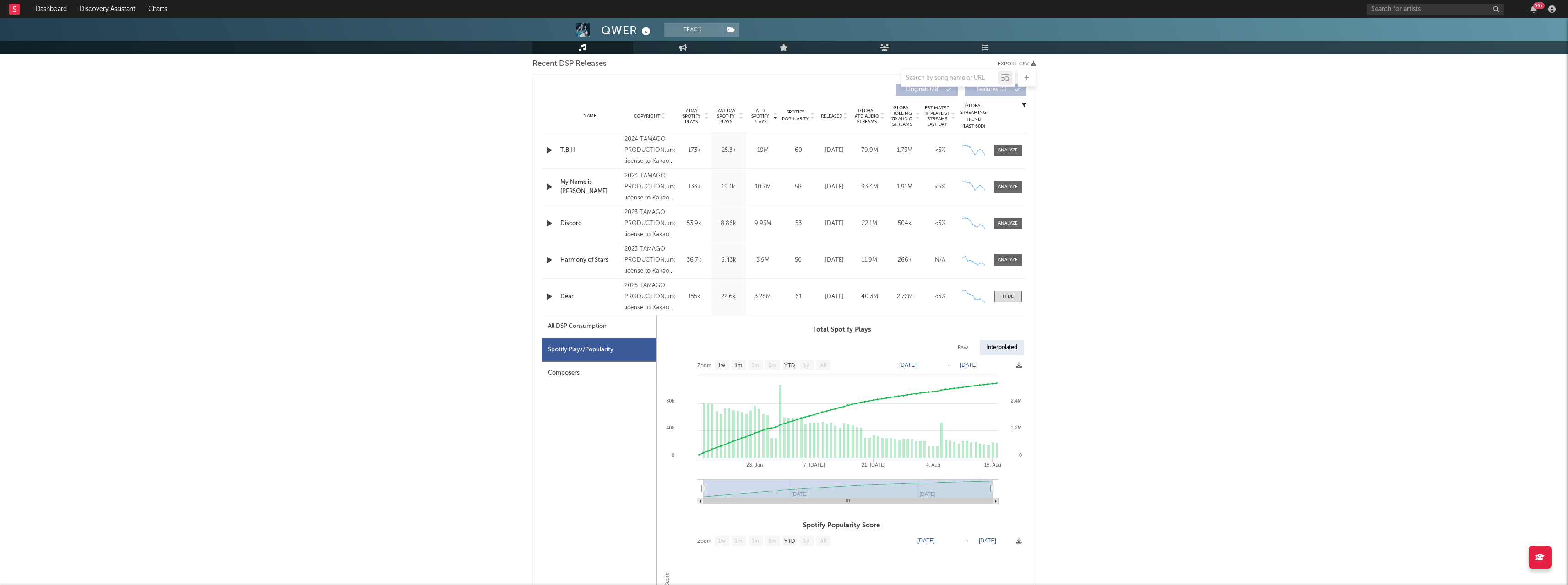
scroll to position [324, 0]
click at [579, 152] on div at bounding box center [1007, 151] width 19 height 7
select select "6m"
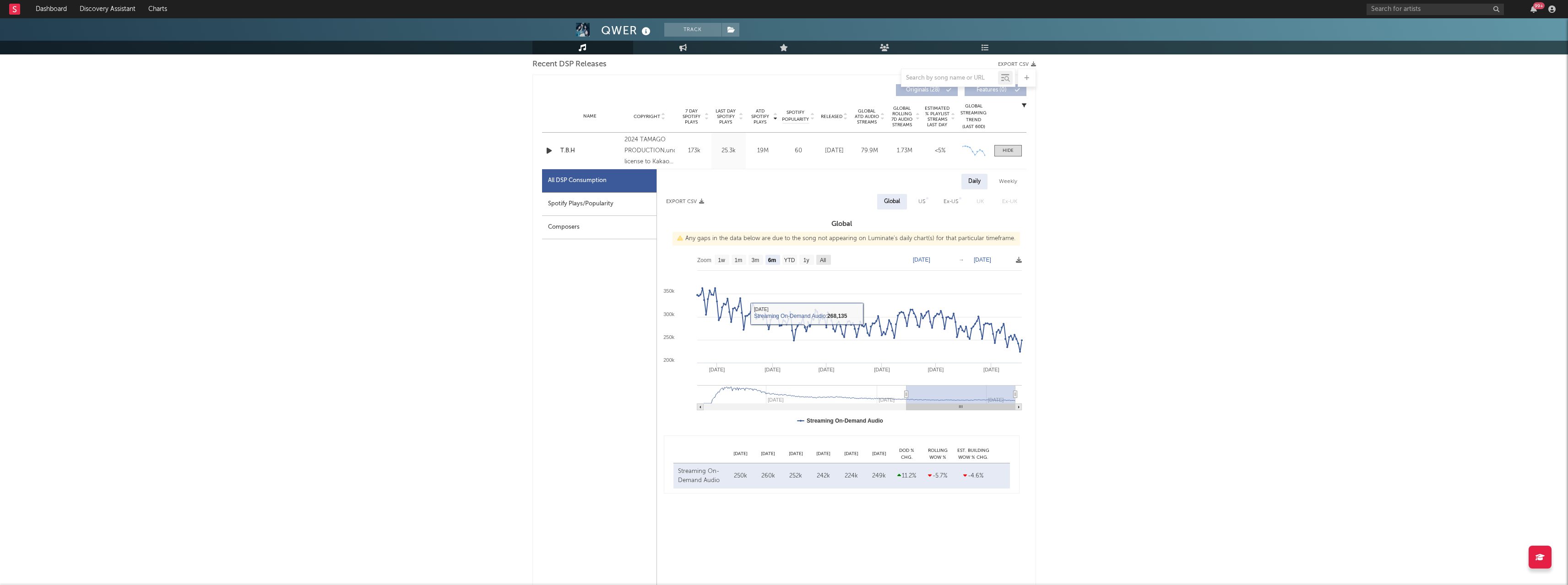
click at [579, 262] on text "All" at bounding box center [822, 261] width 6 height 7
select select "All"
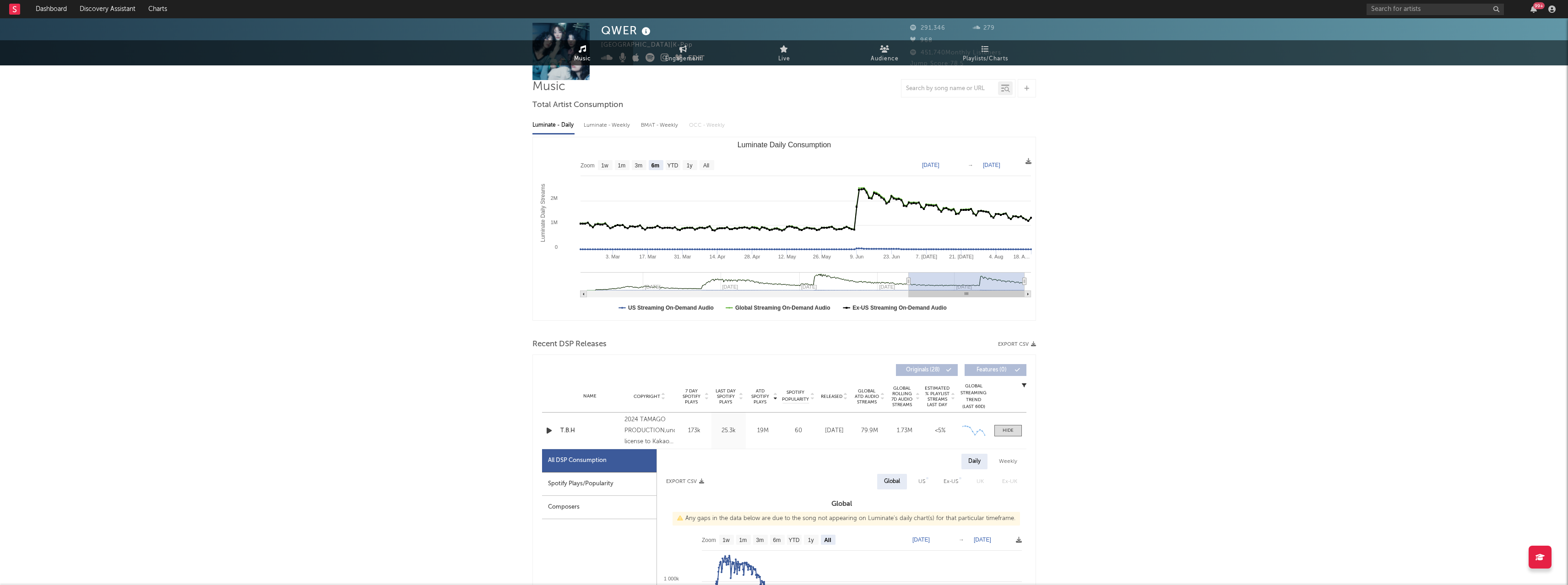
scroll to position [0, 0]
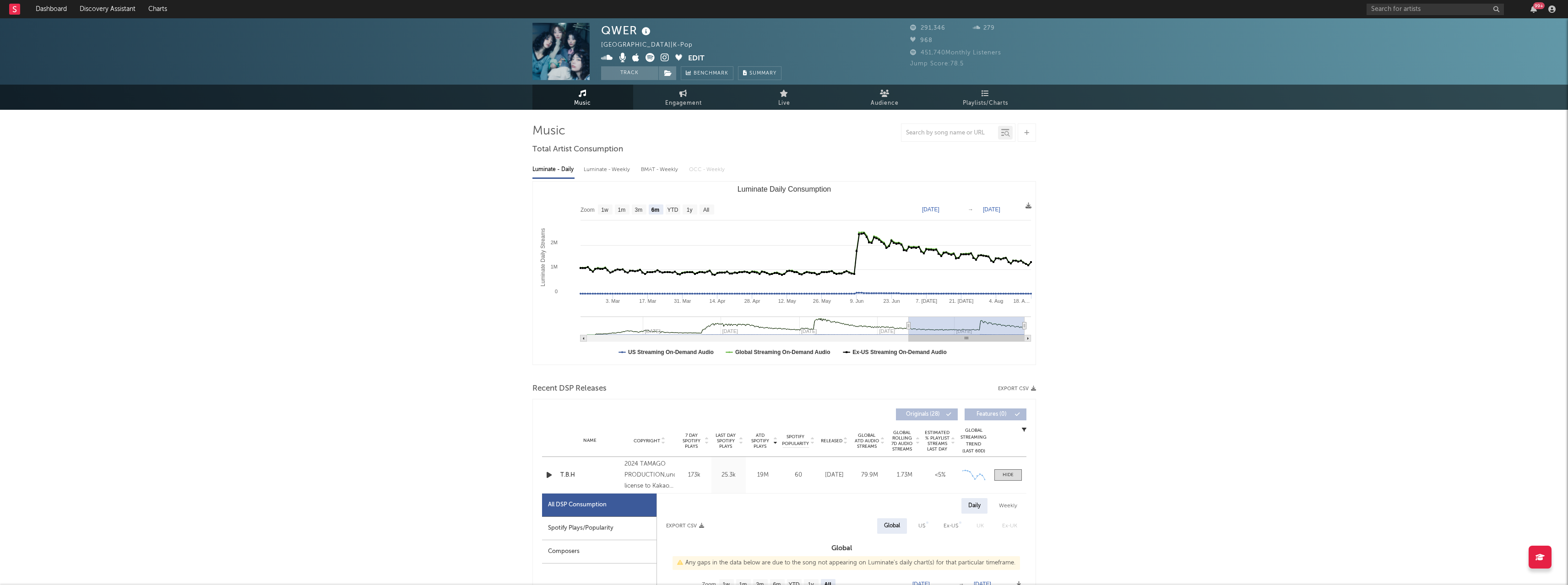
click at [579, 102] on span "Music" at bounding box center [583, 103] width 17 height 11
click at [551, 168] on div "Luminate - Daily" at bounding box center [554, 169] width 42 height 15
click at [579, 292] on span at bounding box center [1008, 476] width 27 height 12
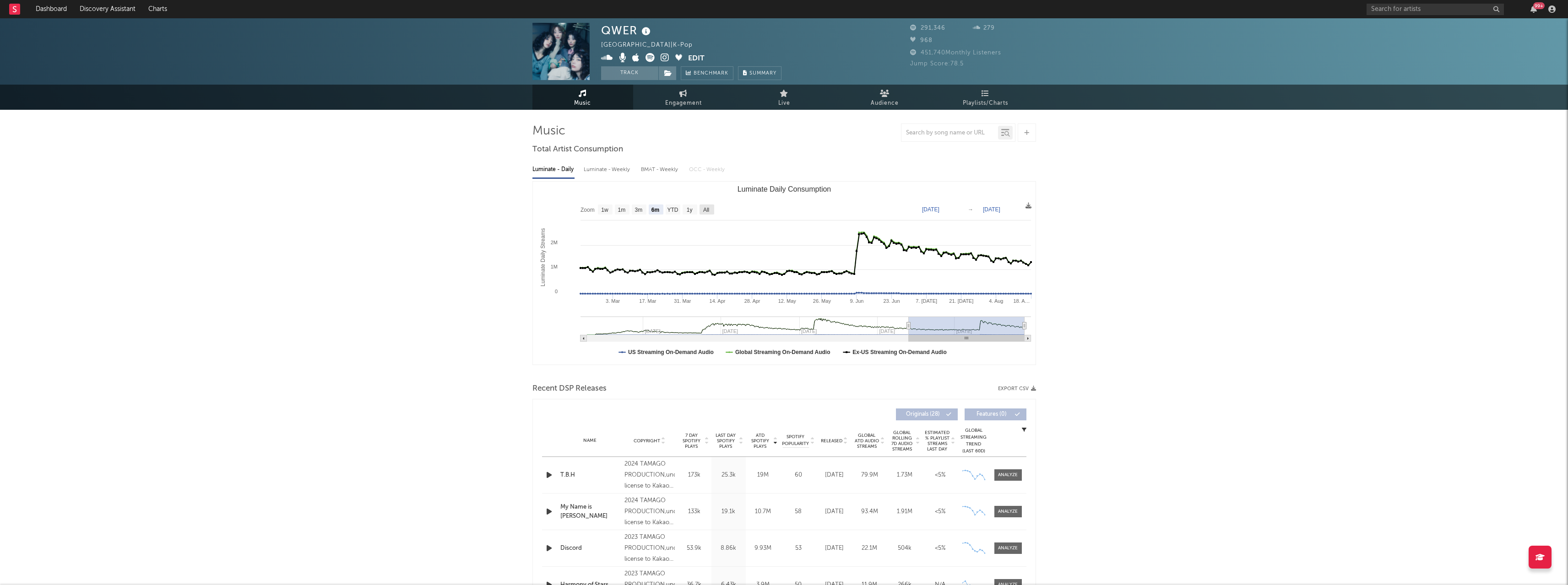
click at [579, 208] on text "All" at bounding box center [706, 210] width 6 height 7
select select "All"
type input "2023-10-05"
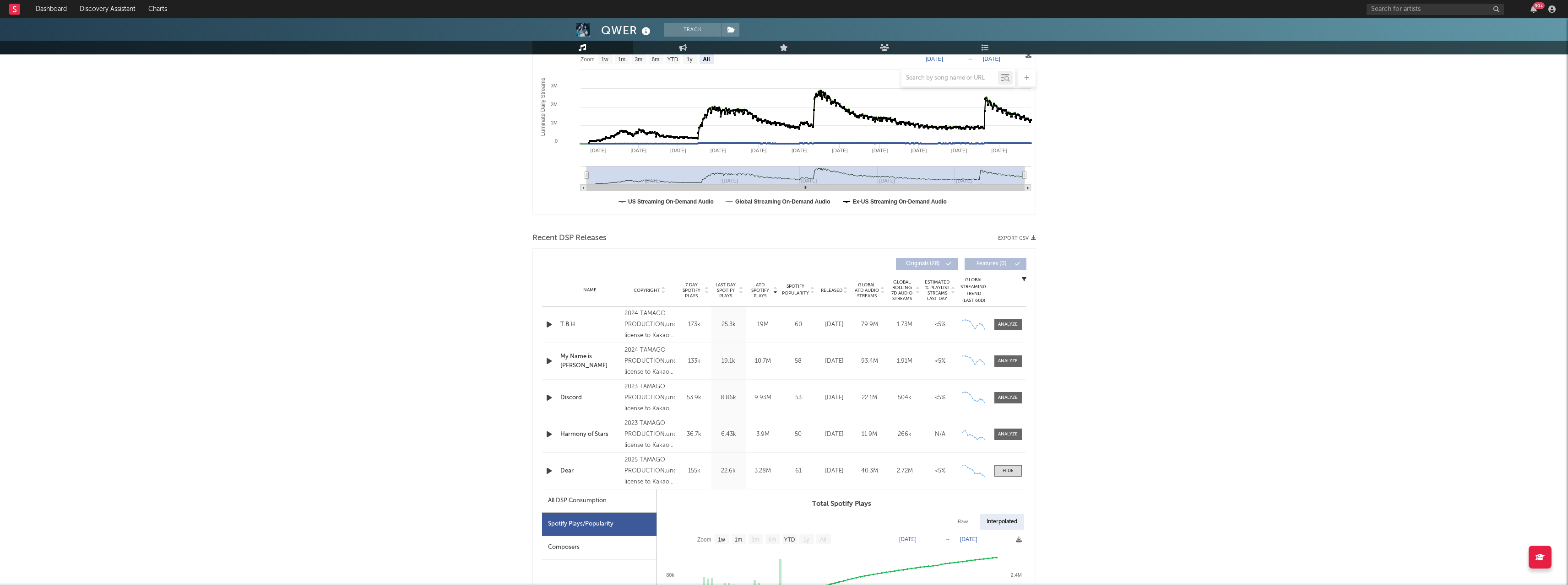
scroll to position [151, 0]
click at [579, 292] on div "All DSP Consumption" at bounding box center [577, 500] width 58 height 11
select select "1w"
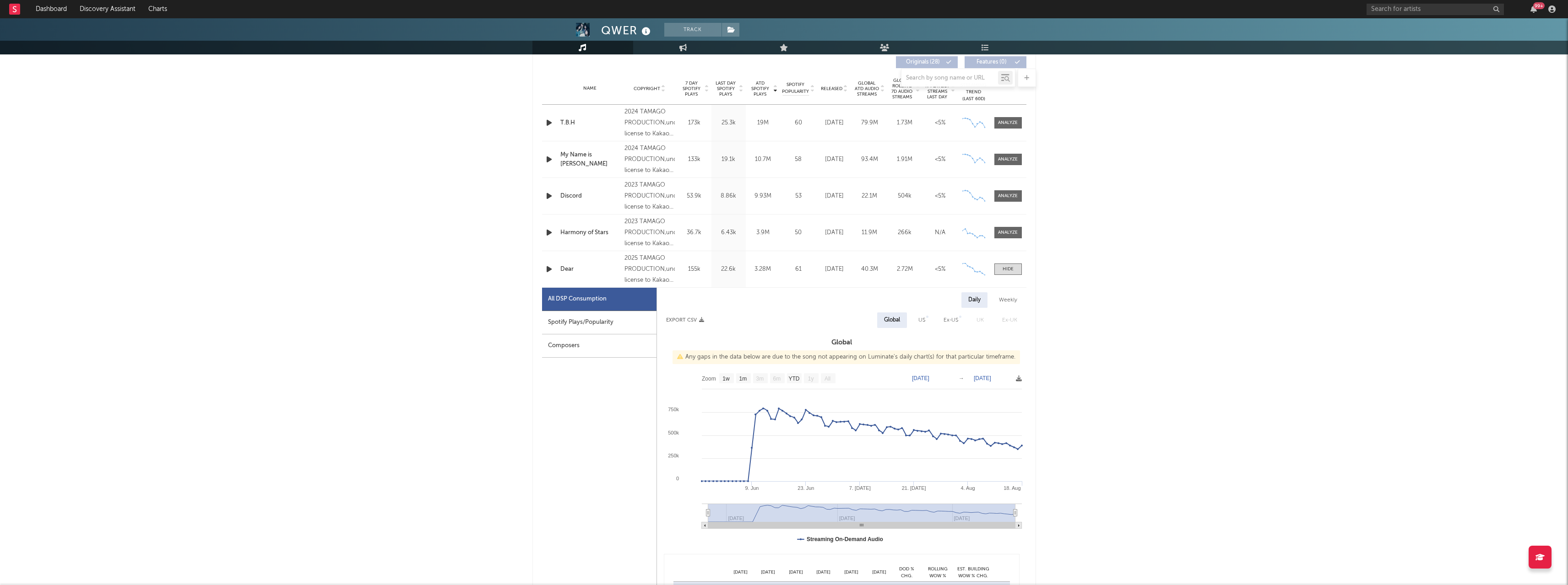
scroll to position [353, 0]
click at [579, 271] on span at bounding box center [1008, 268] width 27 height 12
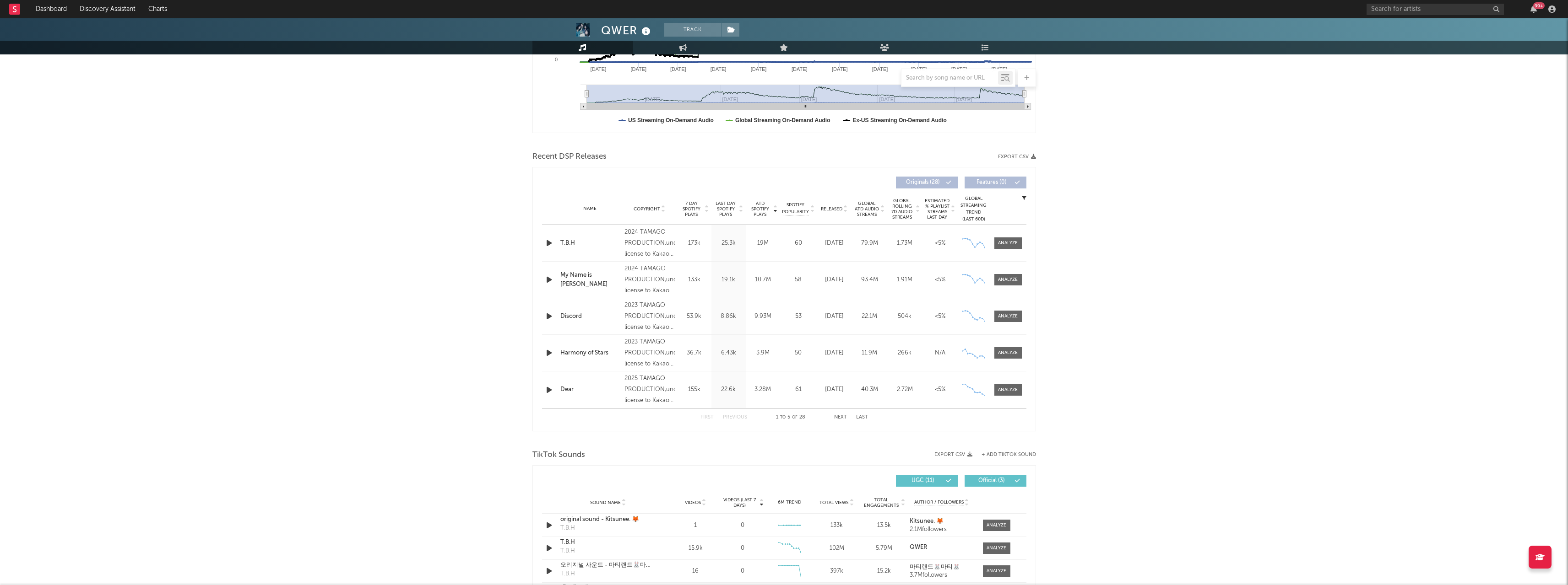
scroll to position [0, 0]
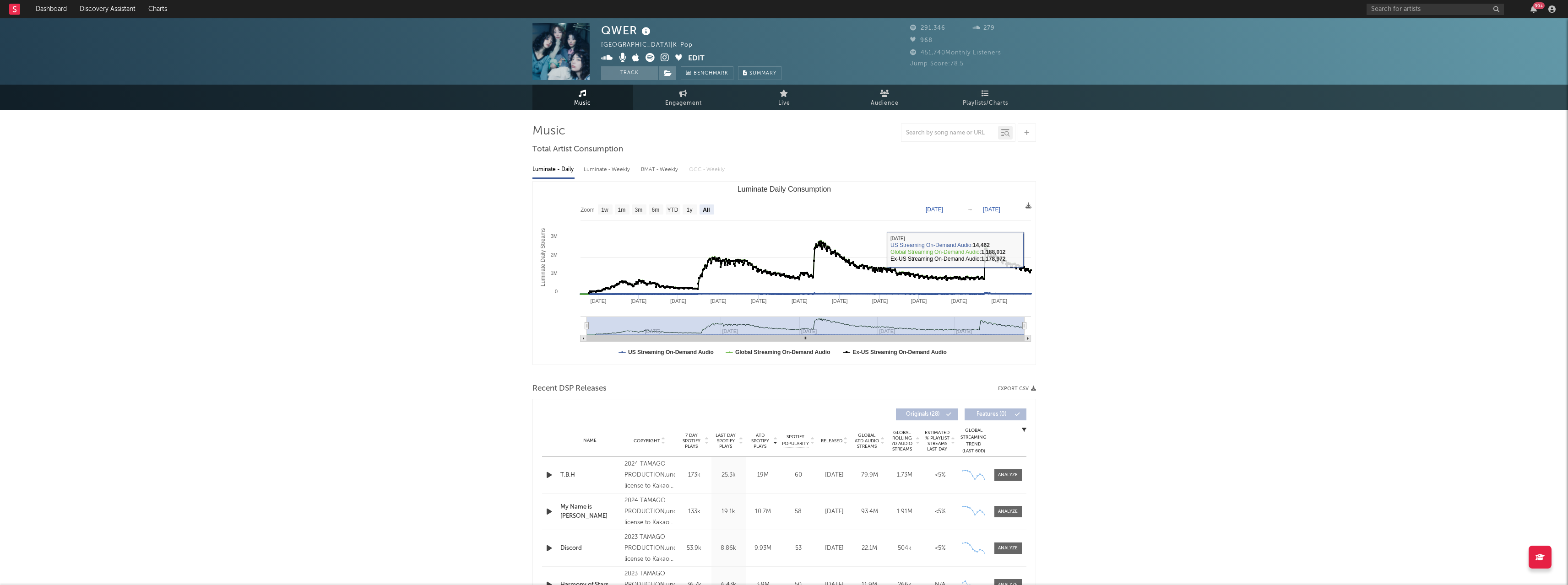
click at [579, 208] on icon at bounding box center [1028, 205] width 6 height 6
click at [579, 212] on span "Download as CSV" at bounding box center [983, 218] width 91 height 15
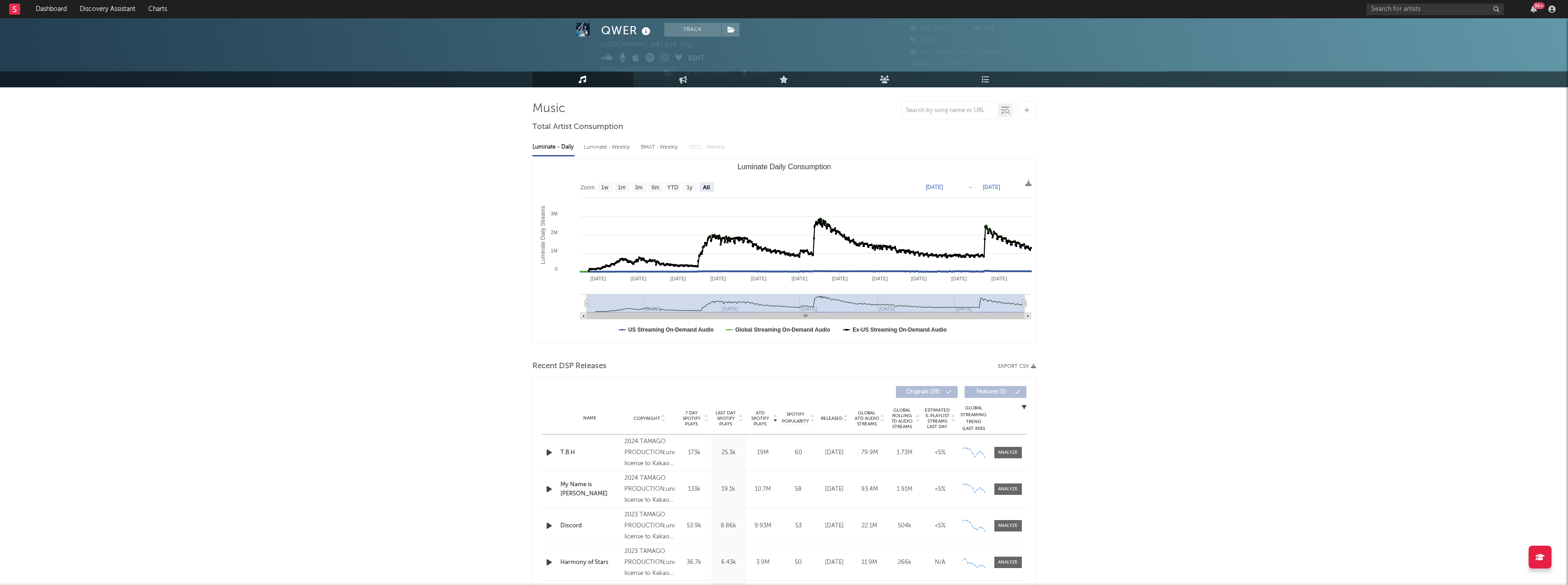
scroll to position [19, 0]
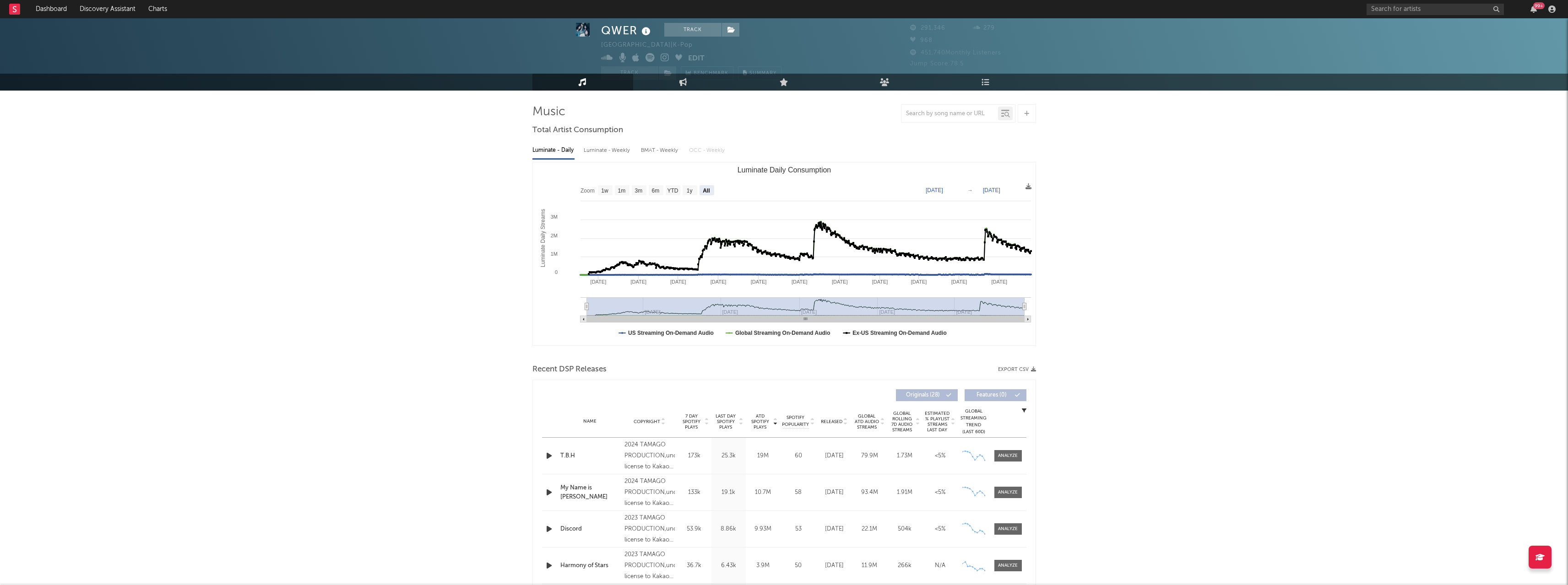
click at [579, 292] on icon "button" at bounding box center [1033, 369] width 5 height 5
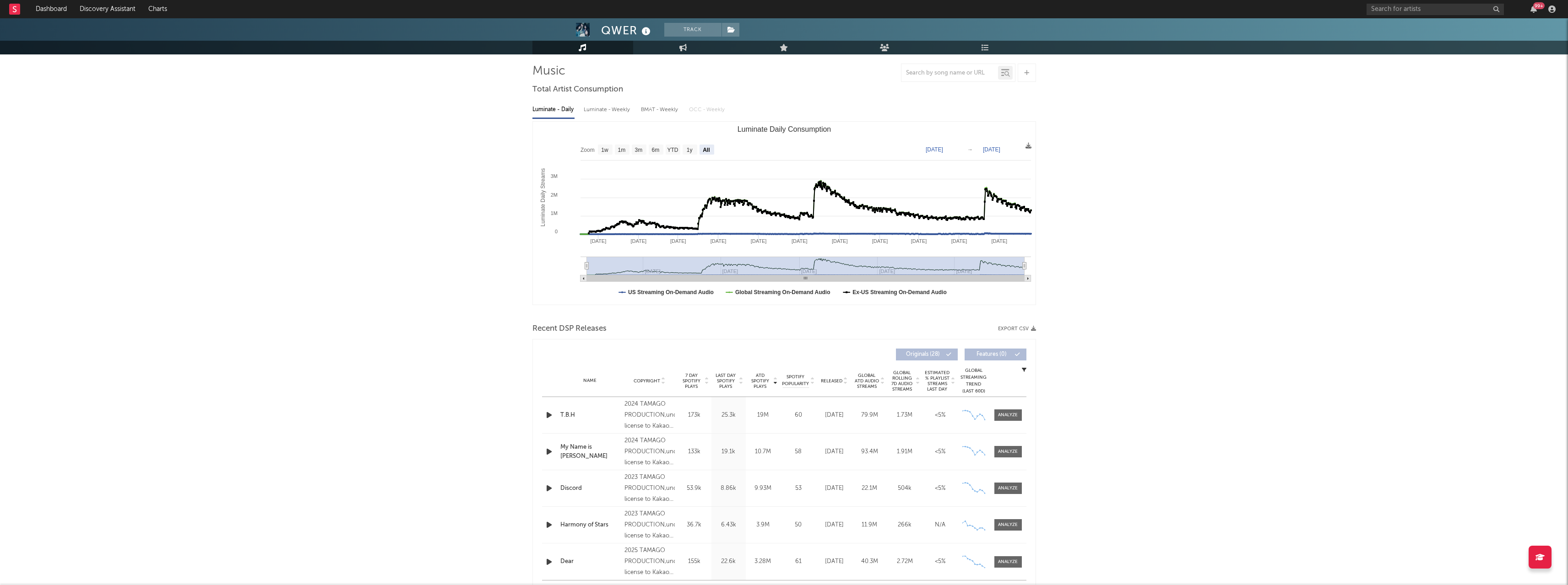
scroll to position [64, 0]
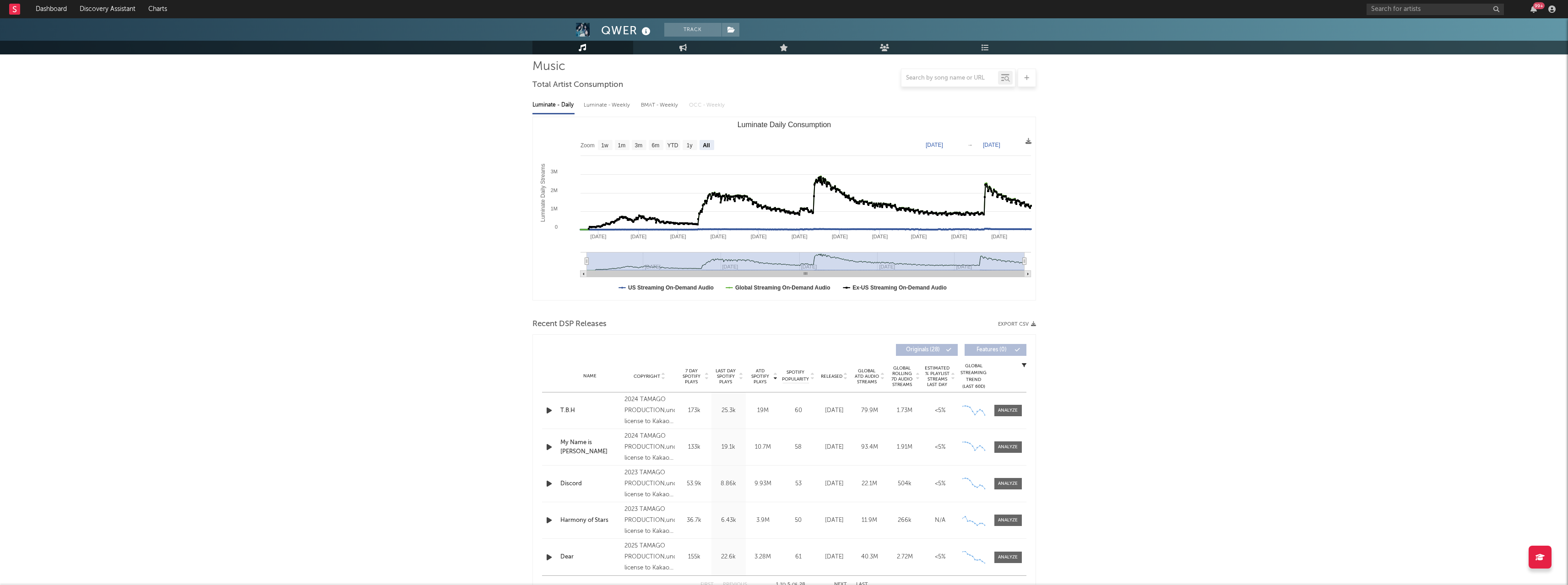
drag, startPoint x: 1008, startPoint y: 409, endPoint x: 667, endPoint y: 418, distance: 341.1
click at [579, 292] on div at bounding box center [1007, 411] width 19 height 7
select select "6m"
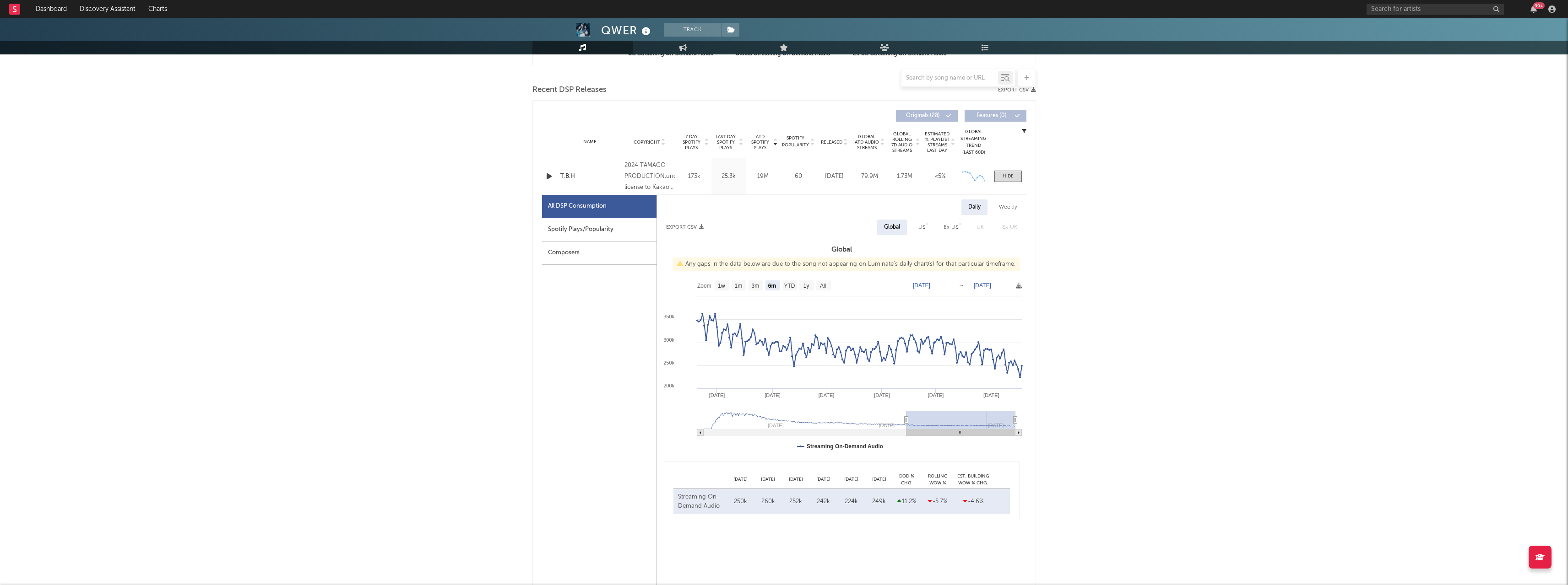
scroll to position [299, 0]
click at [579, 286] on text "All" at bounding box center [822, 285] width 6 height 7
select select "All"
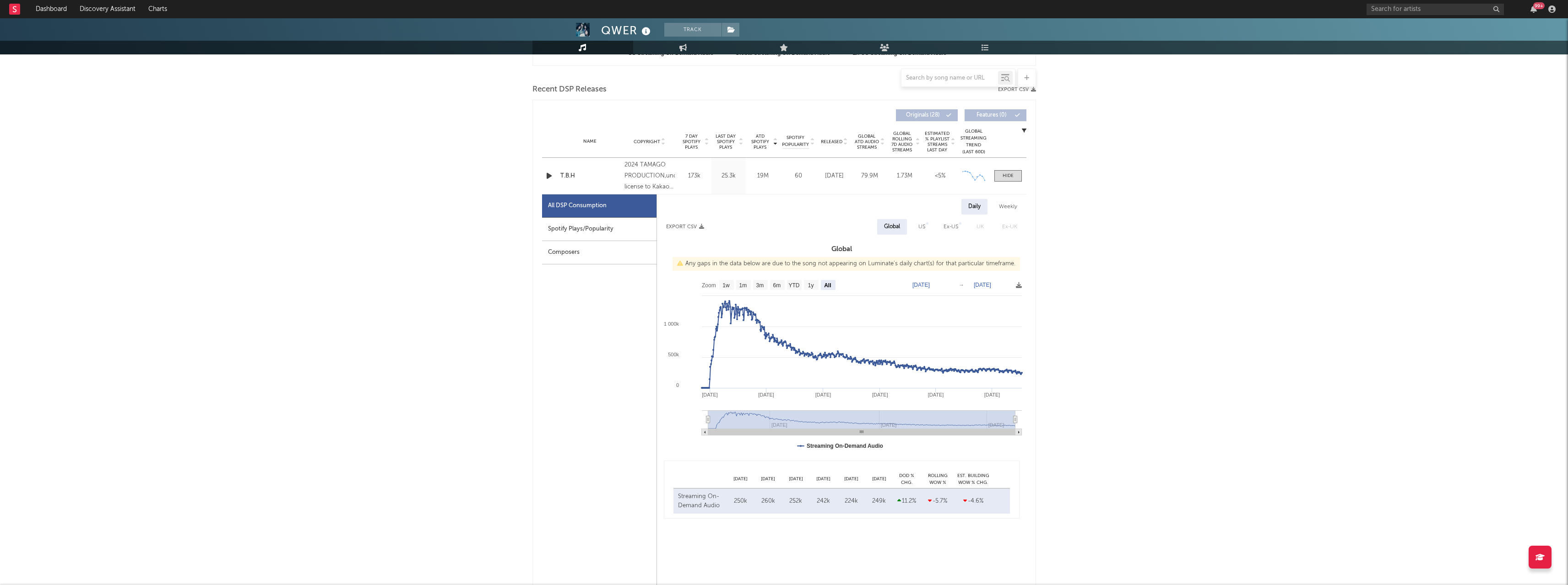
click at [579, 286] on icon at bounding box center [1018, 284] width 6 height 6
click at [579, 292] on span "Download as CSV" at bounding box center [975, 296] width 91 height 15
click at [579, 238] on div "Spotify Plays/Popularity" at bounding box center [599, 229] width 114 height 24
select select "All"
select select "1w"
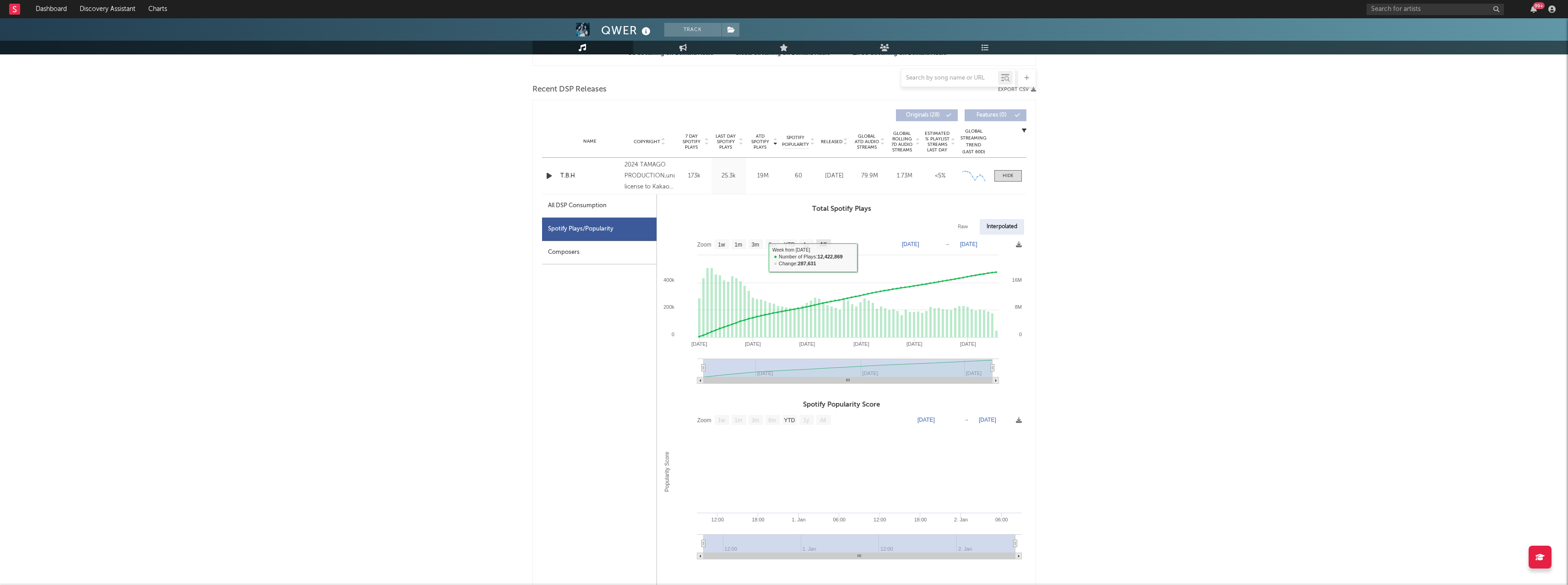
click at [579, 247] on rect at bounding box center [823, 245] width 14 height 10
select select "All"
click at [579, 240] on span at bounding box center [1018, 245] width 6 height 11
click at [579, 247] on icon at bounding box center [1018, 244] width 6 height 6
click at [579, 259] on span "Download as CSV" at bounding box center [975, 257] width 91 height 15
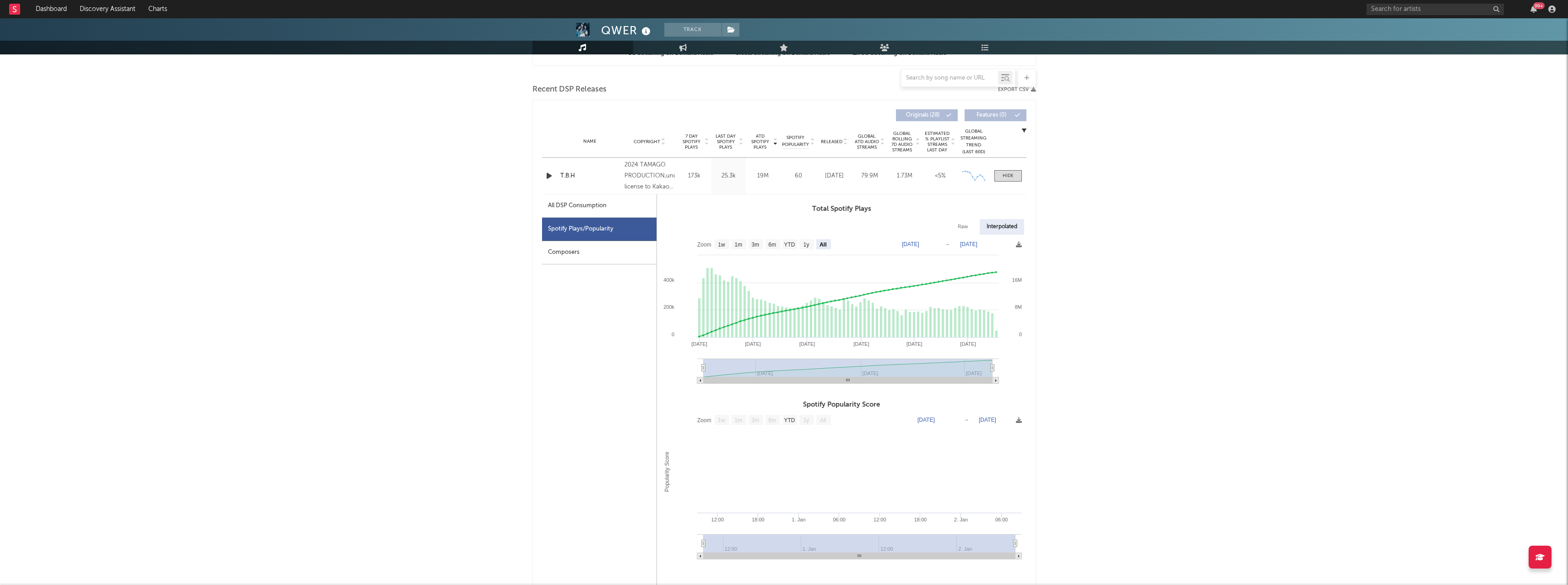
click at [579, 173] on span at bounding box center [1008, 176] width 27 height 12
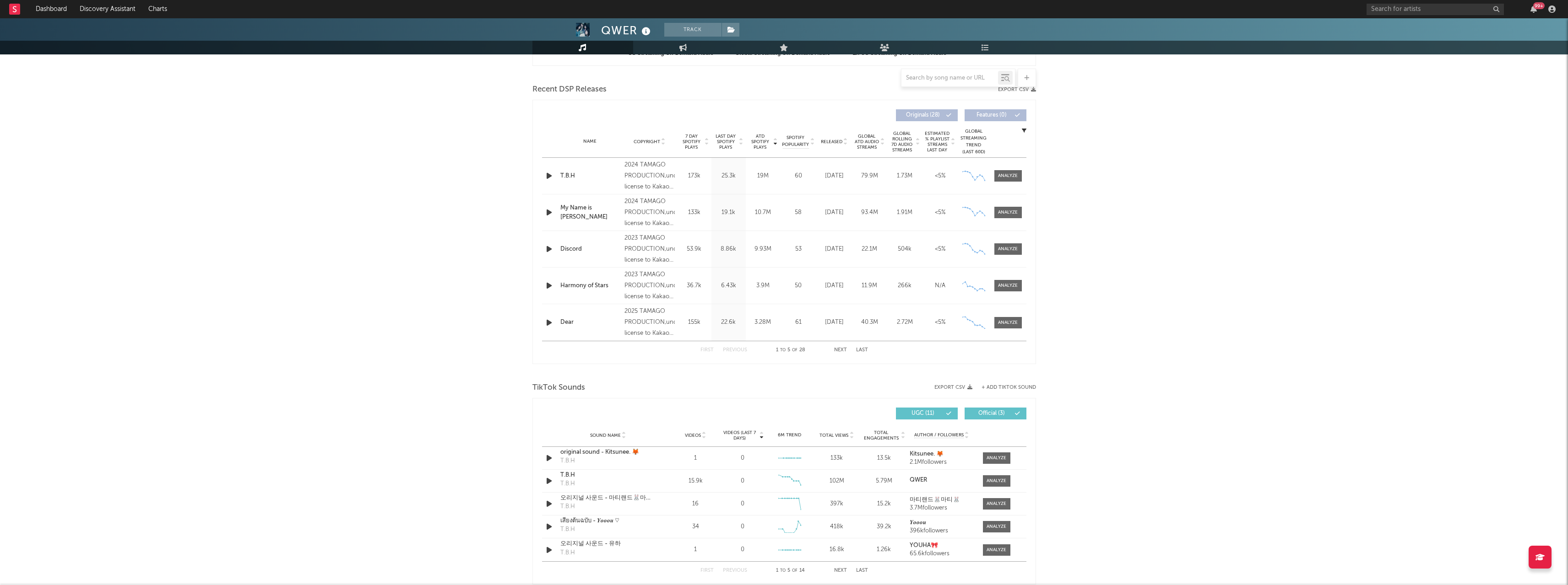
click at [579, 292] on div at bounding box center [1007, 323] width 19 height 7
select select "1w"
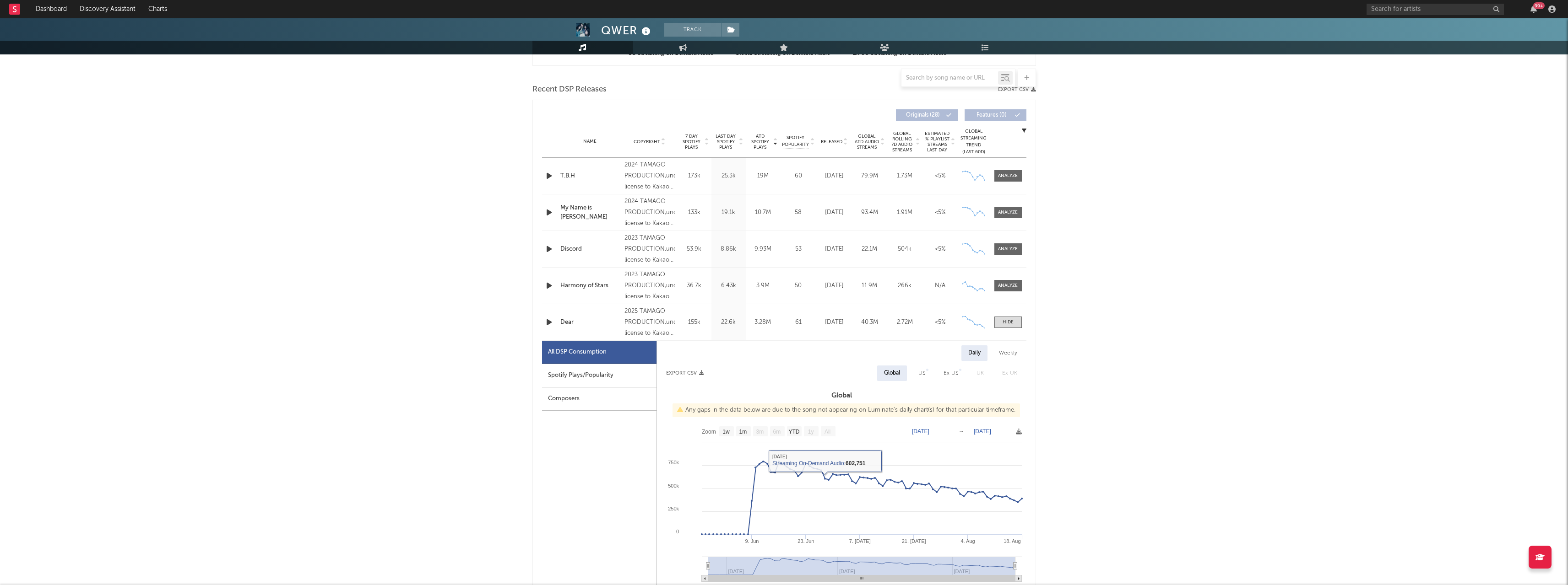
click at [579, 292] on icon at bounding box center [1018, 431] width 6 height 6
click at [579, 292] on span "Download as CSV" at bounding box center [974, 444] width 91 height 15
click at [578, 292] on div "Spotify Plays/Popularity" at bounding box center [599, 376] width 114 height 24
select select "1w"
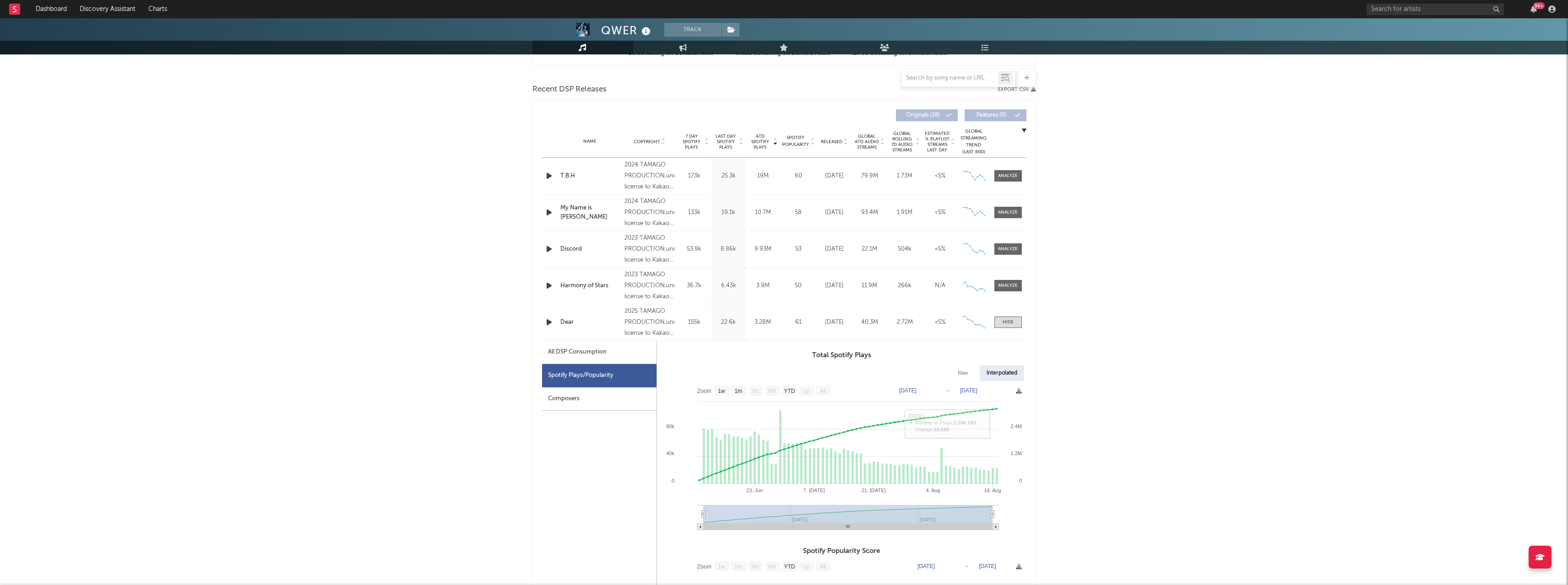
click at [579, 292] on icon at bounding box center [1018, 390] width 6 height 6
click at [579, 292] on span "Download as CSV" at bounding box center [975, 404] width 91 height 15
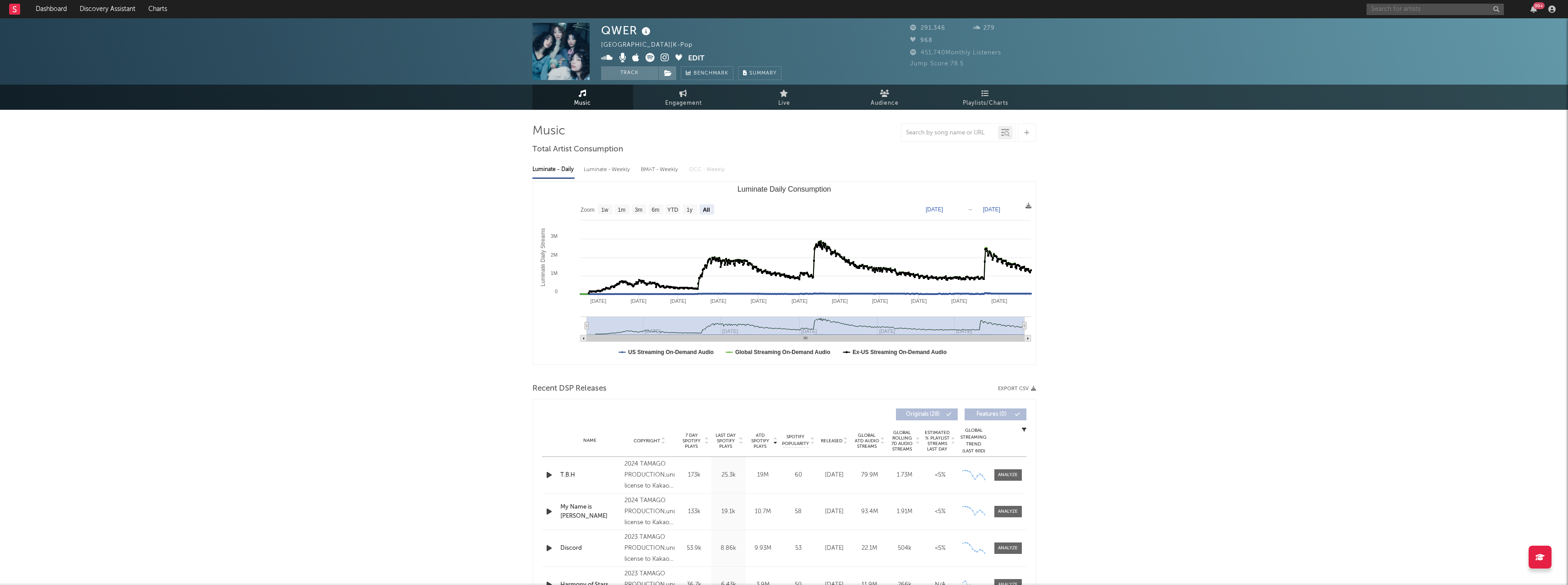
click at [579, 10] on input "text" at bounding box center [1435, 9] width 137 height 12
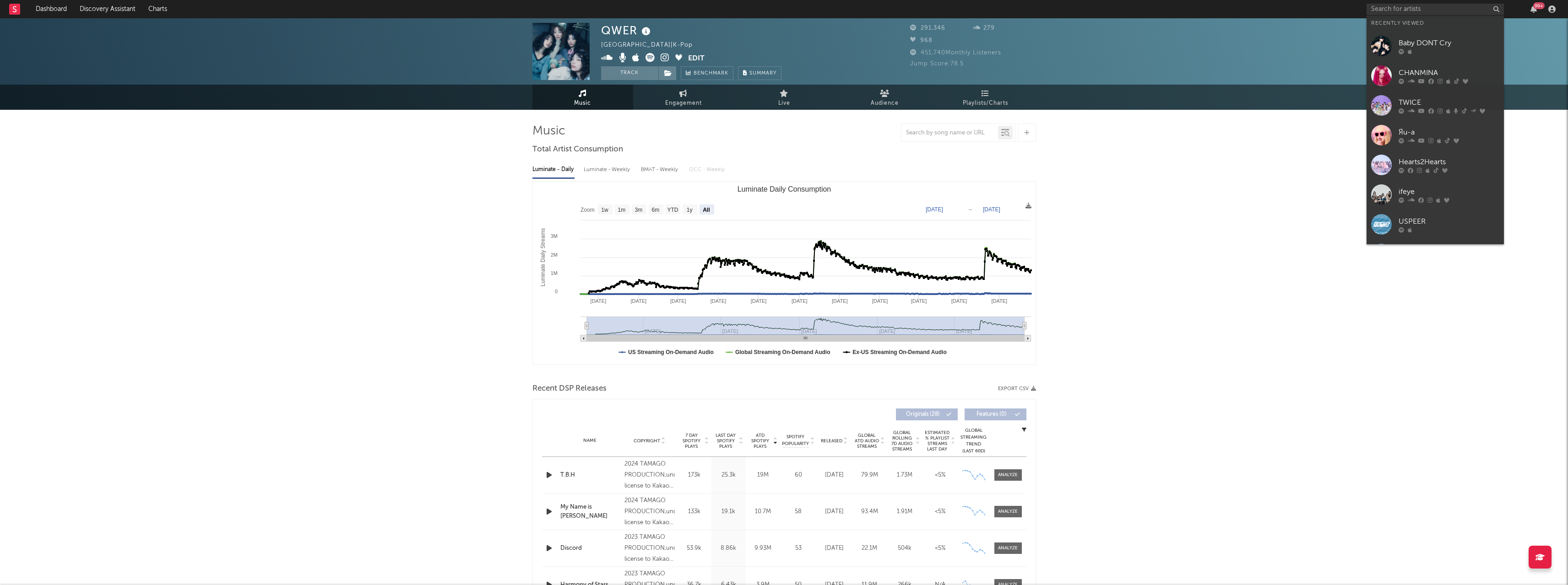
click at [579, 40] on div "Baby DONT Cry" at bounding box center [1449, 42] width 101 height 11
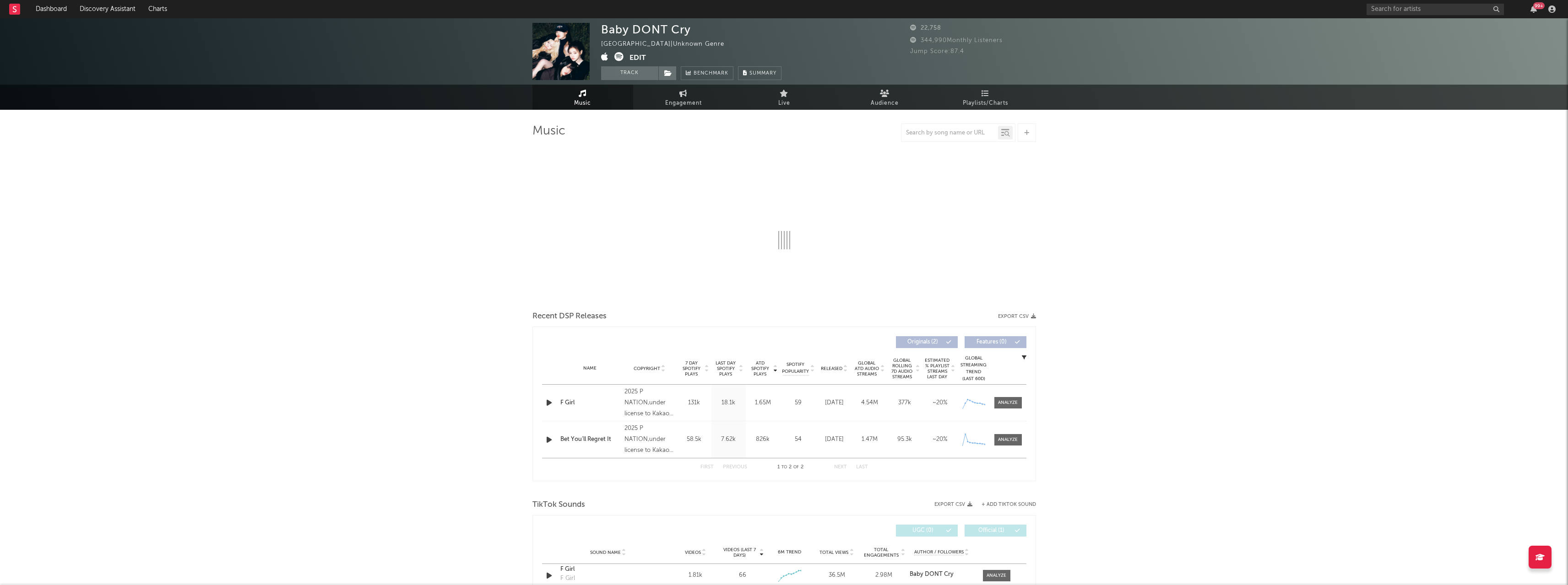
select select "1w"
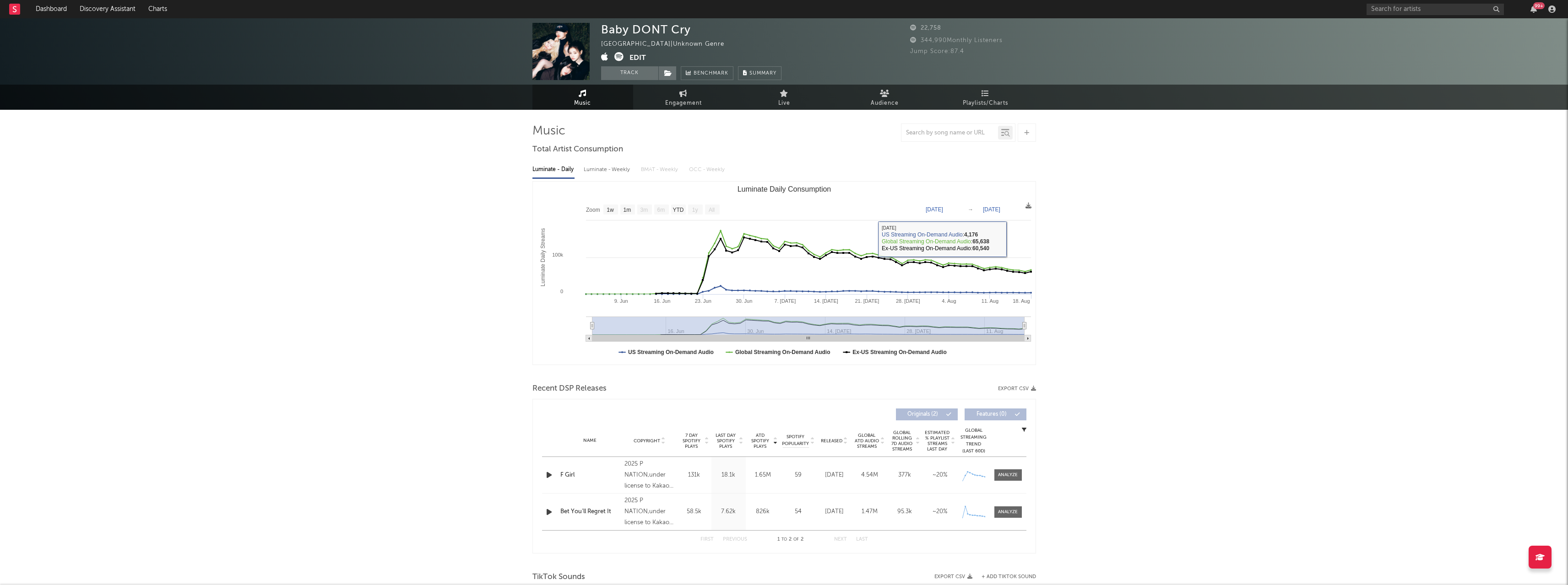
click at [579, 207] on icon at bounding box center [1028, 205] width 6 height 6
click at [579, 218] on span "Download as CSV" at bounding box center [985, 217] width 91 height 15
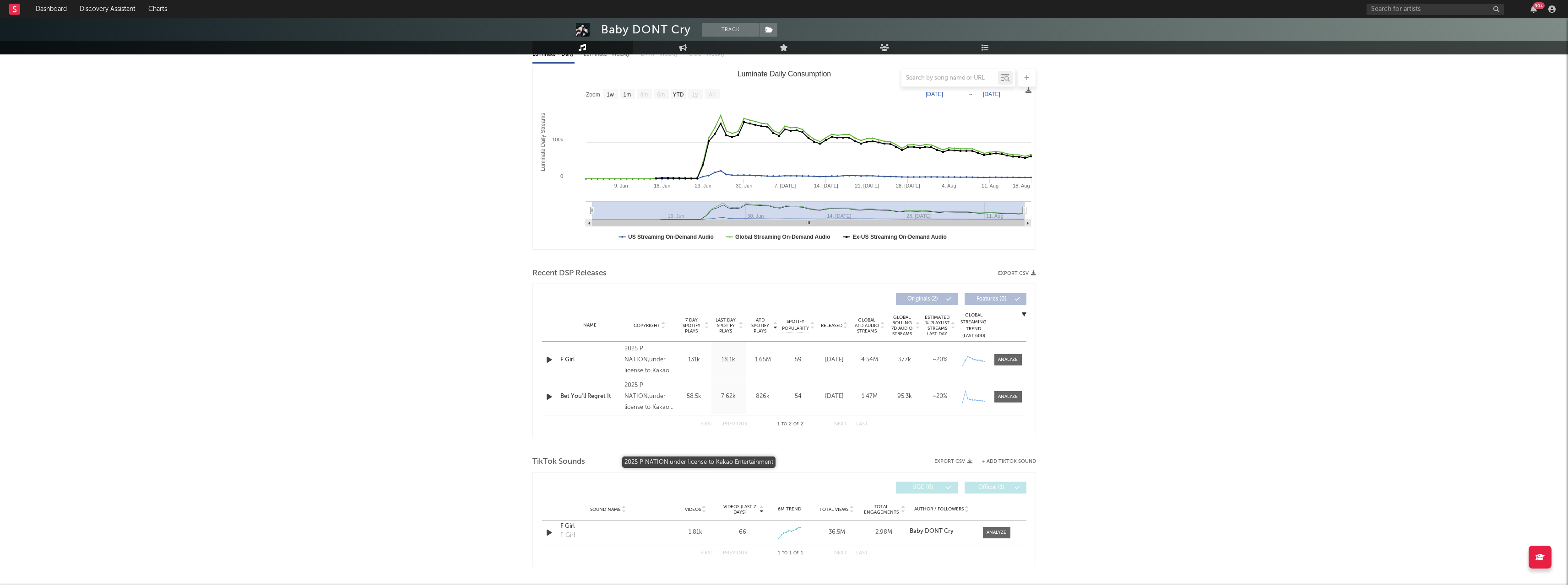
scroll to position [116, 0]
click at [579, 292] on span at bounding box center [1008, 360] width 27 height 12
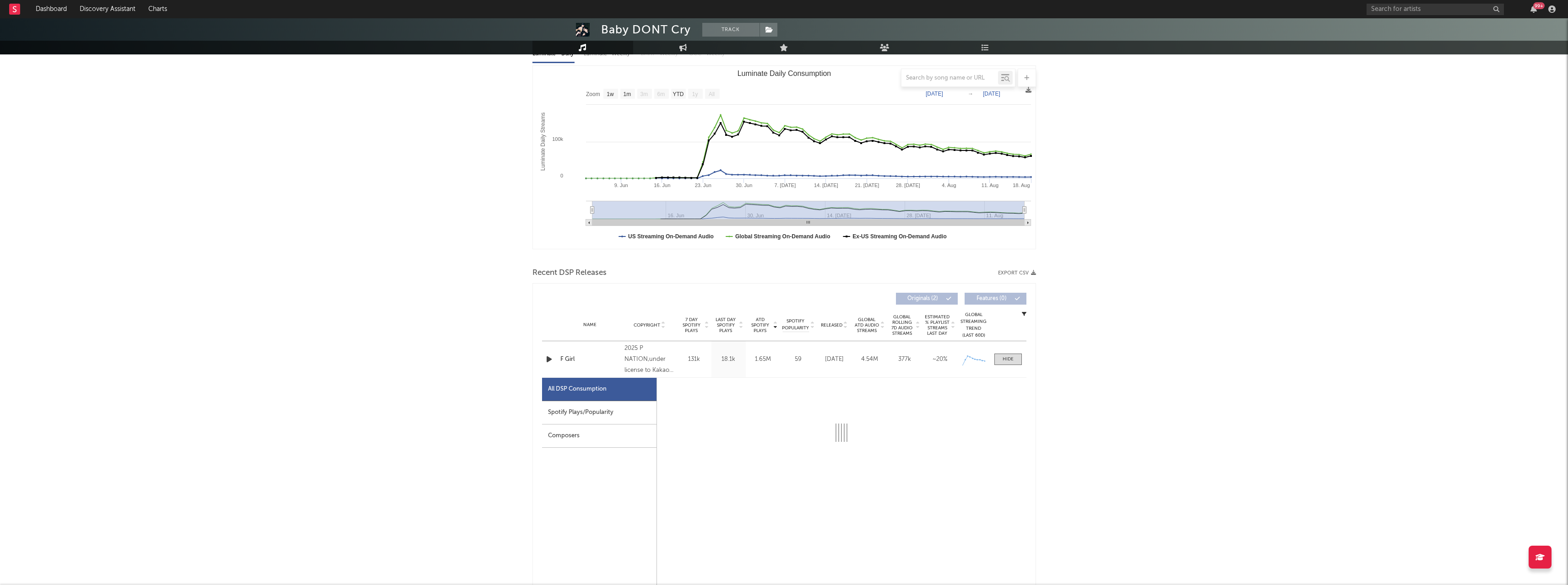
scroll to position [275, 0]
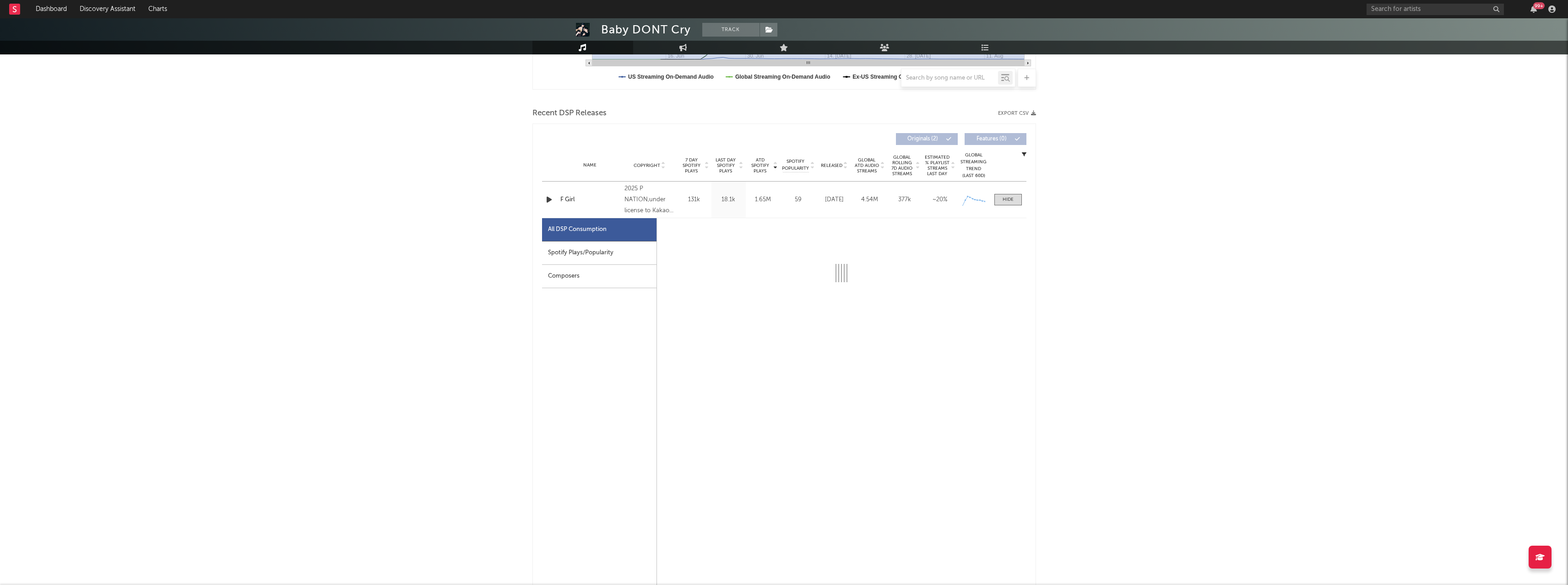
select select "1w"
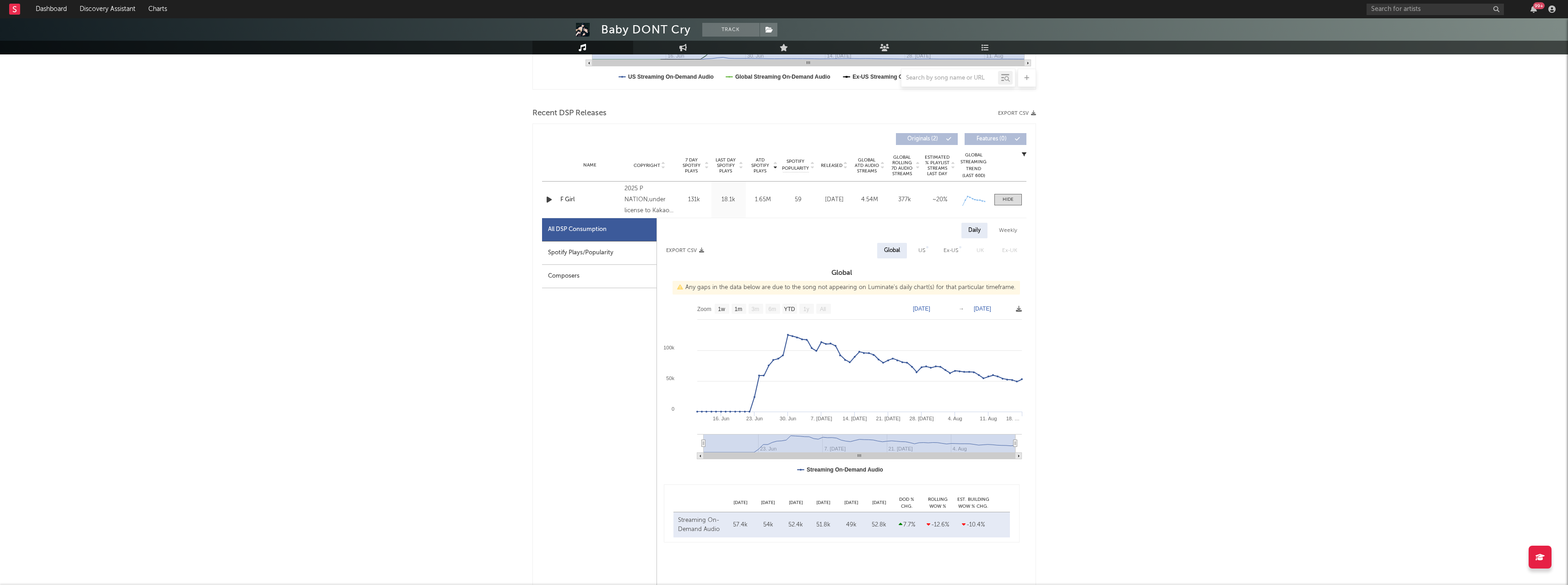
click at [579, 248] on div "Spotify Plays/Popularity" at bounding box center [599, 253] width 114 height 24
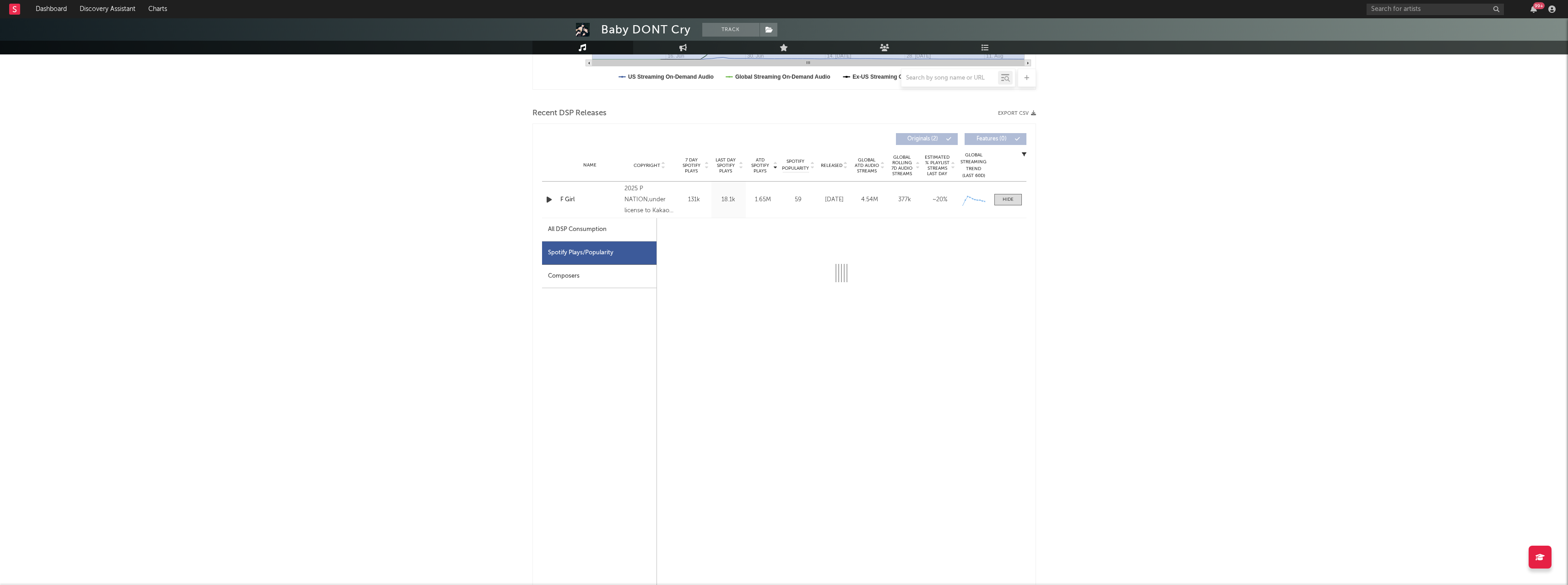
select select "1w"
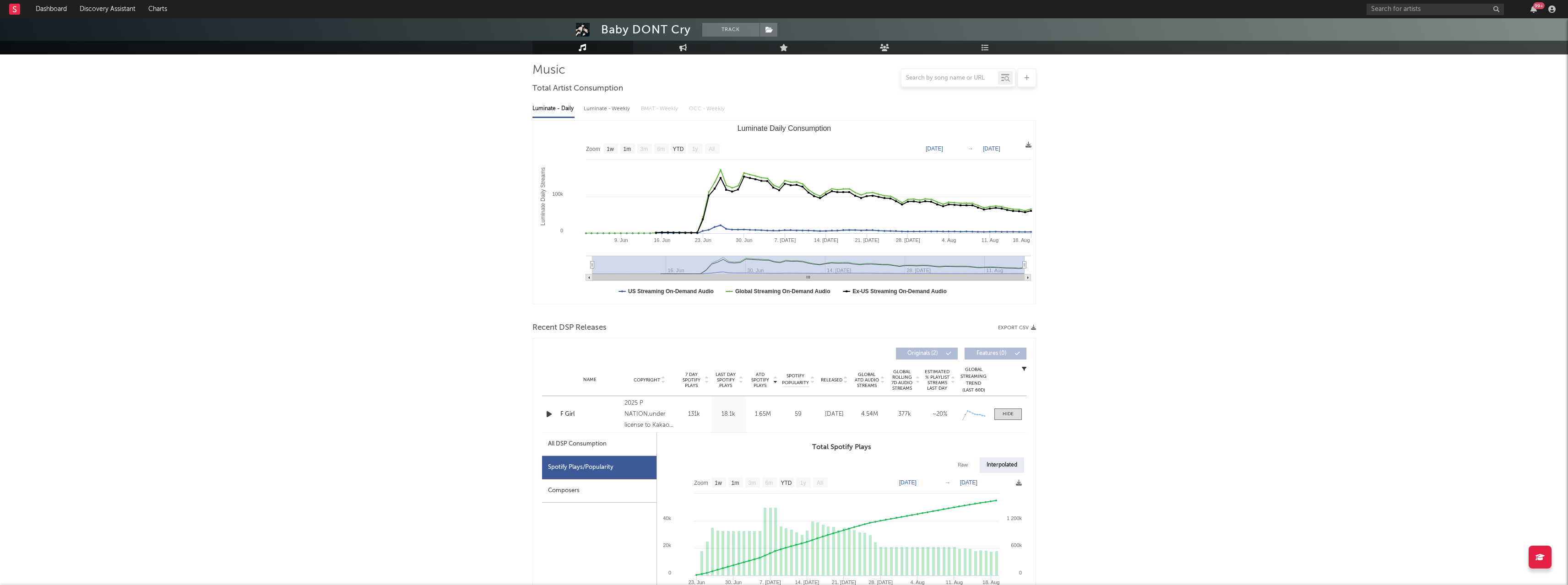
scroll to position [61, 0]
click at [579, 292] on span at bounding box center [1008, 414] width 27 height 12
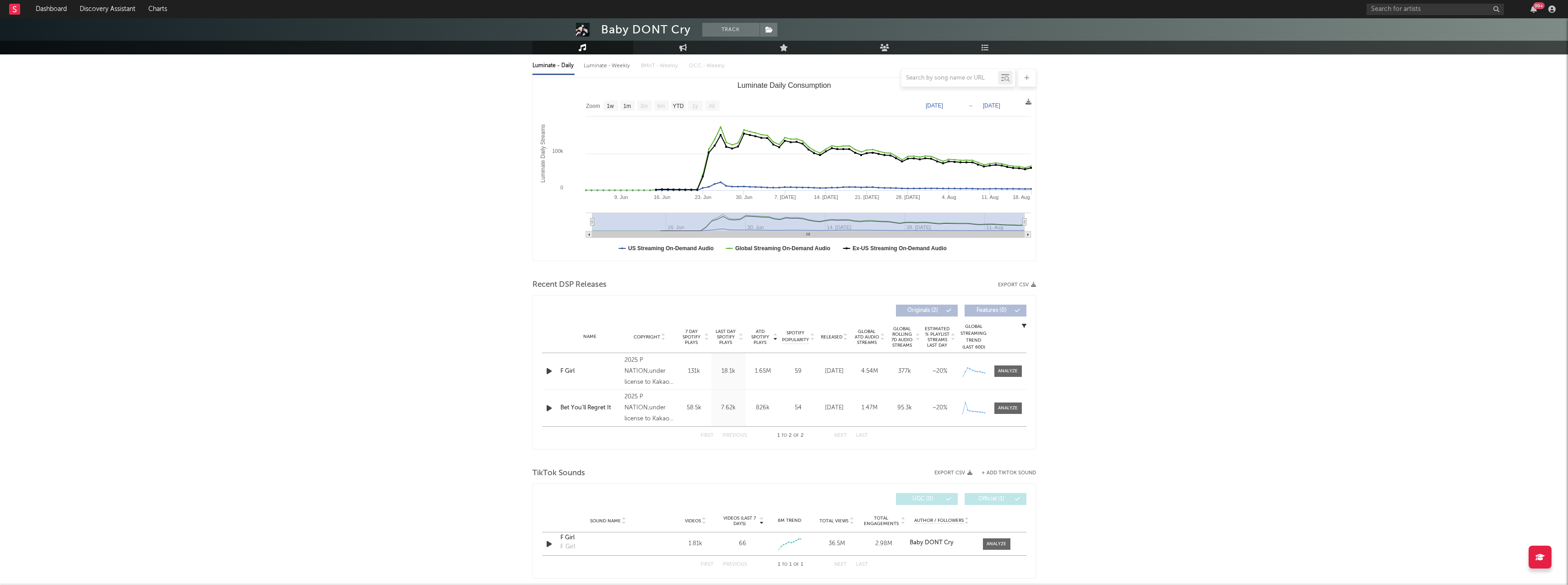
scroll to position [104, 0]
click at [579, 292] on div at bounding box center [1007, 408] width 19 height 7
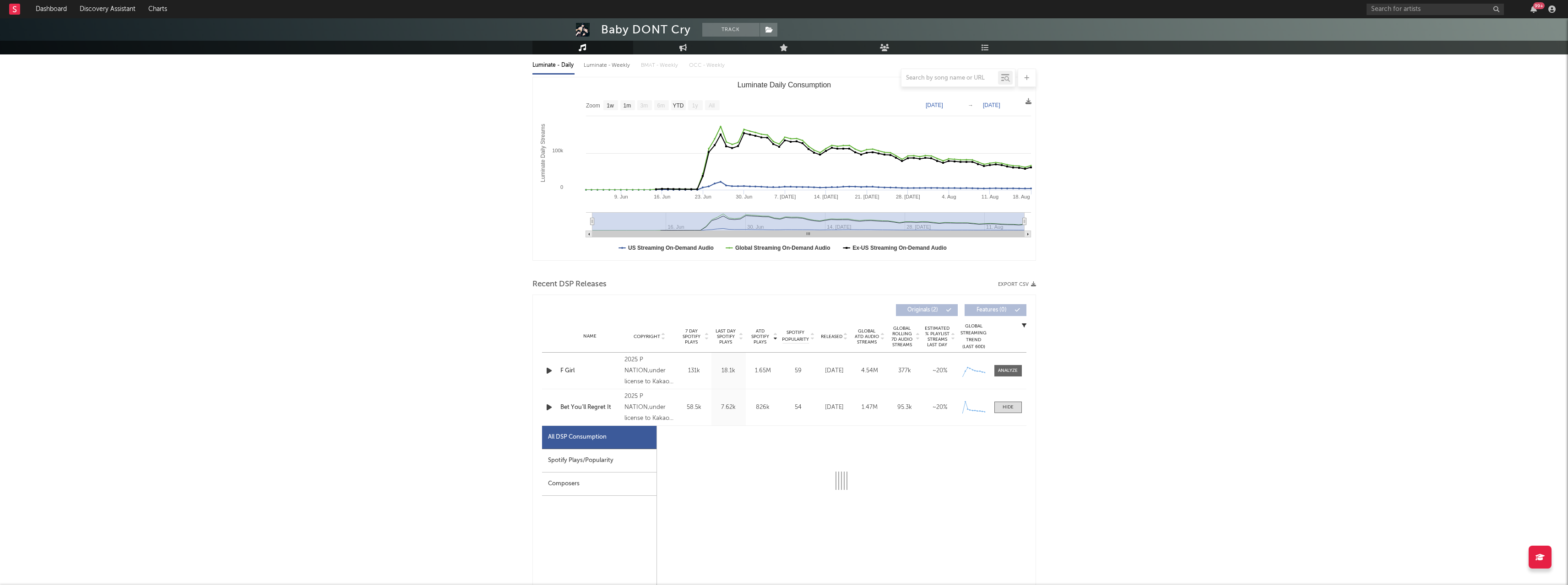
select select "1w"
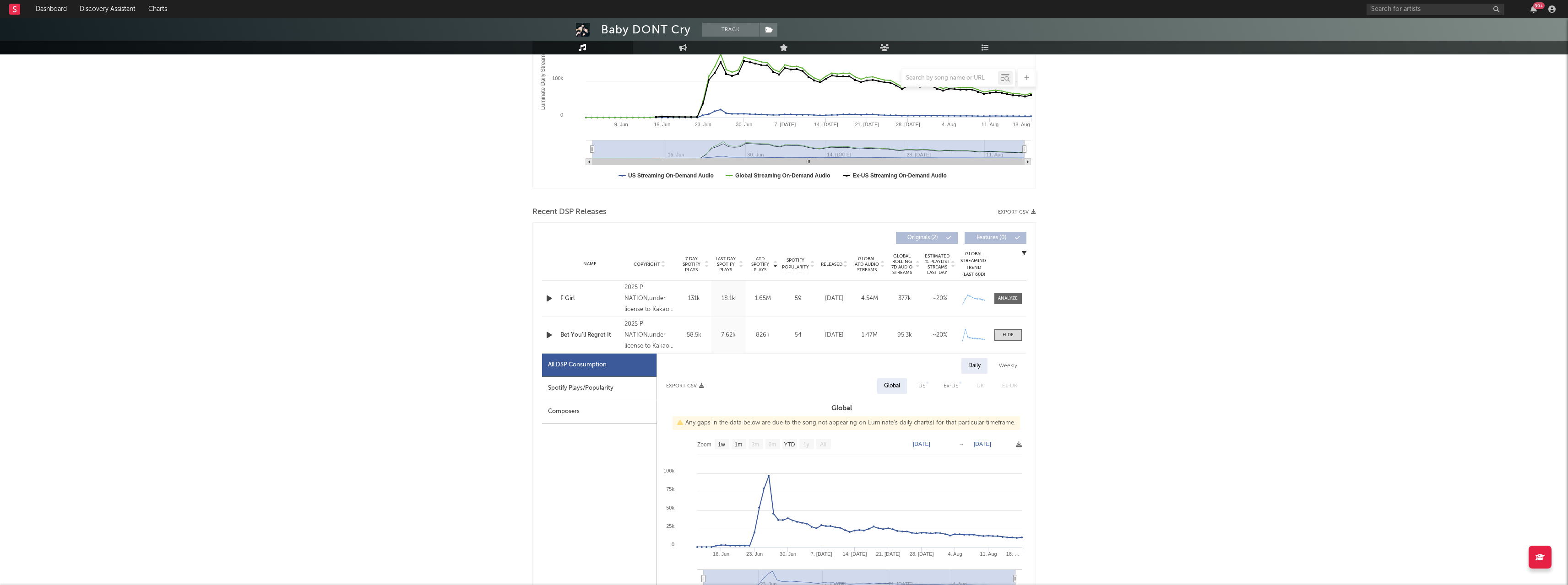
scroll to position [247, 0]
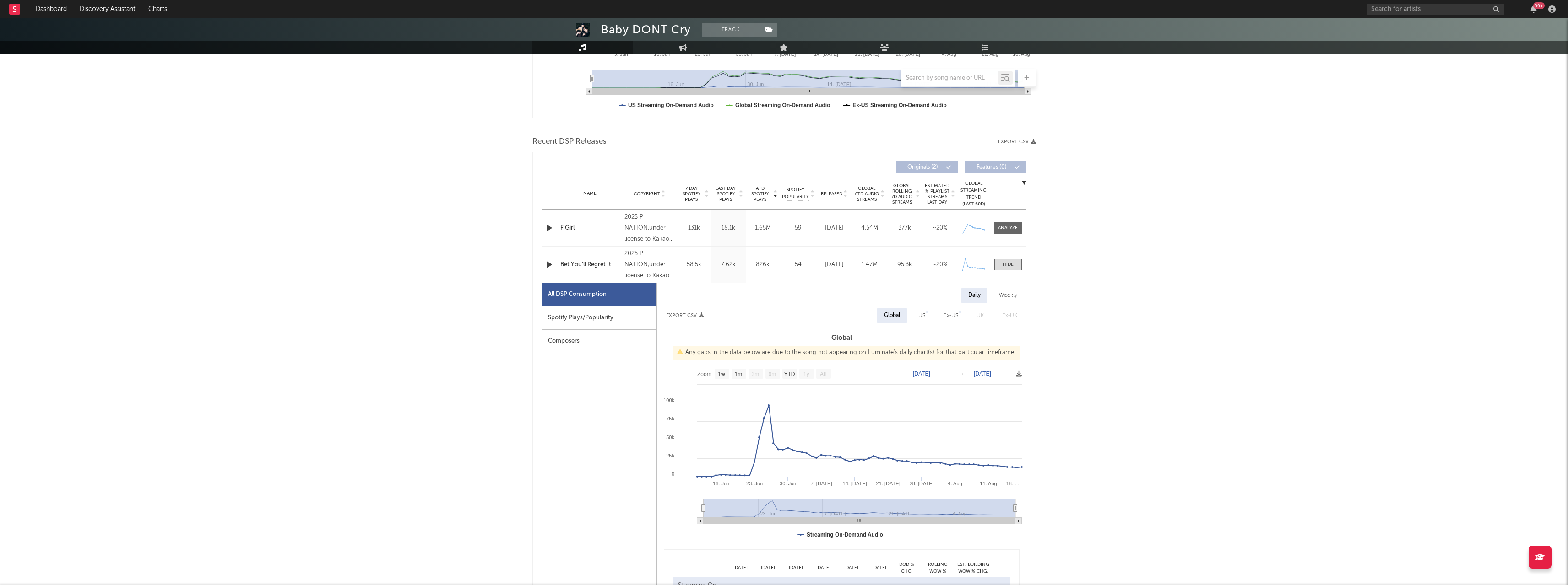
click at [579, 292] on icon at bounding box center [1018, 373] width 6 height 6
click at [579, 292] on span "Download as CSV" at bounding box center [976, 384] width 91 height 15
drag, startPoint x: 626, startPoint y: 315, endPoint x: 634, endPoint y: 316, distance: 8.1
click at [579, 292] on div "Spotify Plays/Popularity" at bounding box center [599, 318] width 114 height 24
select select "1w"
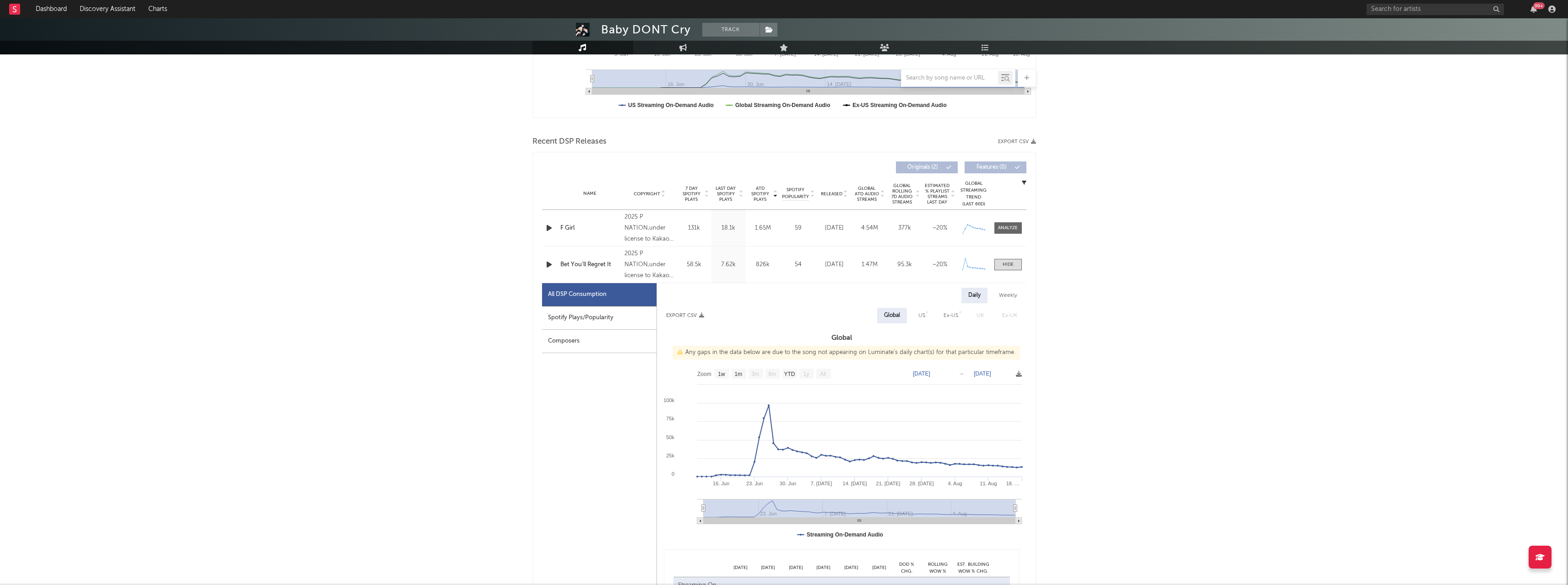
select select "1w"
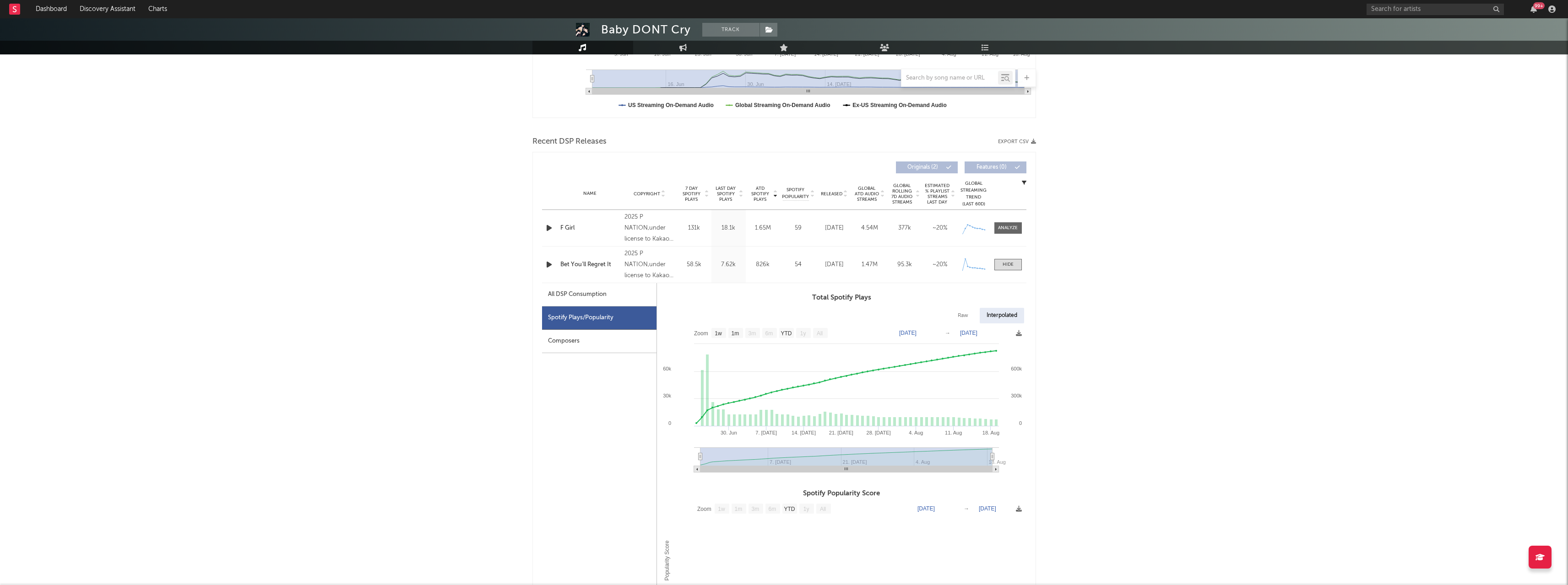
click at [579, 292] on icon at bounding box center [1018, 333] width 6 height 6
click at [579, 292] on span "Download as CSV" at bounding box center [978, 343] width 91 height 15
click at [329, 255] on div "Baby DONT Cry Track Indonesia | Unknown Genre Edit Track Benchmark Summary 22,7…" at bounding box center [784, 447] width 1568 height 1352
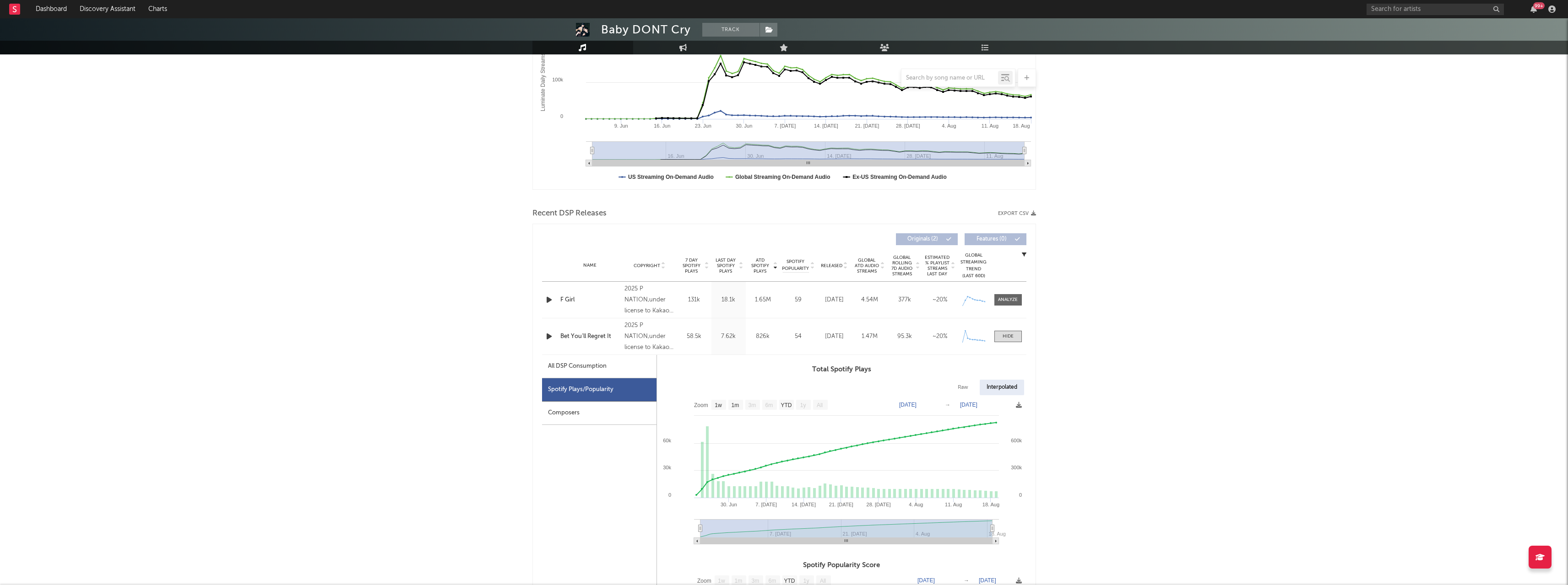
scroll to position [0, 0]
